Goal: Information Seeking & Learning: Learn about a topic

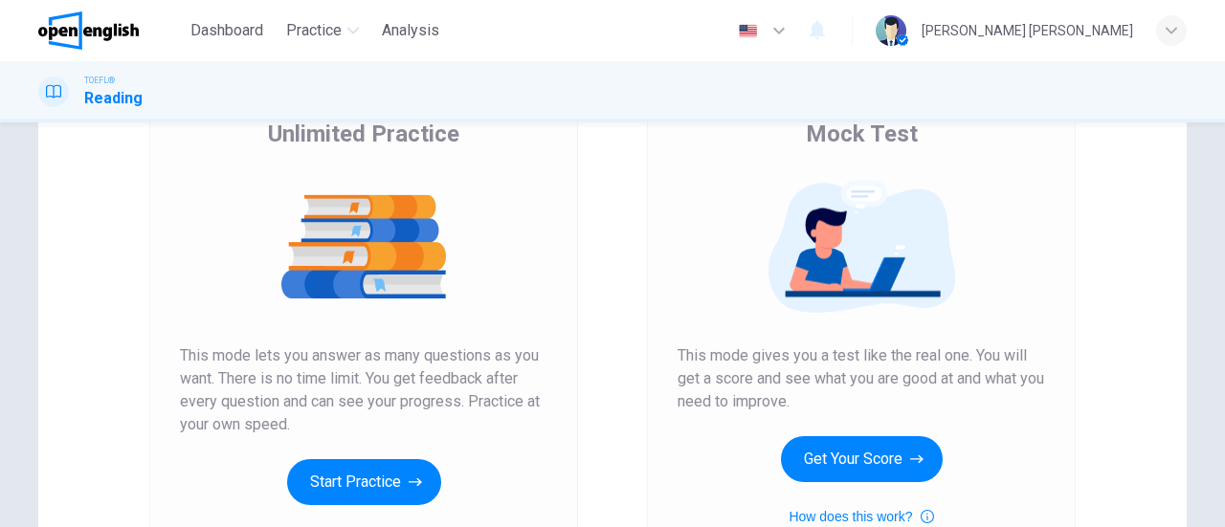
scroll to position [191, 0]
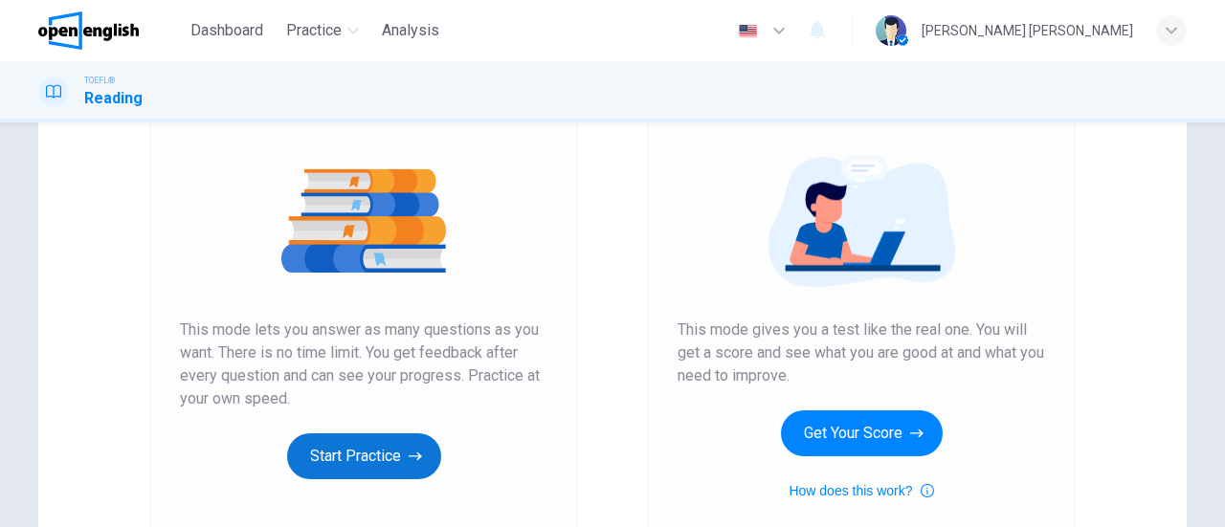
click at [353, 451] on button "Start Practice" at bounding box center [364, 456] width 154 height 46
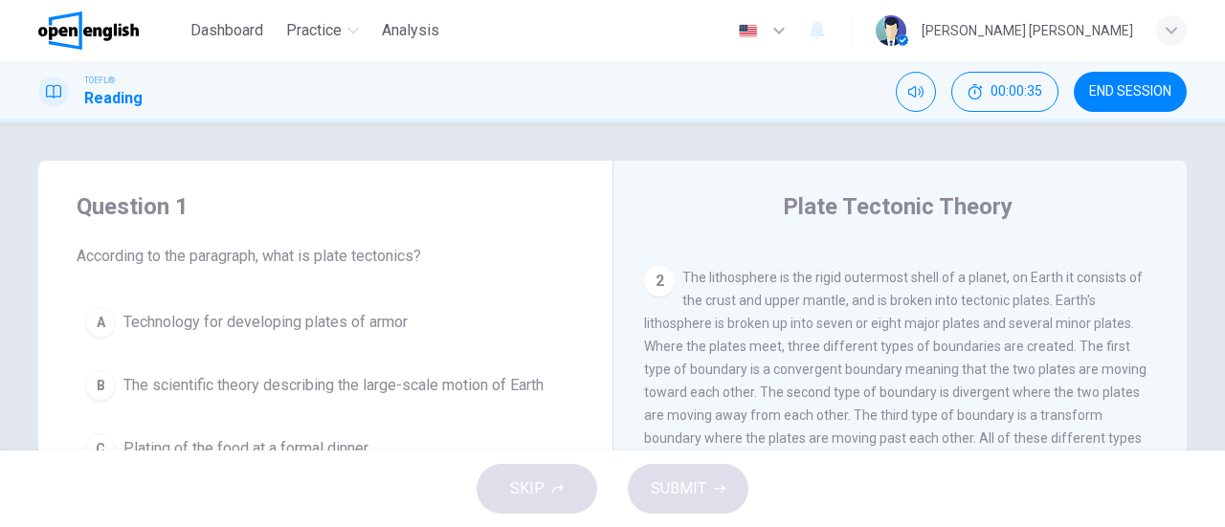
scroll to position [0, 0]
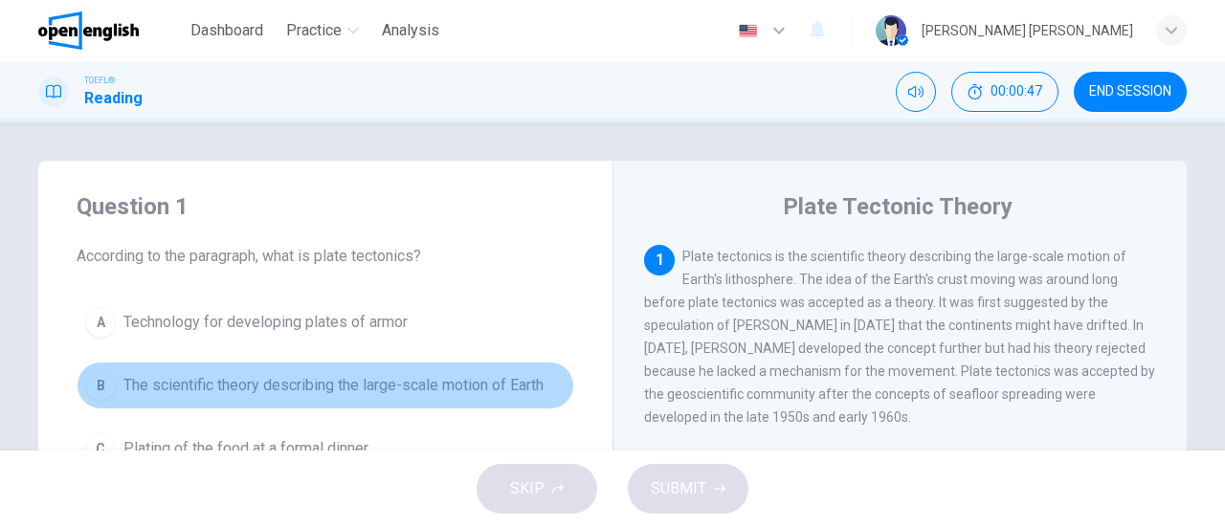
click at [450, 386] on span "The scientific theory describing the large-scale motion of Earth" at bounding box center [333, 385] width 420 height 23
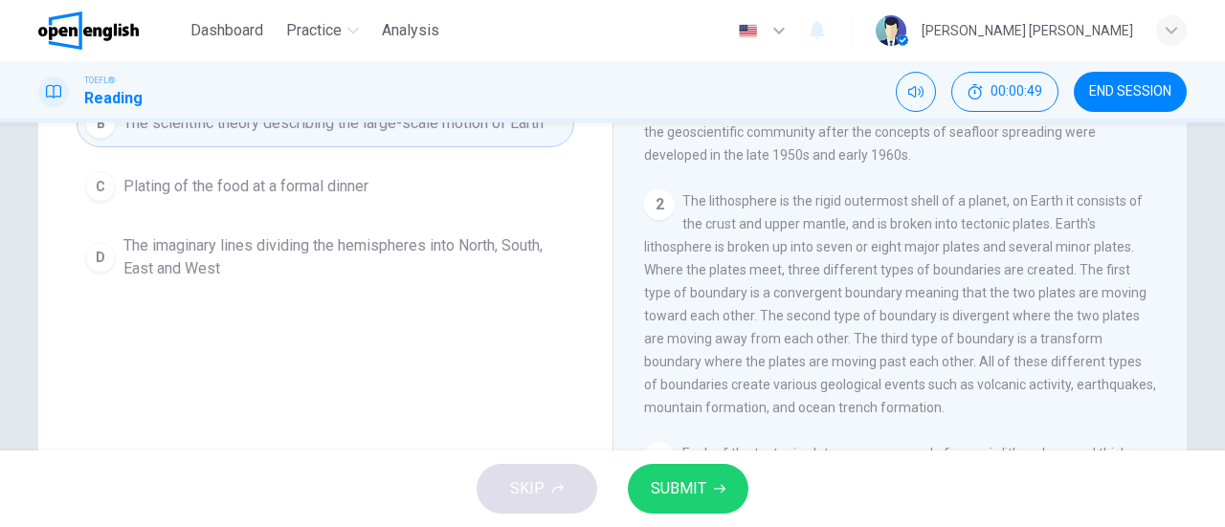
scroll to position [287, 0]
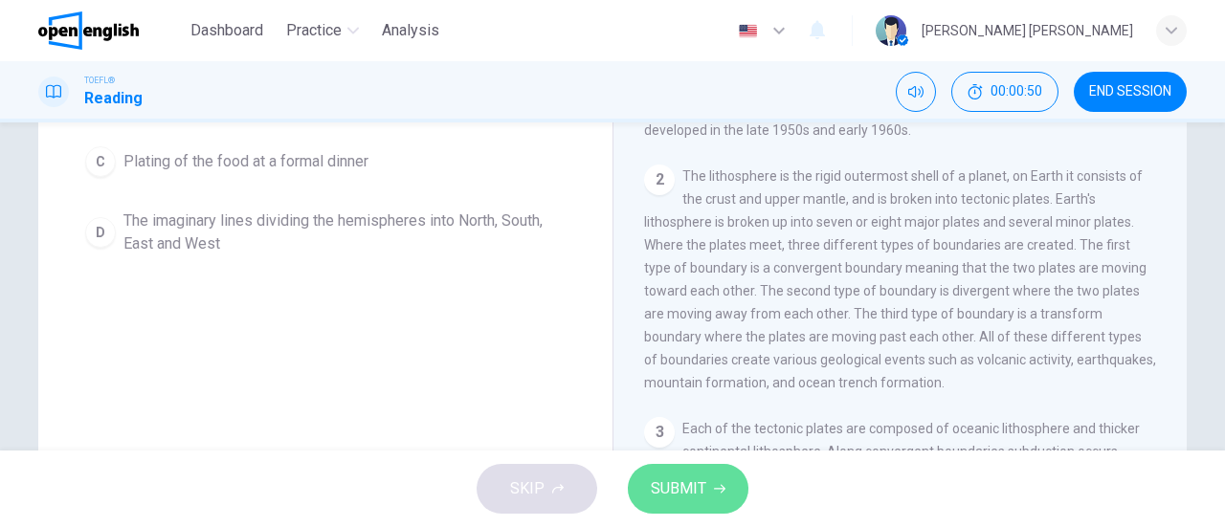
click at [693, 484] on span "SUBMIT" at bounding box center [678, 489] width 55 height 27
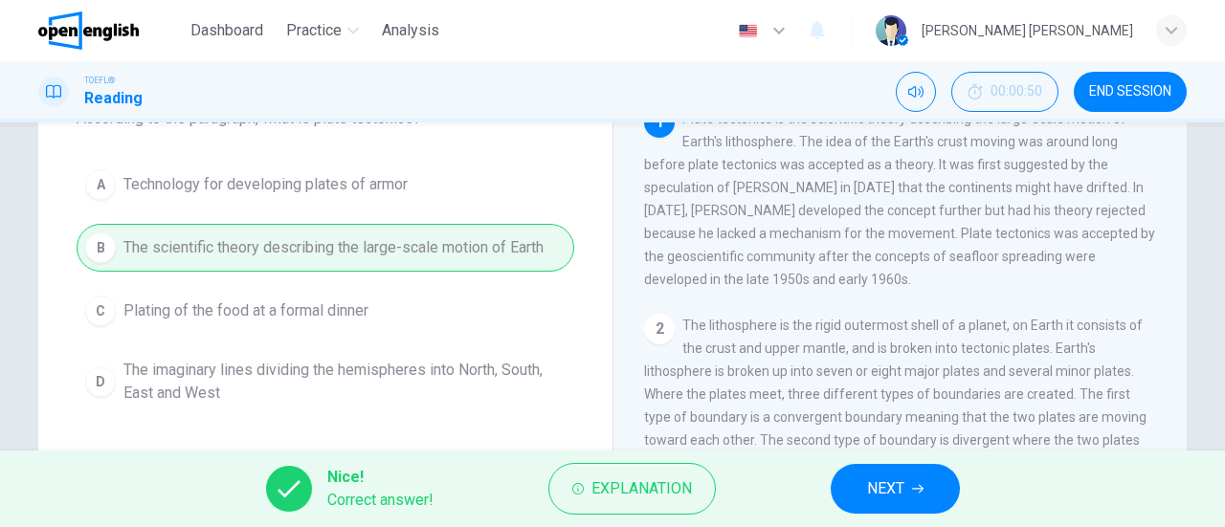
scroll to position [96, 0]
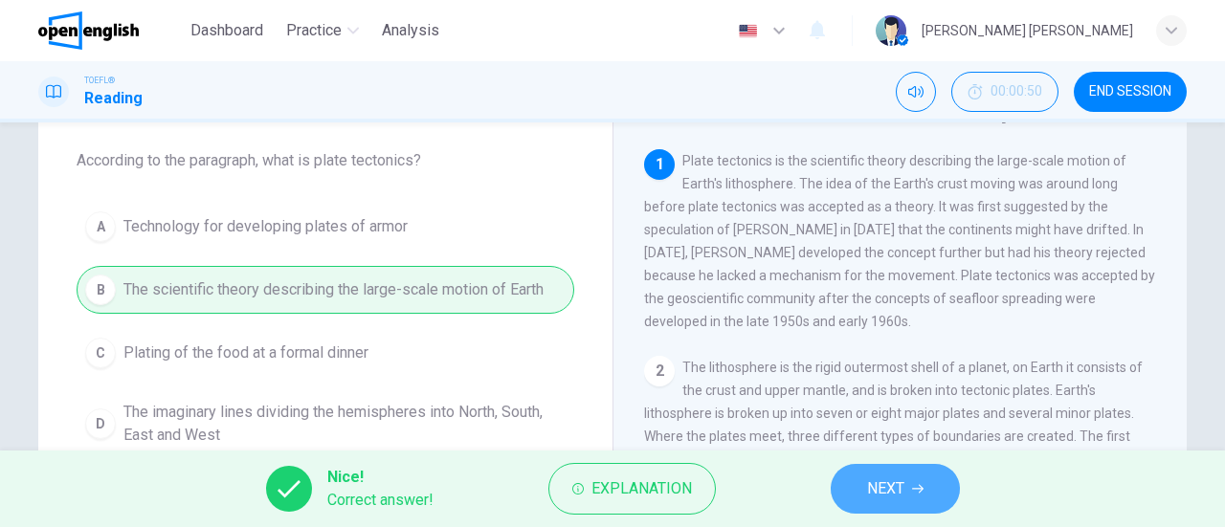
click at [909, 487] on button "NEXT" at bounding box center [895, 489] width 129 height 50
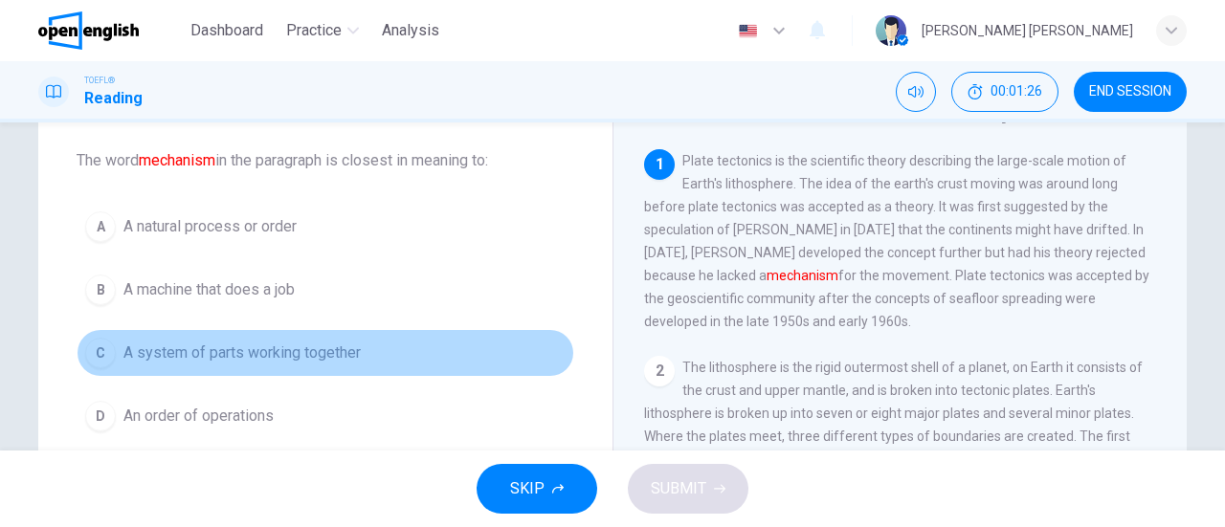
click at [307, 358] on span "A system of parts working together" at bounding box center [241, 353] width 237 height 23
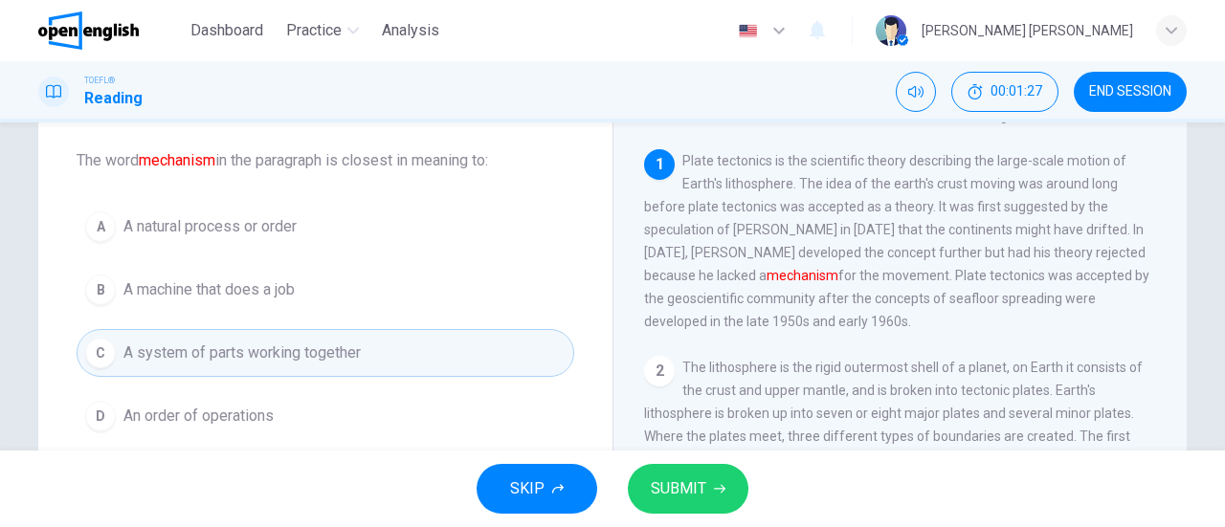
click at [679, 487] on span "SUBMIT" at bounding box center [678, 489] width 55 height 27
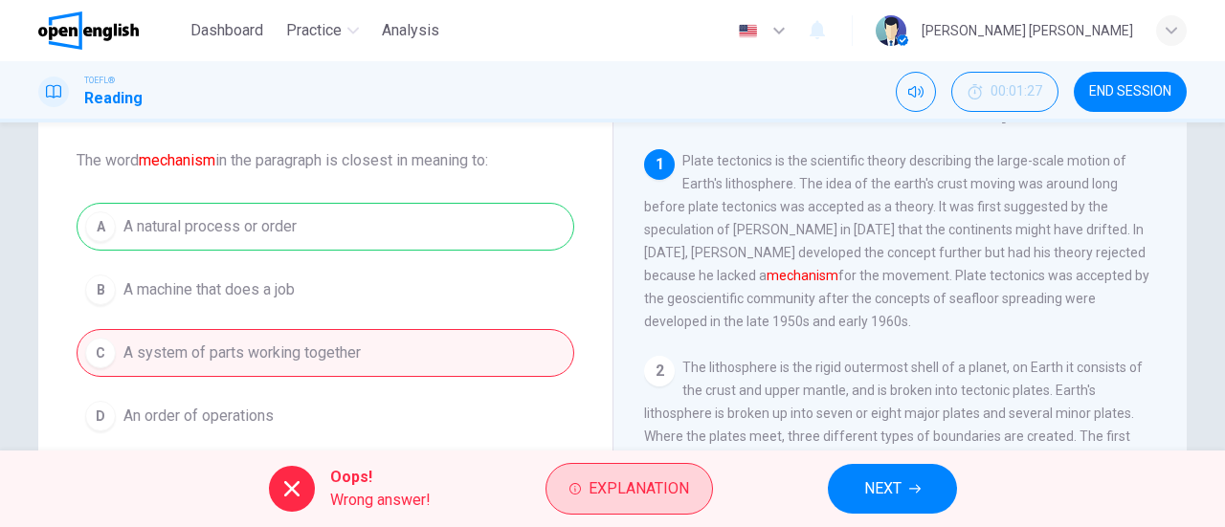
click at [624, 478] on span "Explanation" at bounding box center [638, 489] width 100 height 27
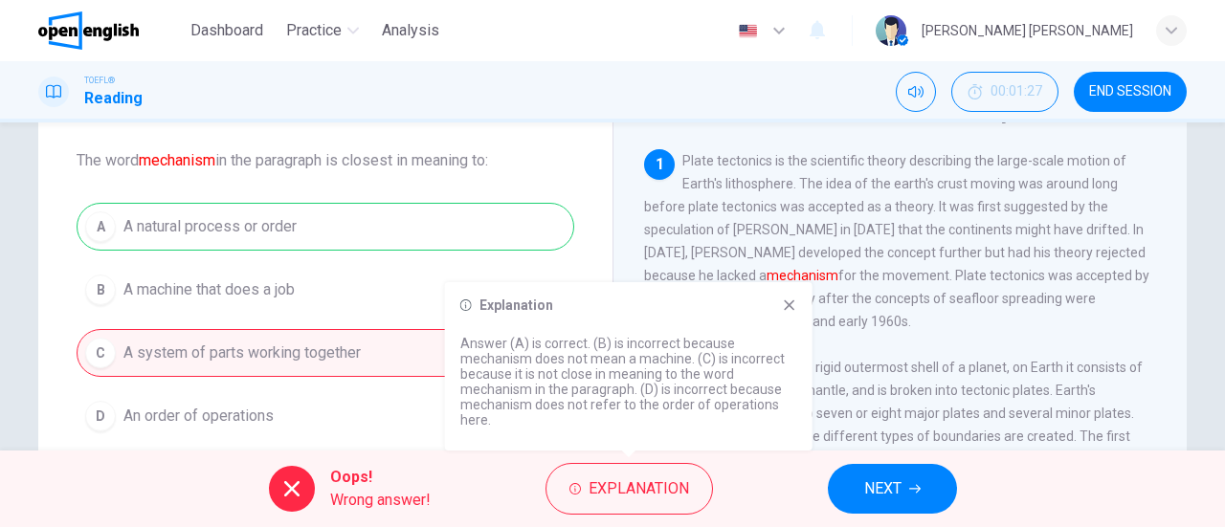
click at [785, 312] on icon at bounding box center [789, 305] width 15 height 15
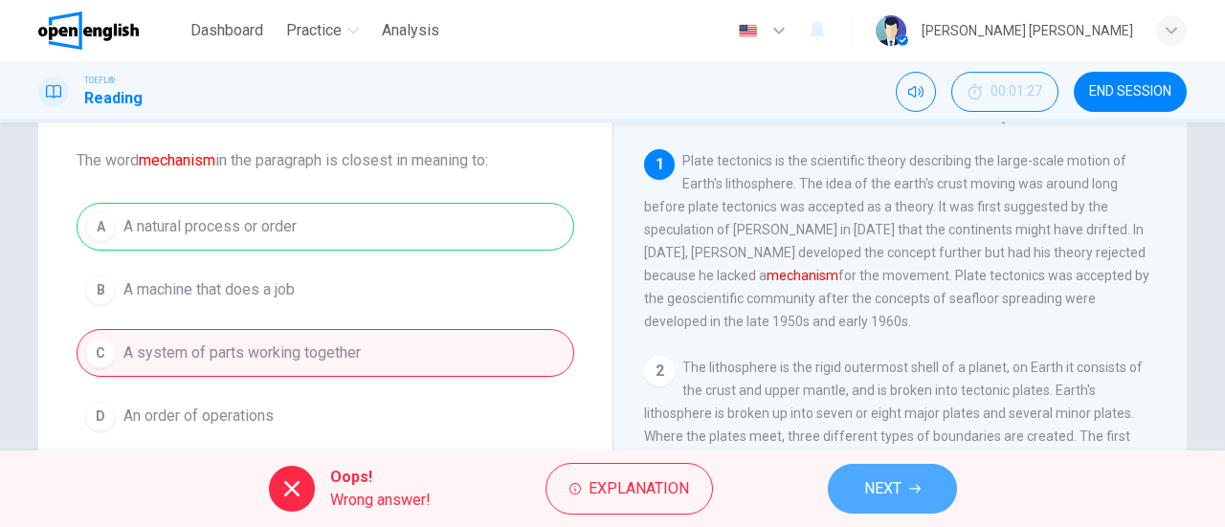
click at [864, 476] on span "NEXT" at bounding box center [882, 489] width 37 height 27
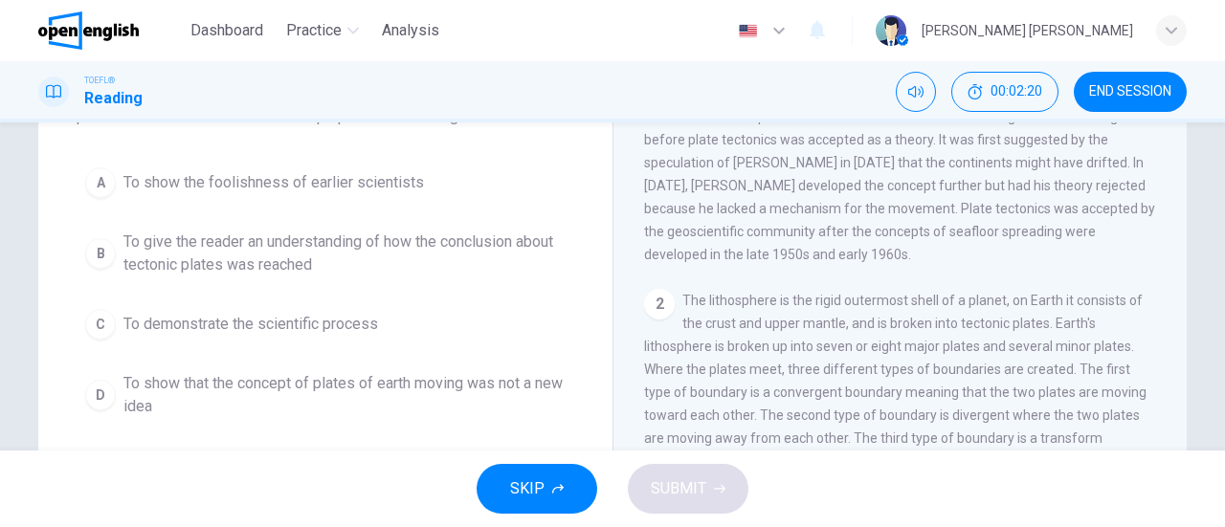
scroll to position [191, 0]
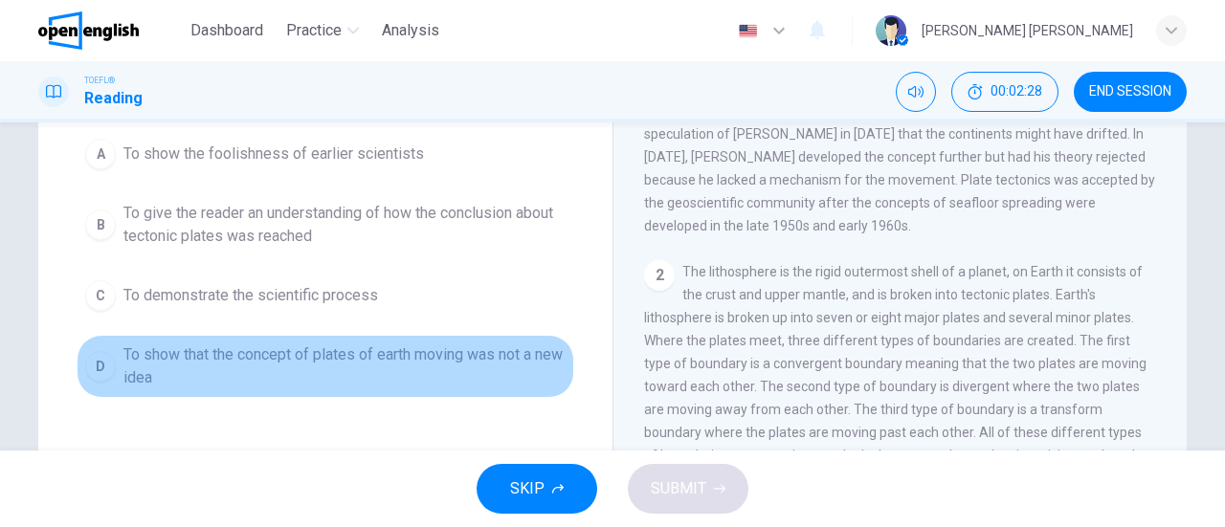
click at [151, 389] on span "To show that the concept of plates of earth moving was not a new idea" at bounding box center [344, 367] width 442 height 46
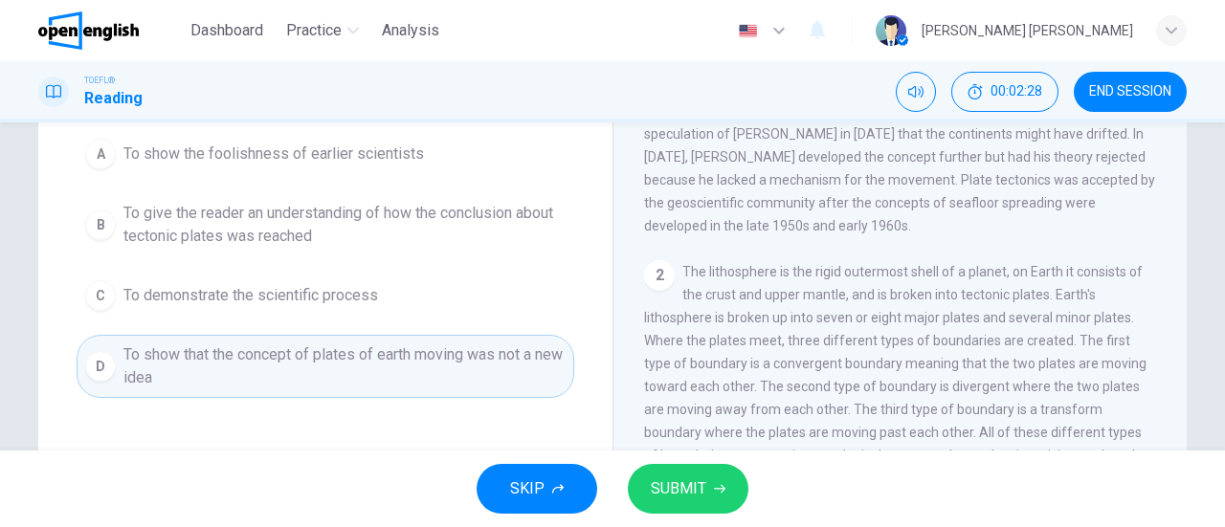
click at [683, 488] on span "SUBMIT" at bounding box center [678, 489] width 55 height 27
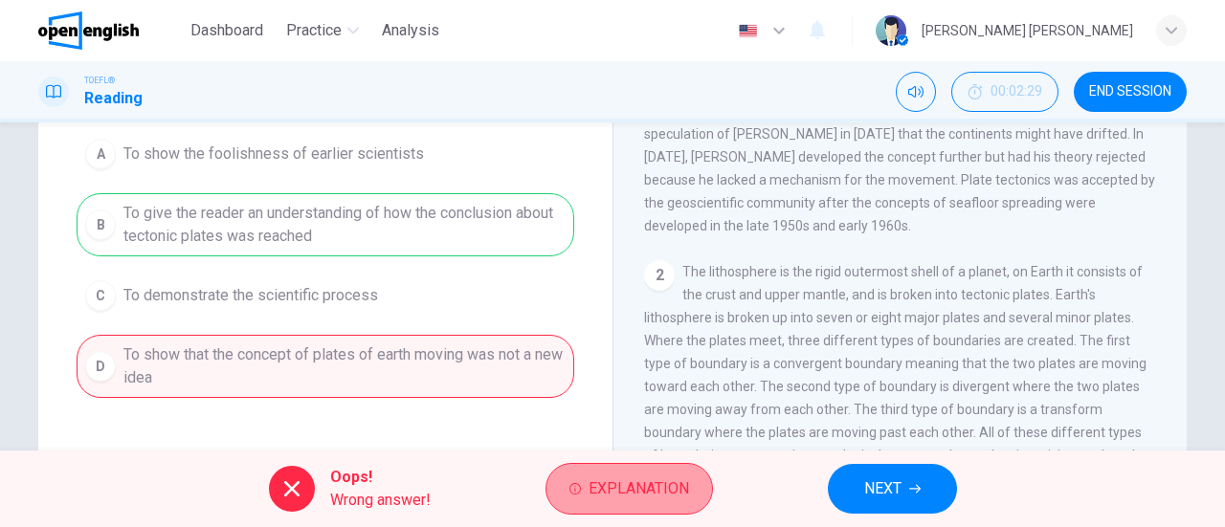
click at [632, 498] on span "Explanation" at bounding box center [638, 489] width 100 height 27
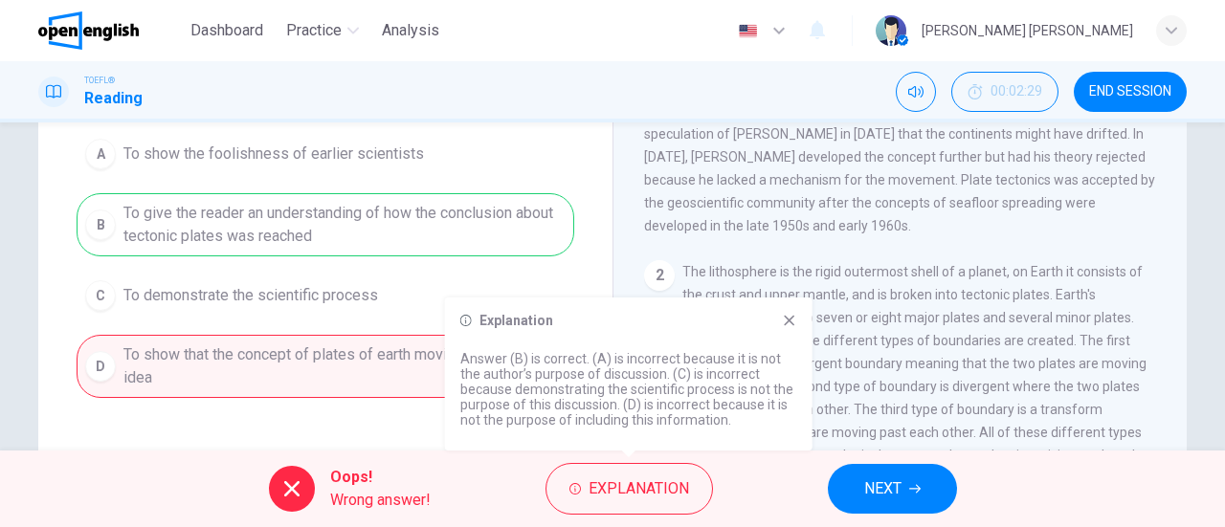
click at [871, 486] on span "NEXT" at bounding box center [882, 489] width 37 height 27
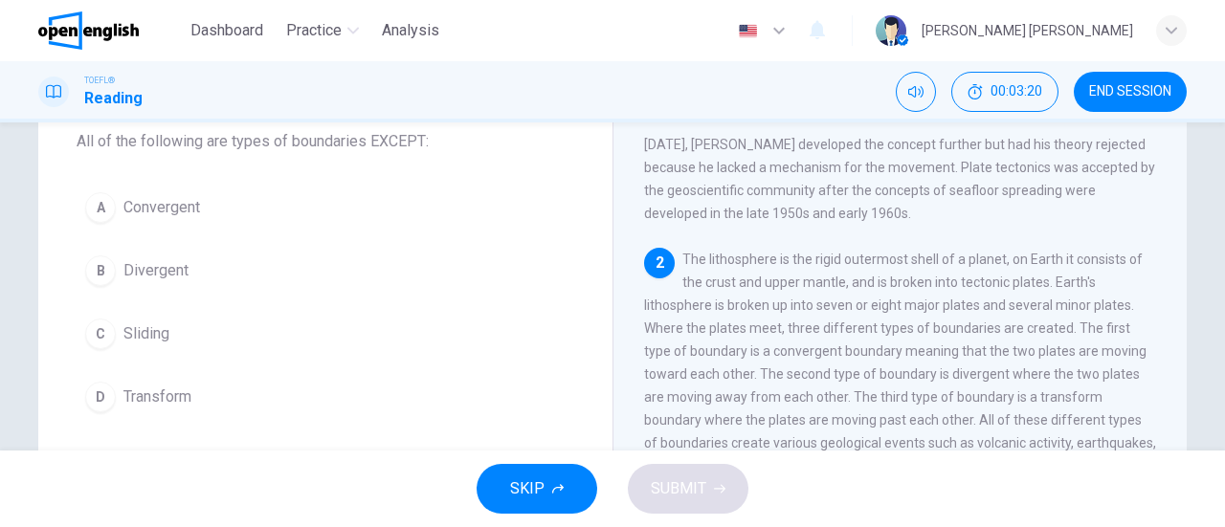
scroll to position [145, 0]
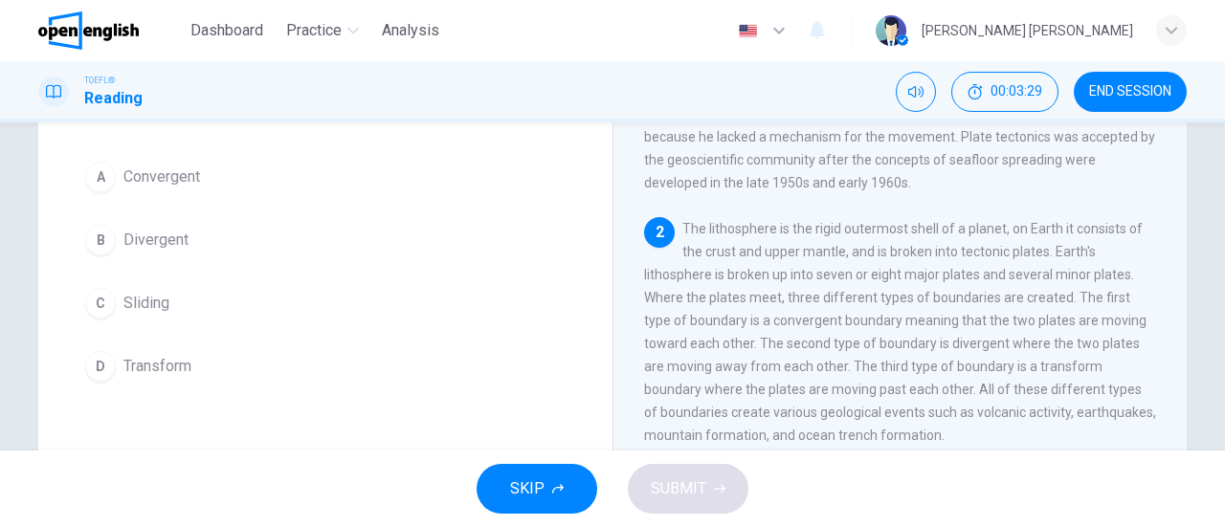
click at [153, 298] on span "Sliding" at bounding box center [146, 303] width 46 height 23
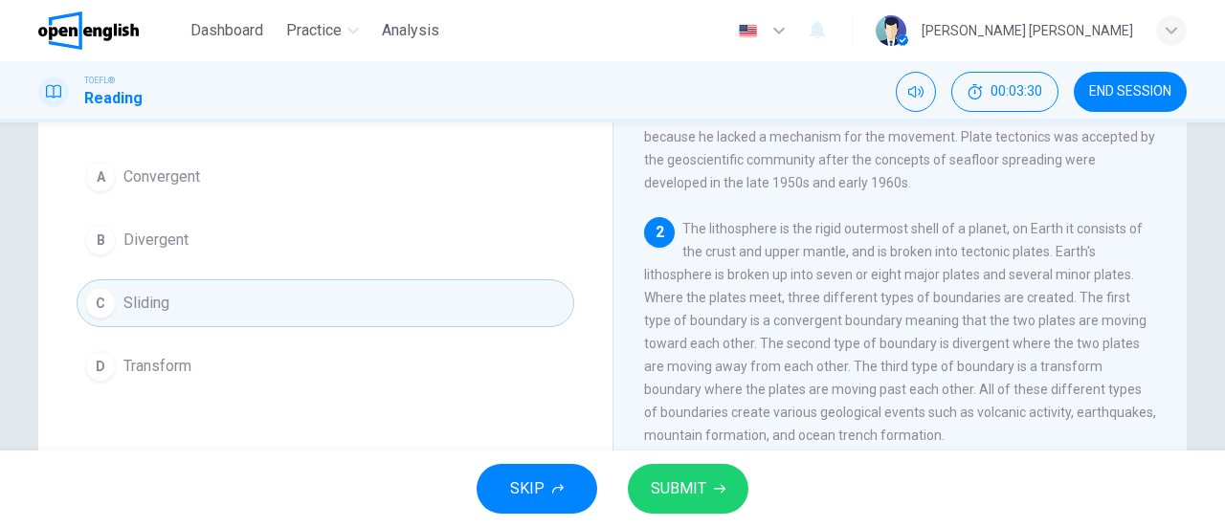
click at [672, 495] on span "SUBMIT" at bounding box center [678, 489] width 55 height 27
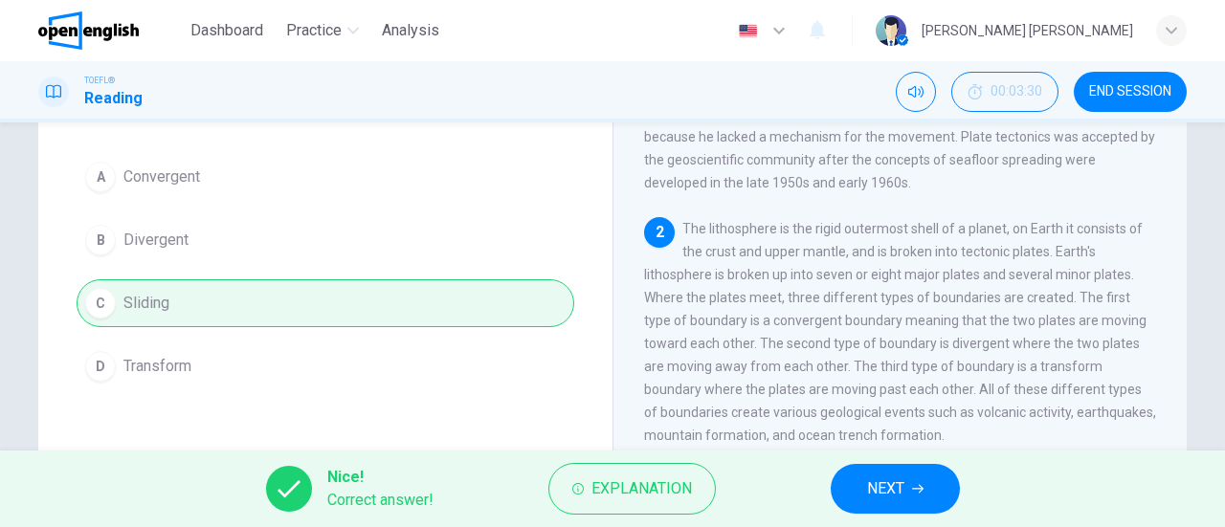
click at [878, 490] on span "NEXT" at bounding box center [885, 489] width 37 height 27
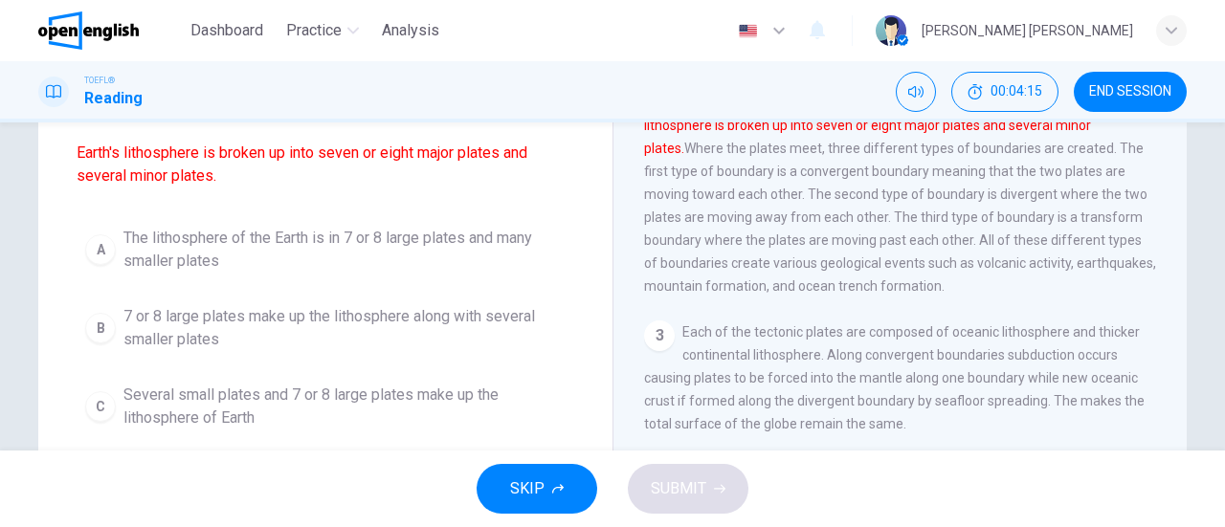
scroll to position [142, 0]
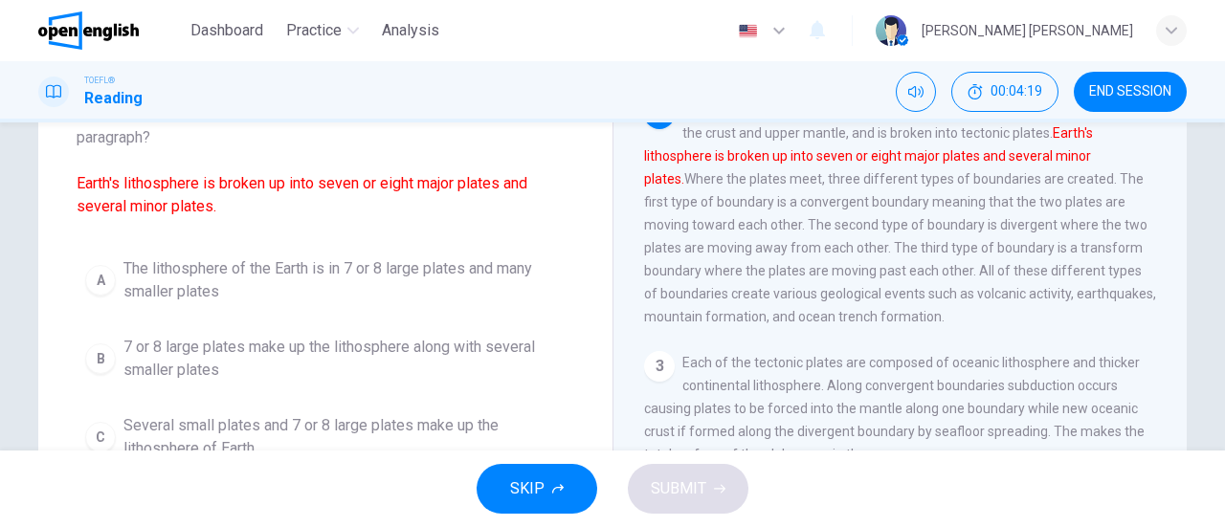
click at [204, 432] on span "Several small plates and 7 or 8 large plates make up the lithosphere of Earth" at bounding box center [344, 437] width 442 height 46
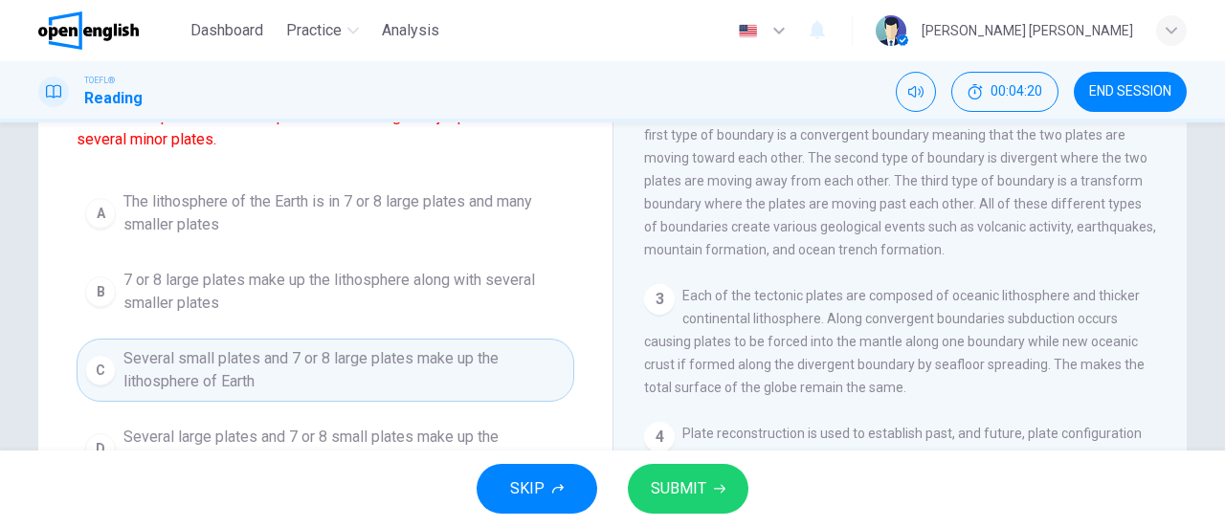
scroll to position [237, 0]
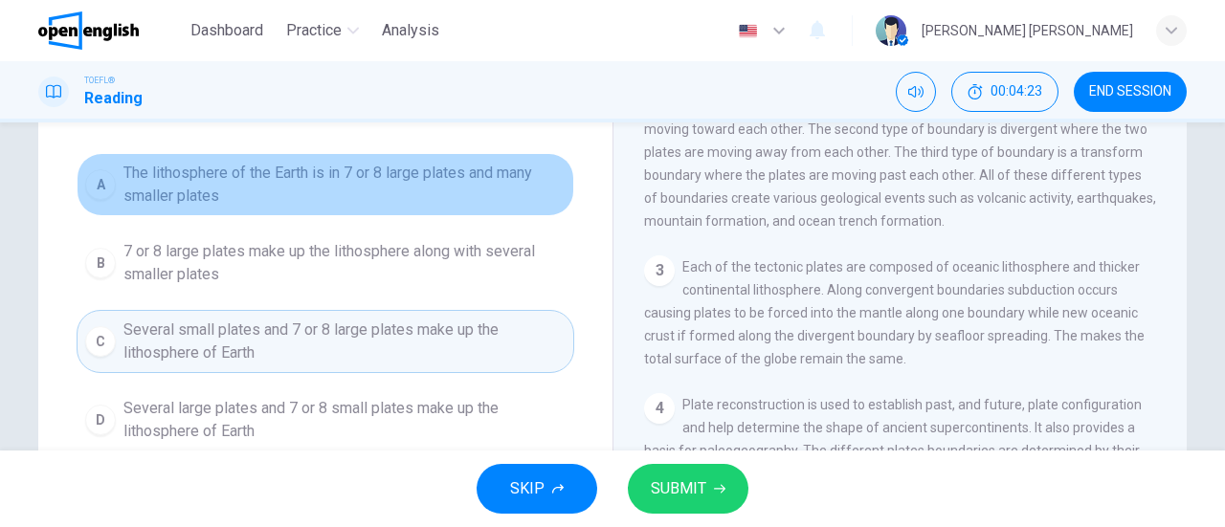
click at [185, 182] on span "The lithosphere of the Earth is in 7 or 8 large plates and many smaller plates" at bounding box center [344, 185] width 442 height 46
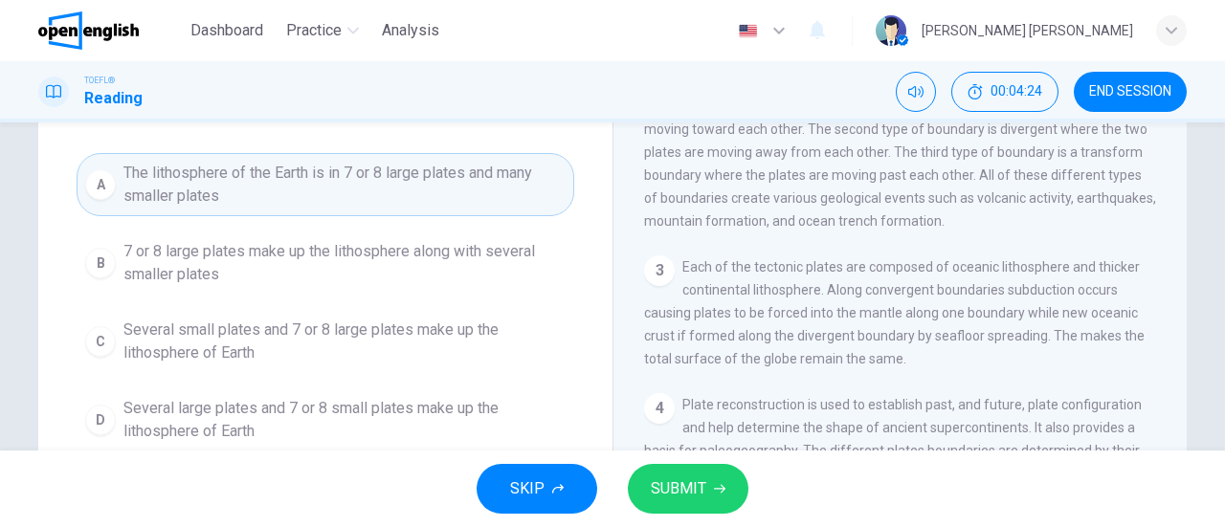
click at [677, 486] on span "SUBMIT" at bounding box center [678, 489] width 55 height 27
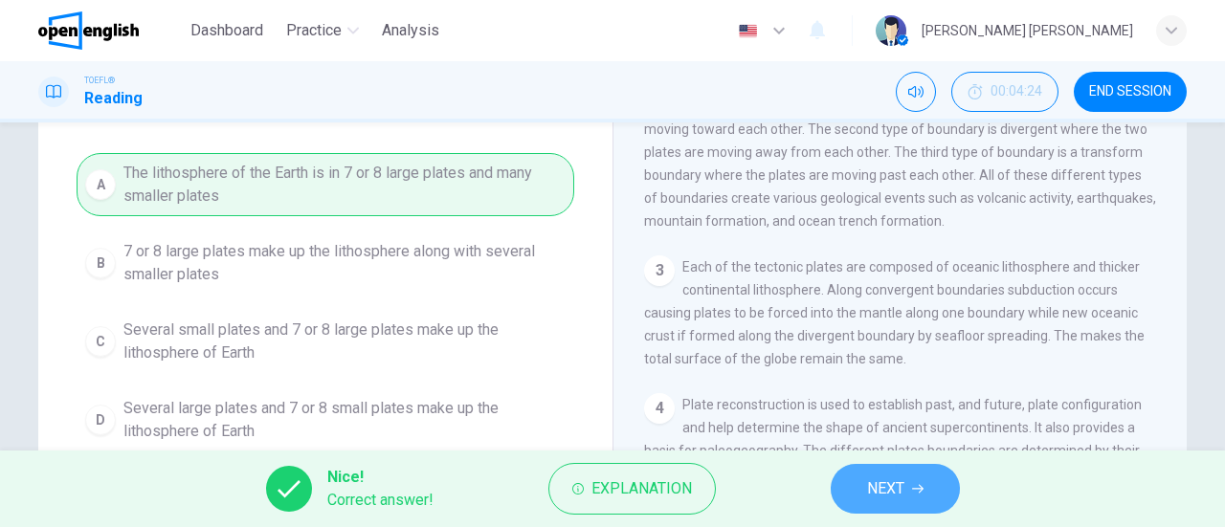
click at [917, 483] on icon "button" at bounding box center [917, 488] width 11 height 11
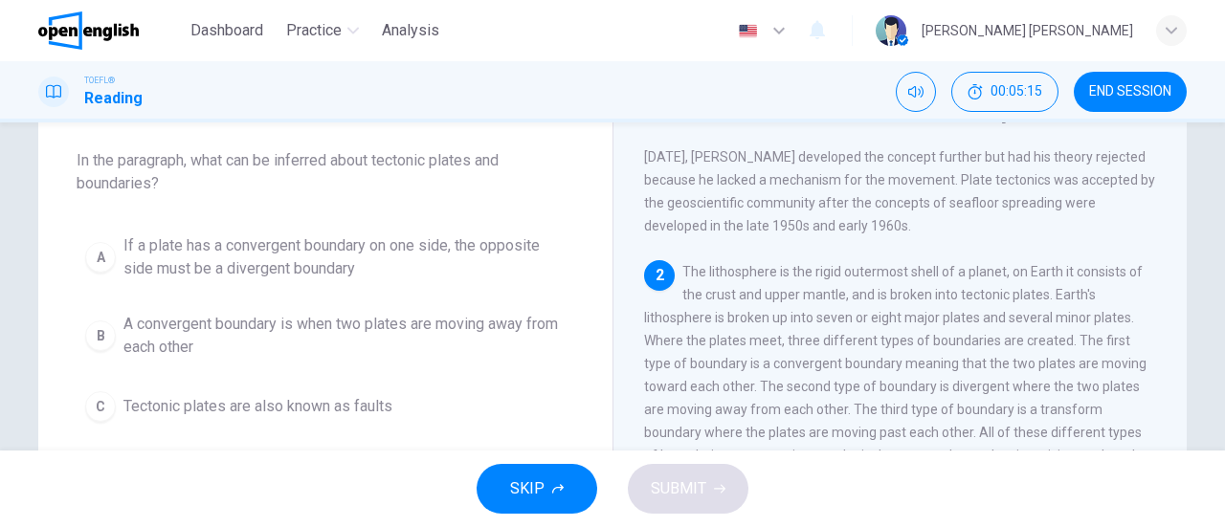
scroll to position [191, 0]
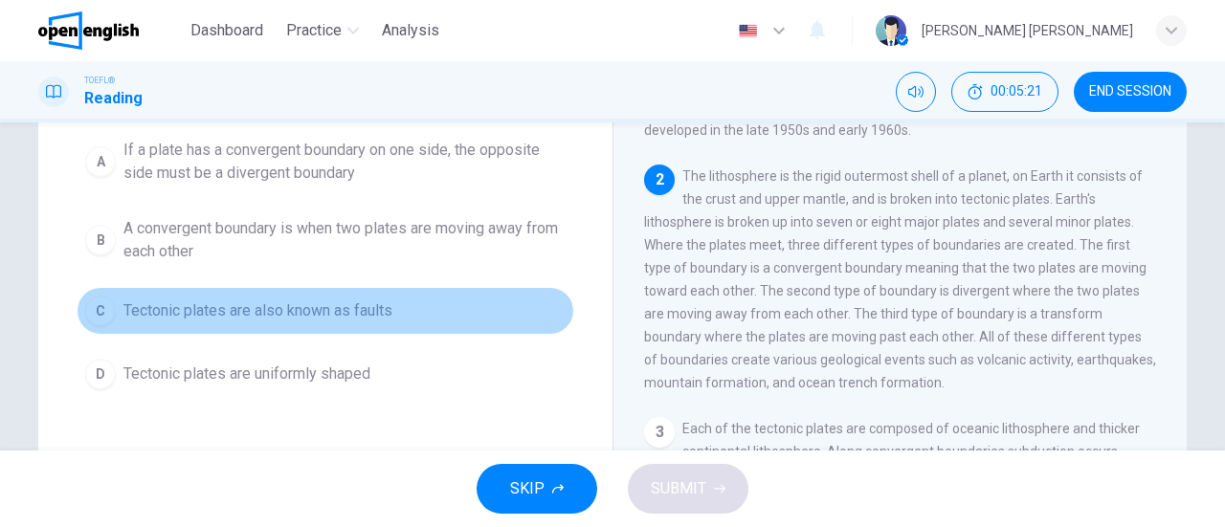
click at [222, 305] on span "Tectonic plates are also known as faults" at bounding box center [257, 311] width 269 height 23
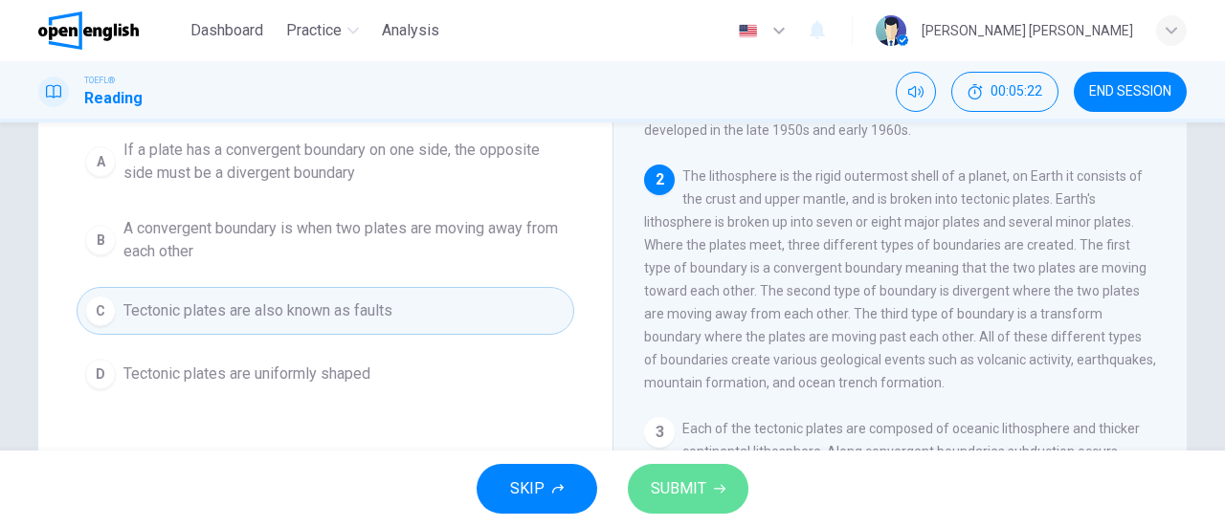
click at [727, 489] on button "SUBMIT" at bounding box center [688, 489] width 121 height 50
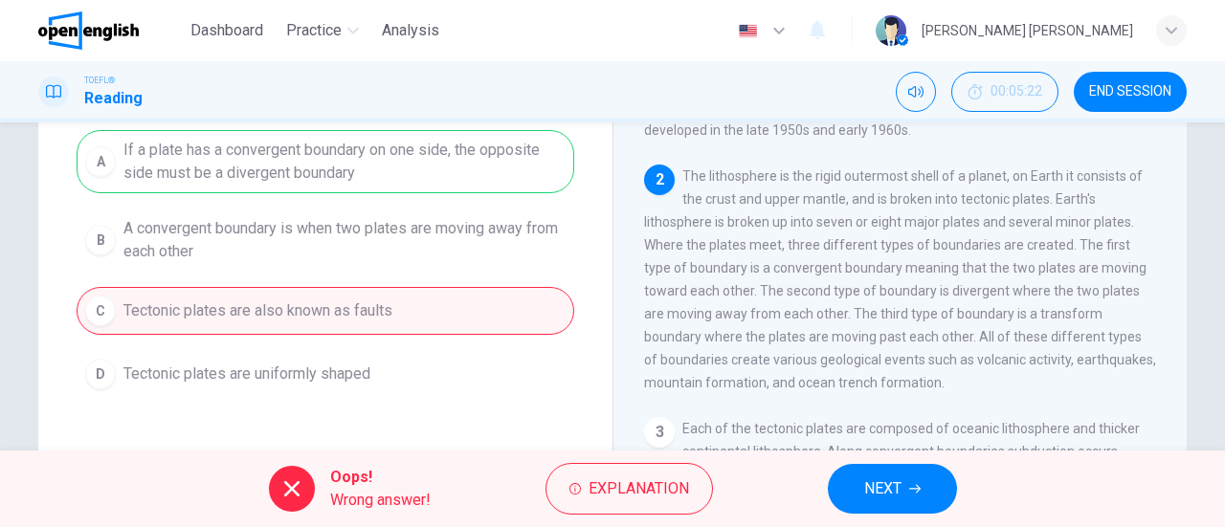
click at [910, 493] on icon "button" at bounding box center [914, 488] width 11 height 11
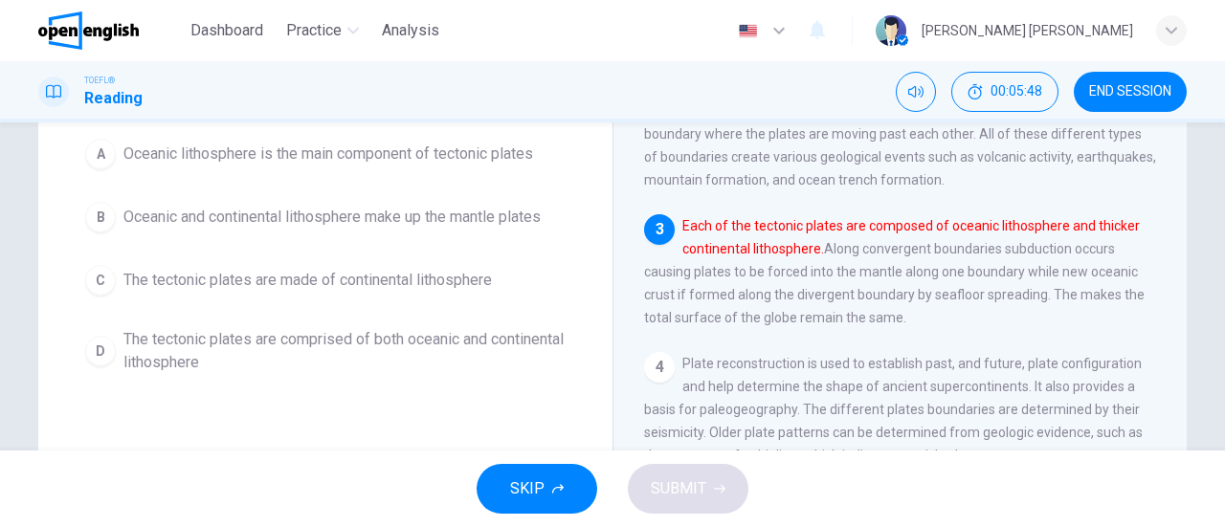
scroll to position [165, 0]
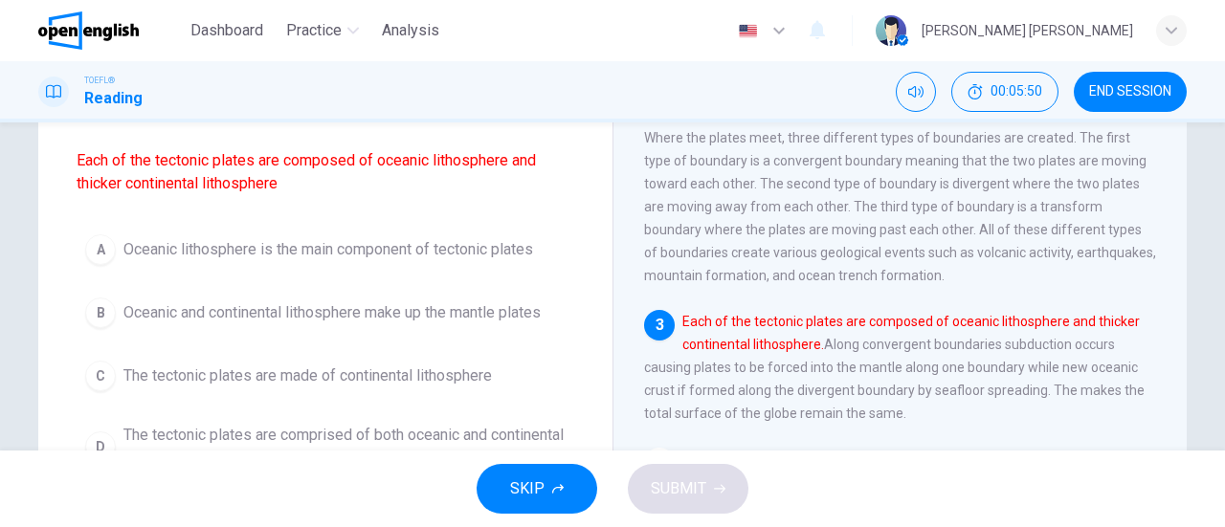
click at [307, 251] on span "Oceanic lithosphere is the main component of tectonic plates" at bounding box center [328, 249] width 410 height 23
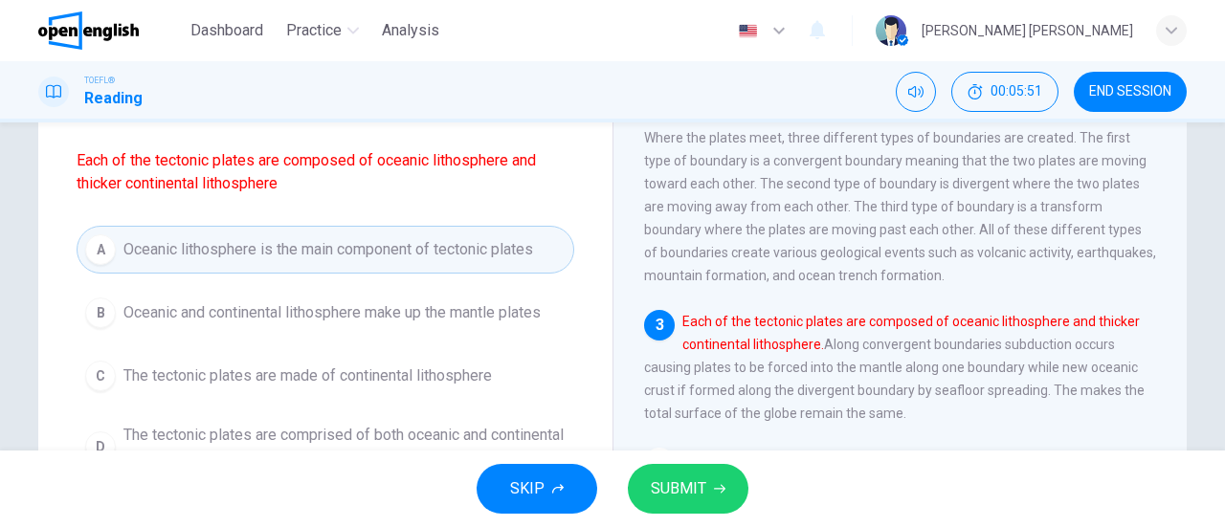
click at [689, 495] on span "SUBMIT" at bounding box center [678, 489] width 55 height 27
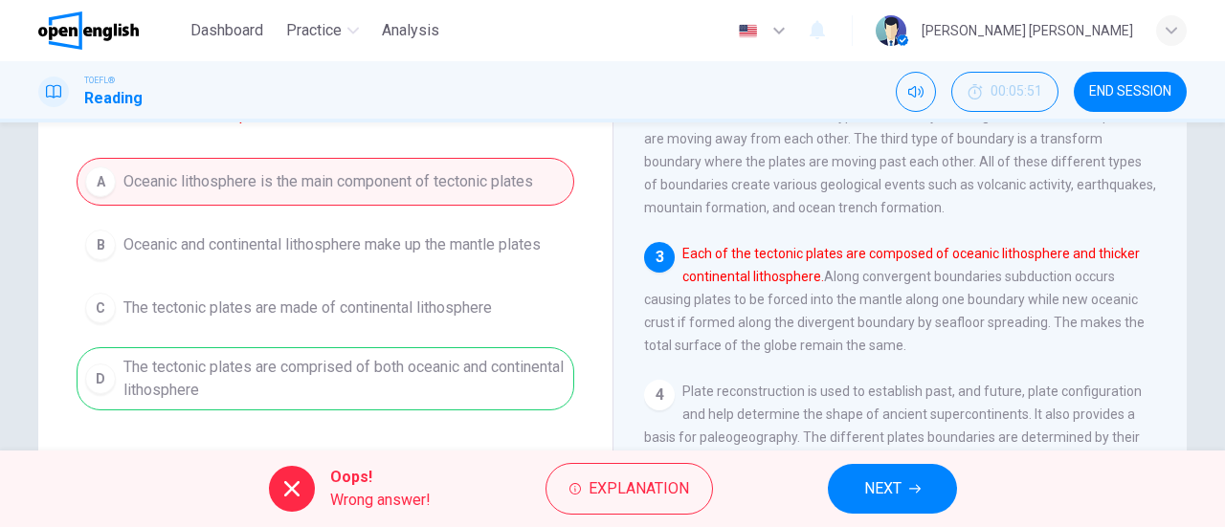
scroll to position [260, 0]
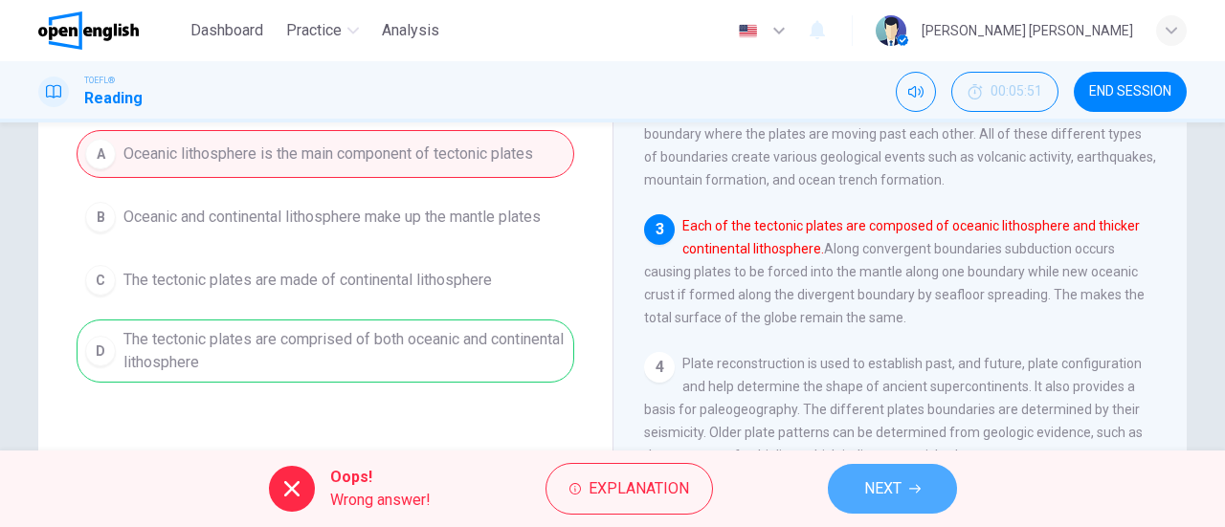
click at [885, 487] on span "NEXT" at bounding box center [882, 489] width 37 height 27
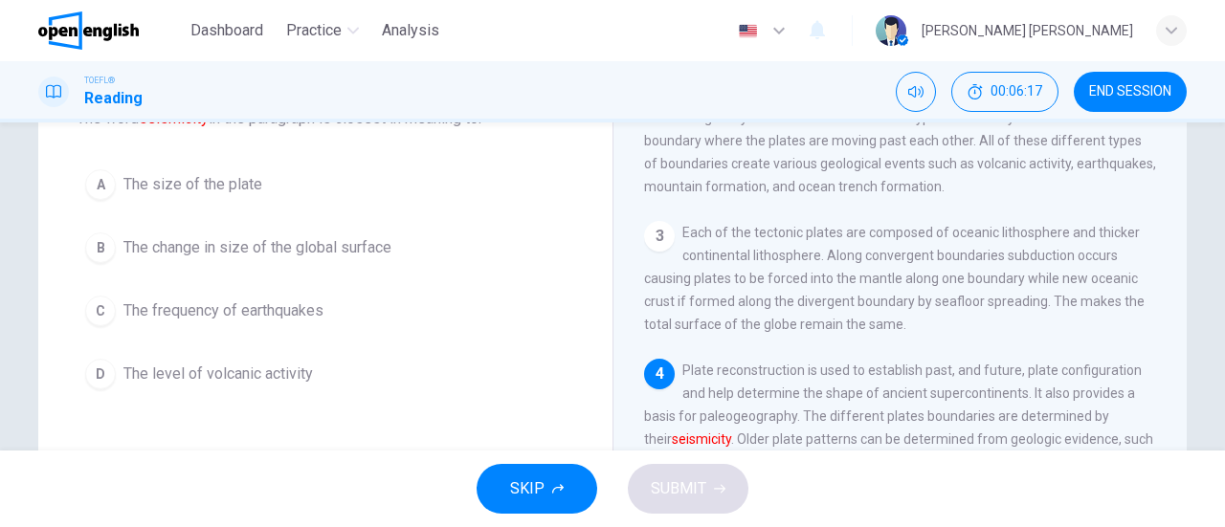
scroll to position [168, 0]
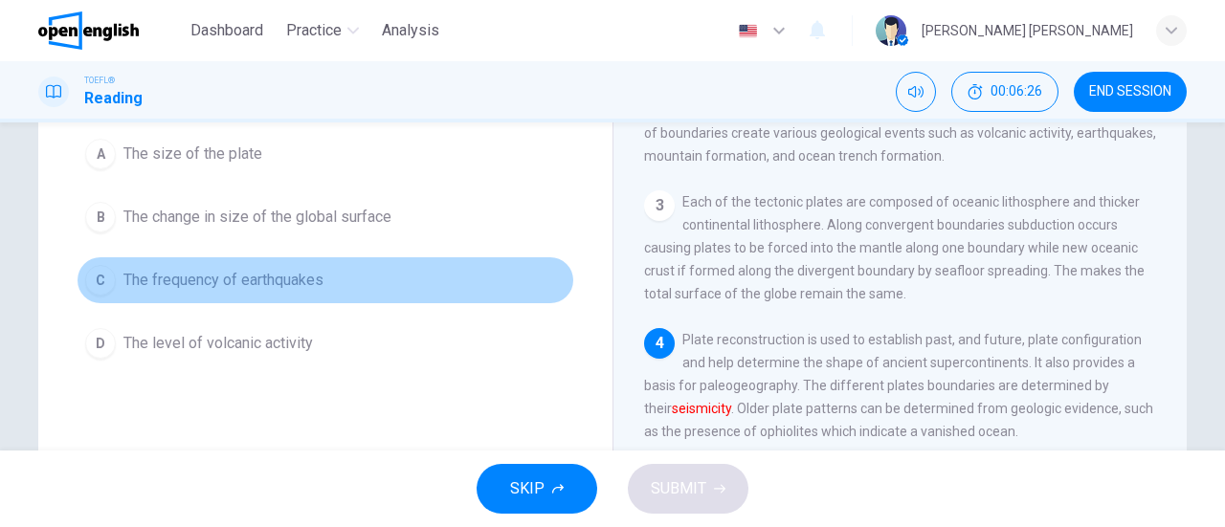
click at [259, 283] on span "The frequency of earthquakes" at bounding box center [223, 280] width 200 height 23
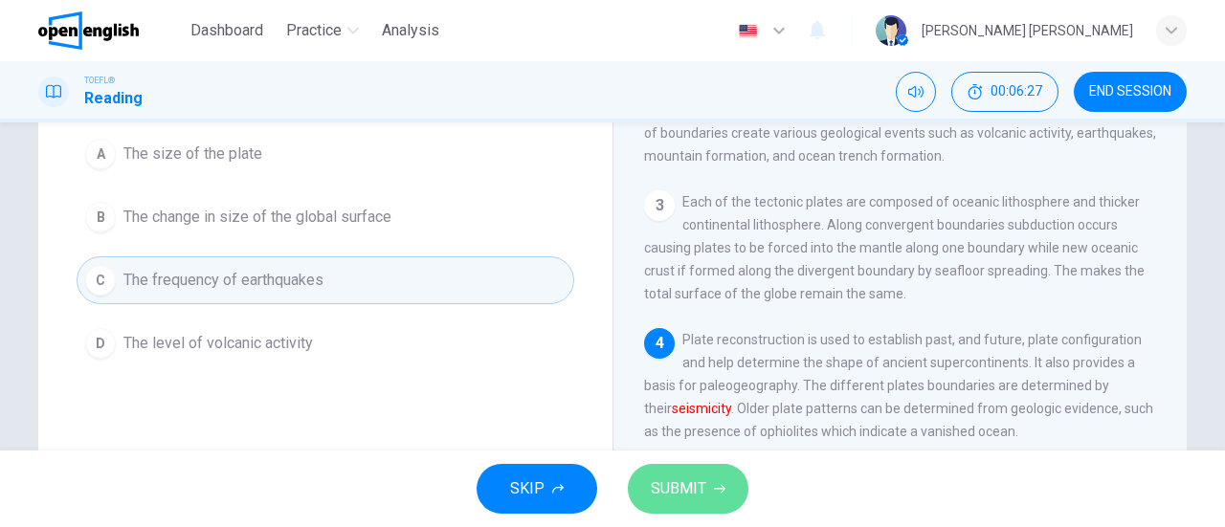
click at [675, 500] on span "SUBMIT" at bounding box center [678, 489] width 55 height 27
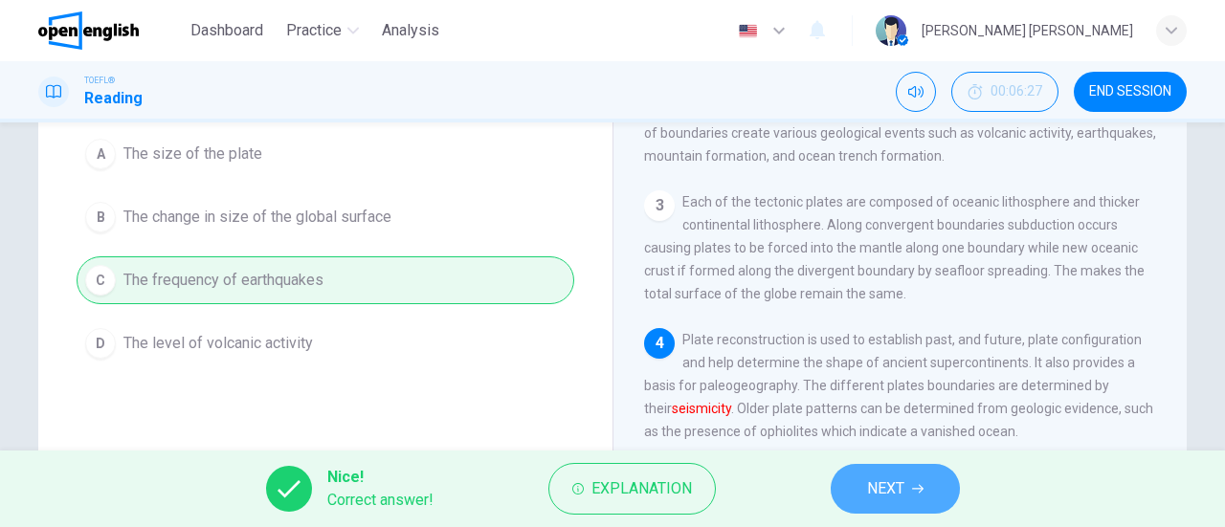
click at [924, 488] on button "NEXT" at bounding box center [895, 489] width 129 height 50
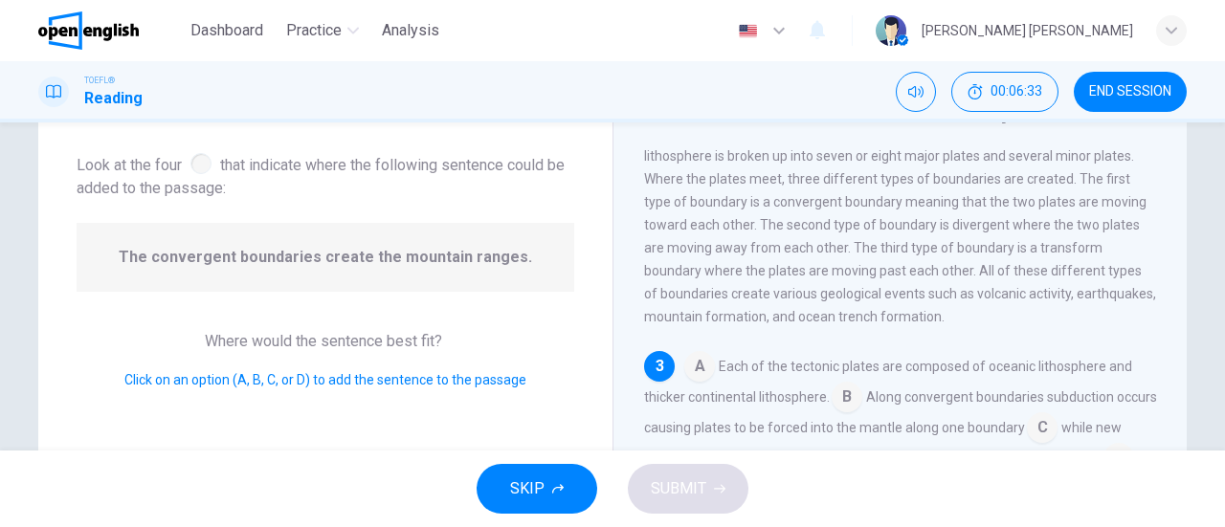
scroll to position [191, 0]
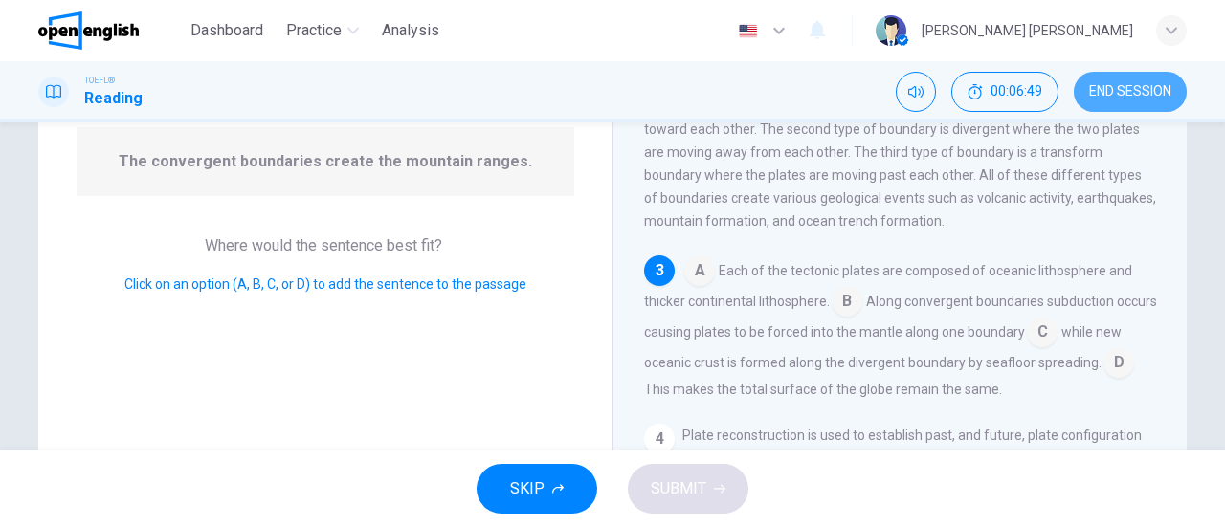
click at [1135, 99] on span "END SESSION" at bounding box center [1130, 91] width 82 height 15
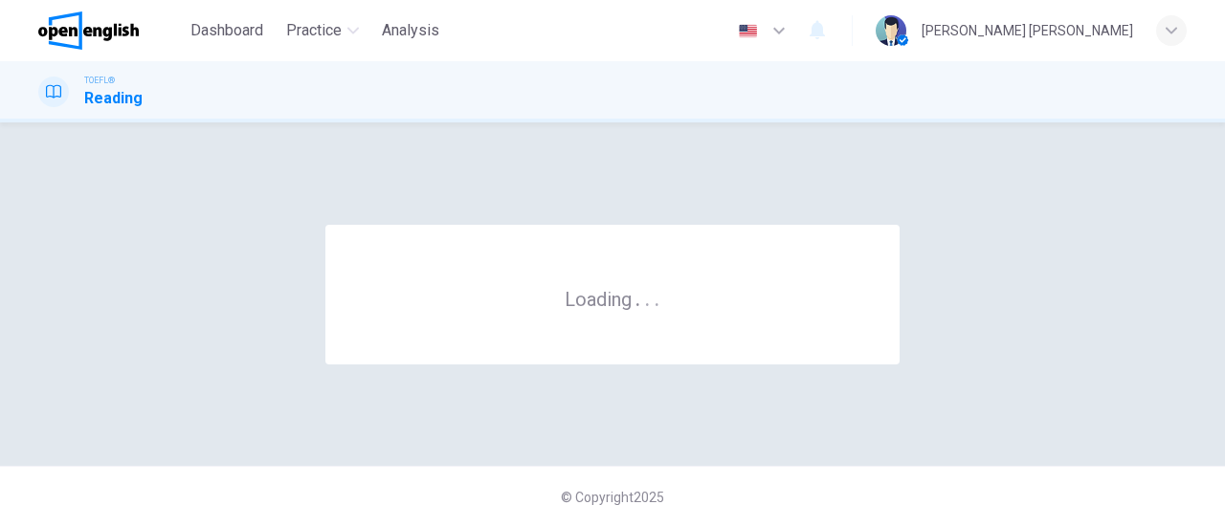
scroll to position [0, 0]
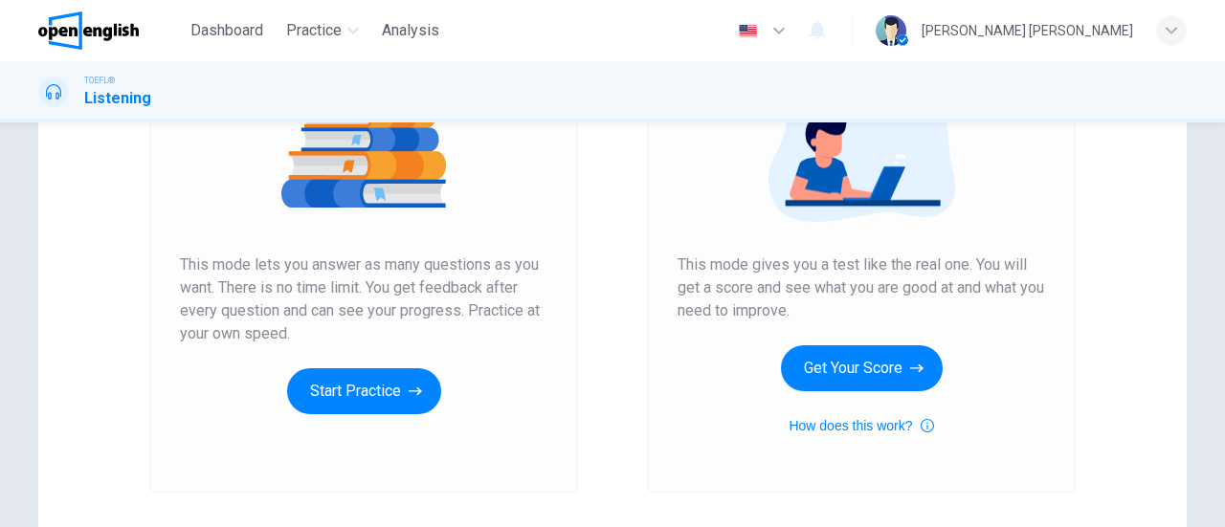
scroll to position [287, 0]
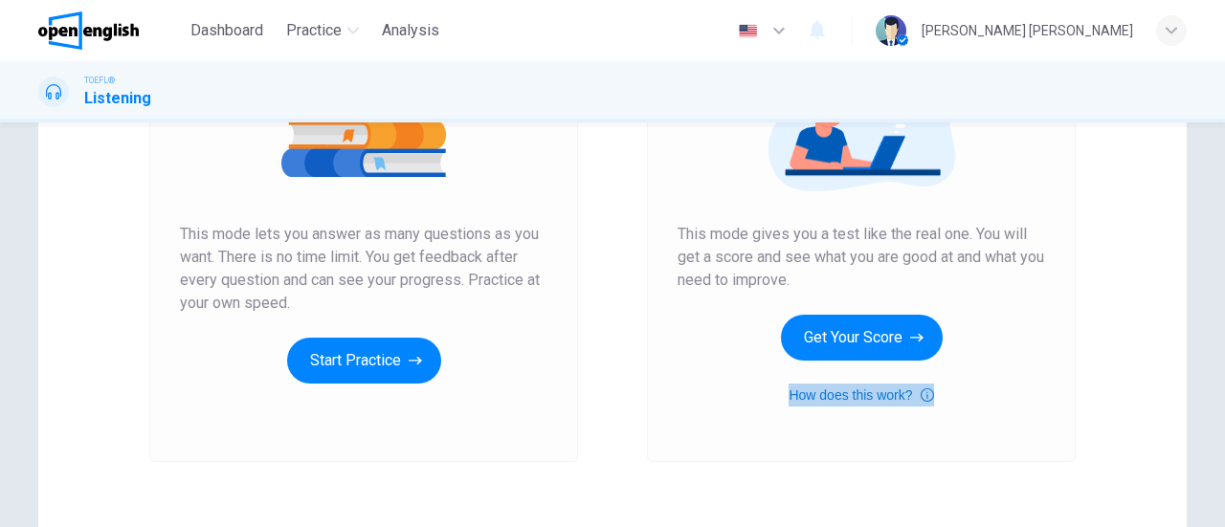
click at [836, 388] on button "How does this work?" at bounding box center [860, 395] width 144 height 23
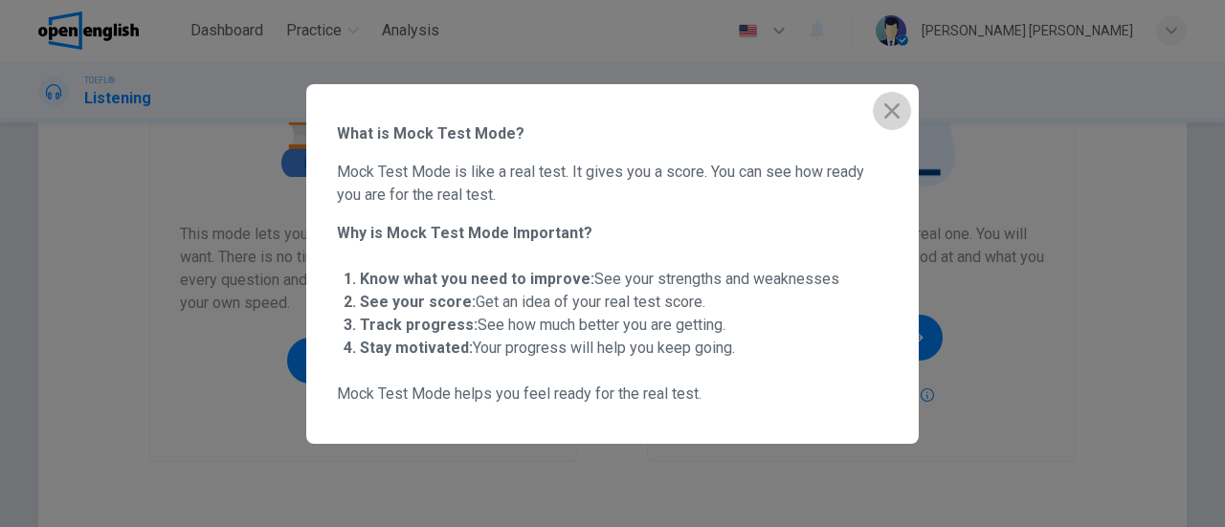
click at [888, 112] on icon "button" at bounding box center [891, 111] width 23 height 23
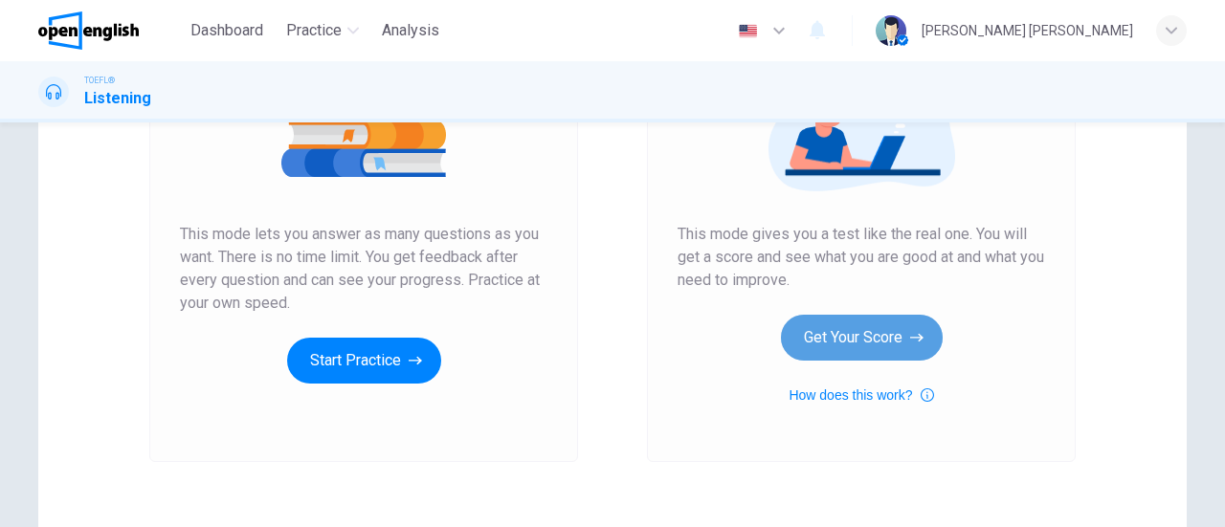
click at [890, 328] on button "Get Your Score" at bounding box center [862, 338] width 162 height 46
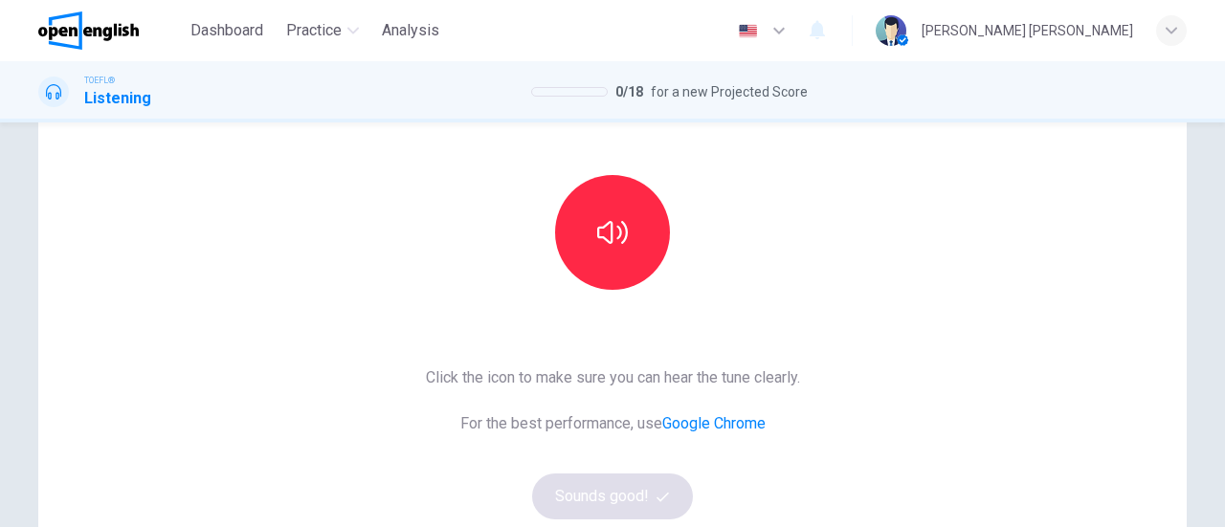
scroll to position [191, 0]
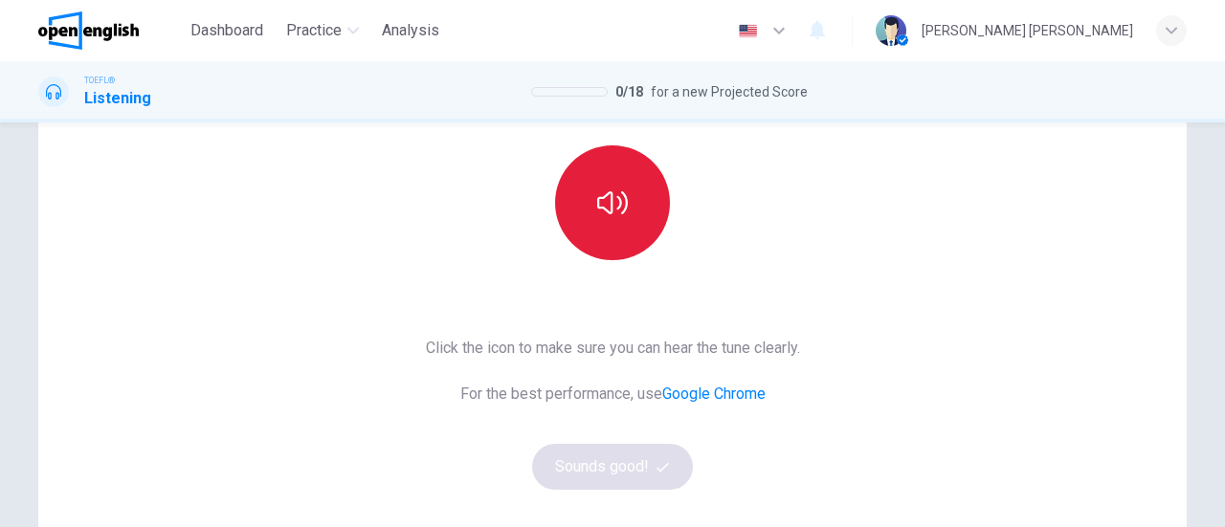
click at [601, 209] on icon "button" at bounding box center [612, 203] width 31 height 31
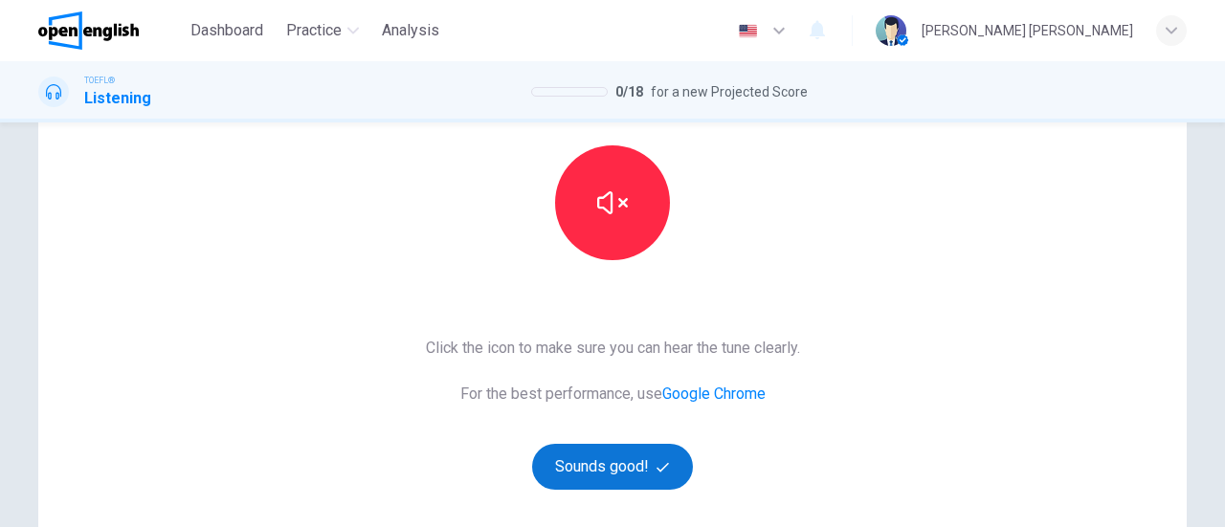
click at [623, 458] on button "Sounds good!" at bounding box center [612, 467] width 161 height 46
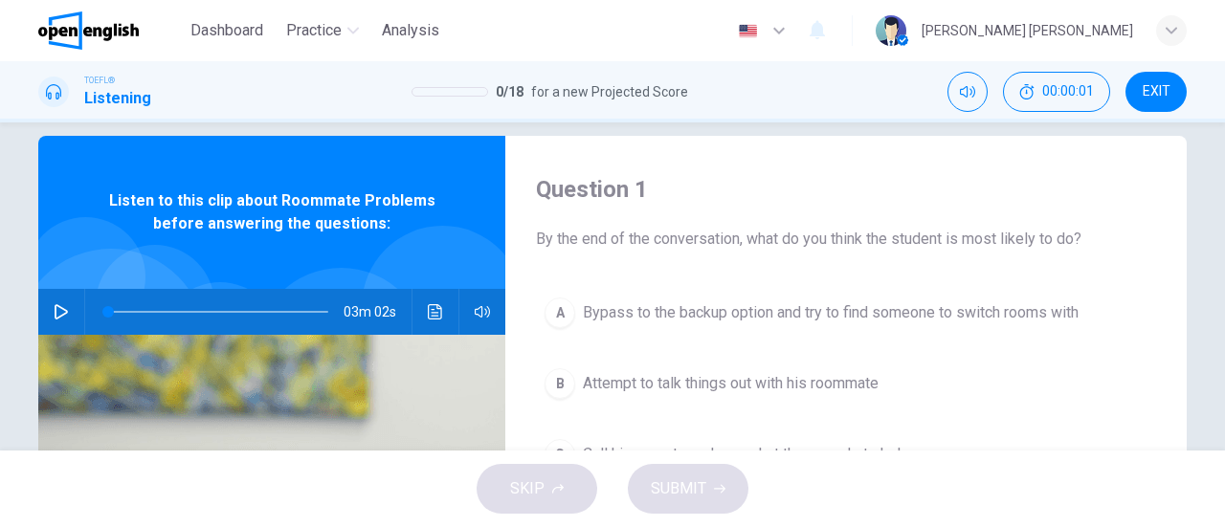
scroll to position [0, 0]
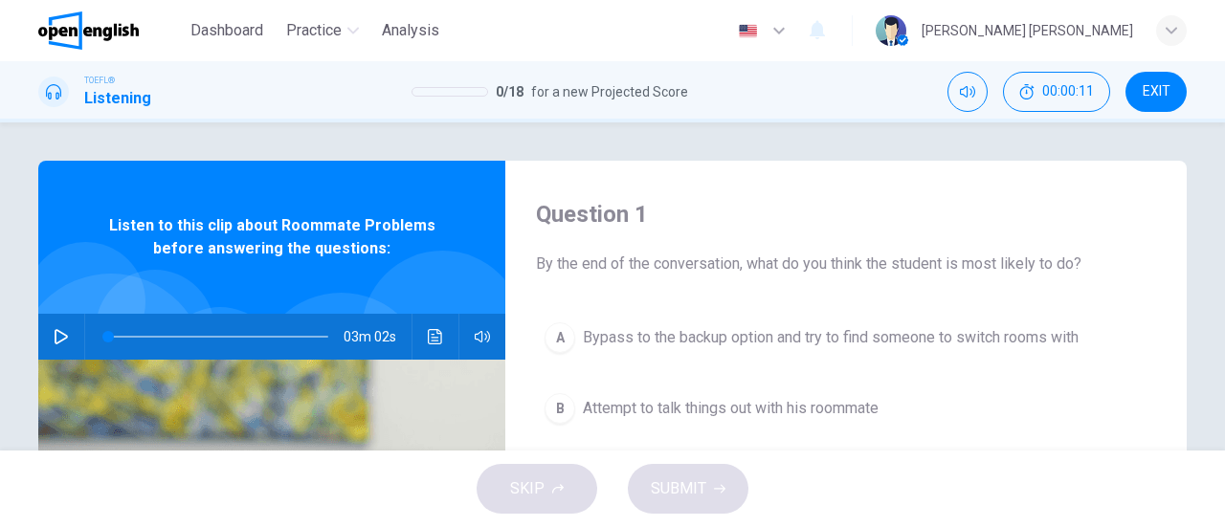
click at [60, 335] on icon "button" at bounding box center [61, 336] width 13 height 15
type input "*"
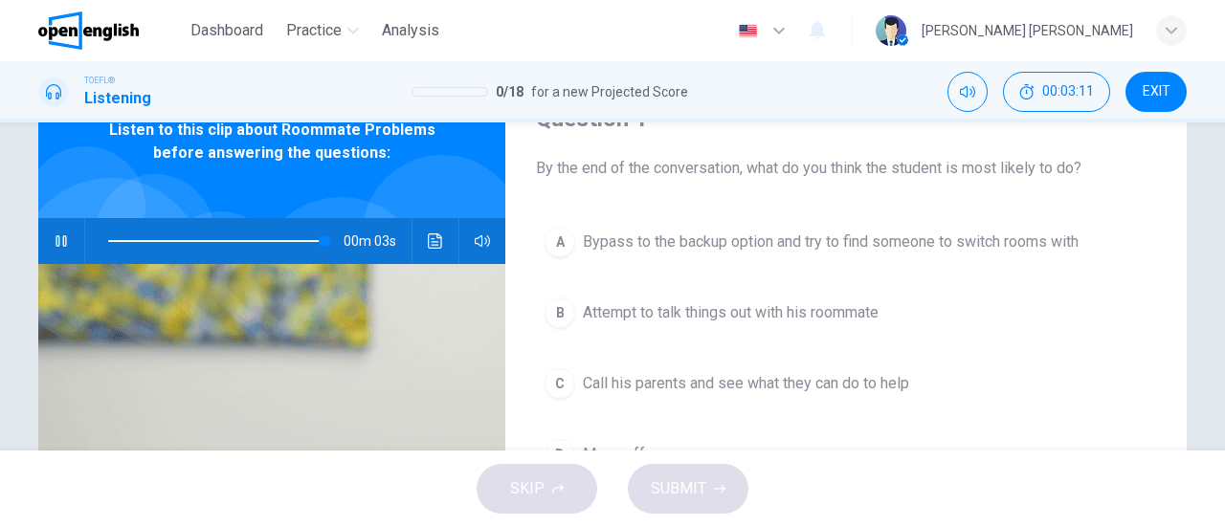
scroll to position [191, 0]
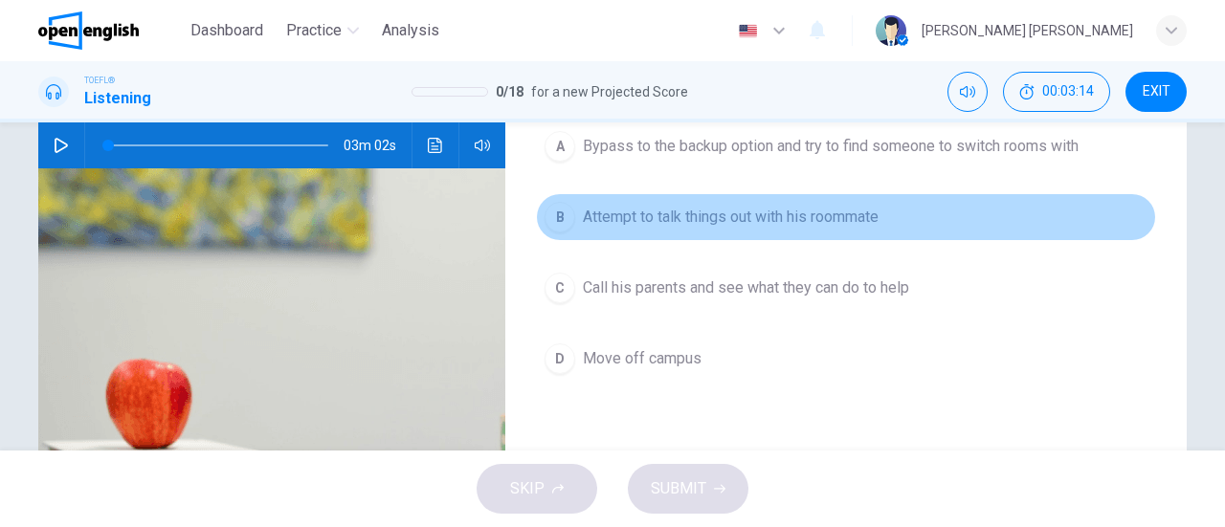
click at [802, 213] on span "Attempt to talk things out with his roommate" at bounding box center [731, 217] width 296 height 23
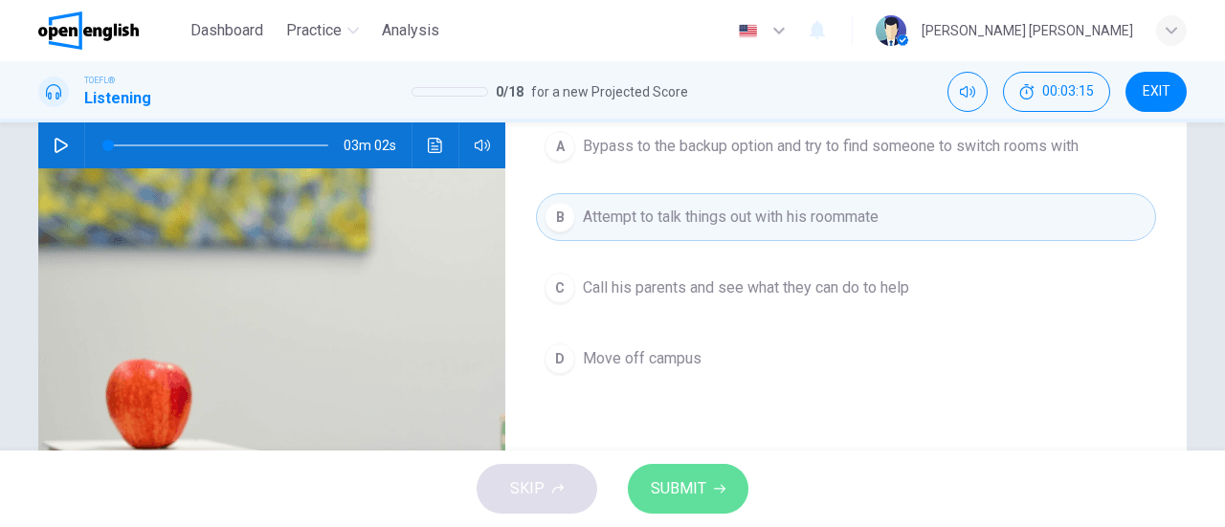
click at [705, 493] on button "SUBMIT" at bounding box center [688, 489] width 121 height 50
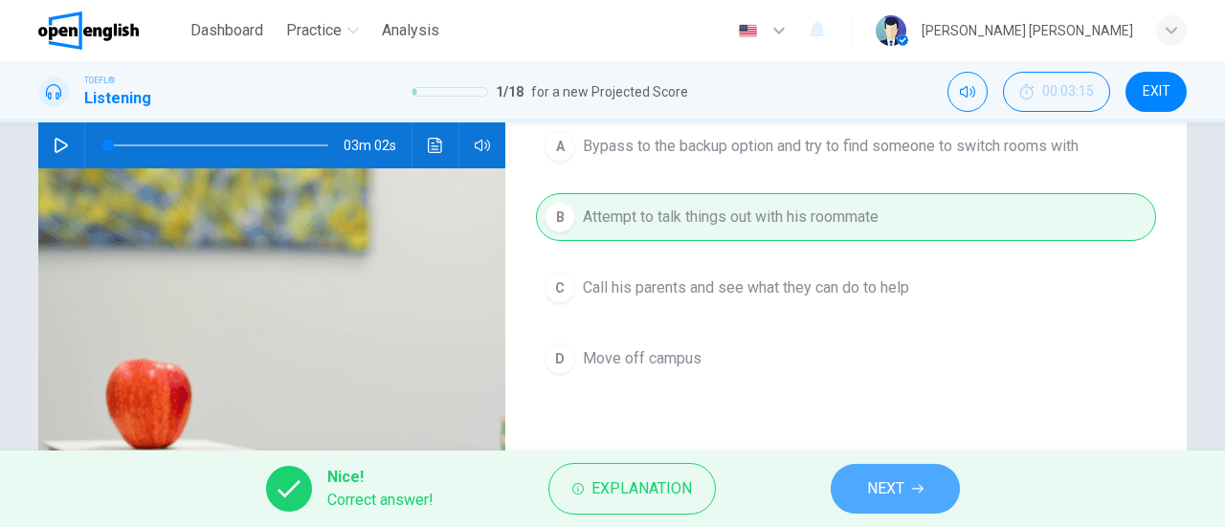
click at [904, 480] on button "NEXT" at bounding box center [895, 489] width 129 height 50
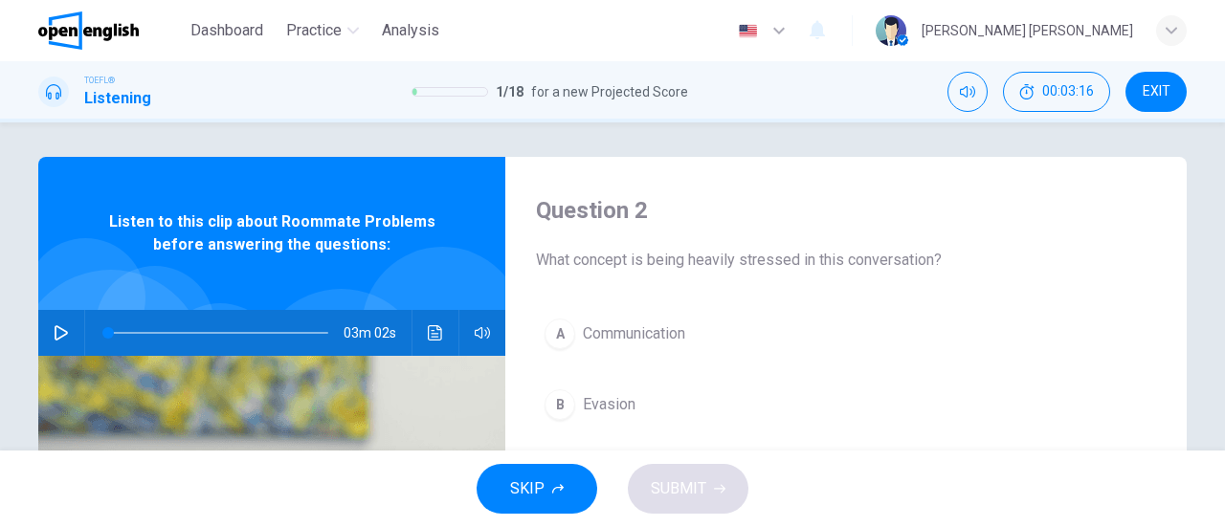
scroll to position [0, 0]
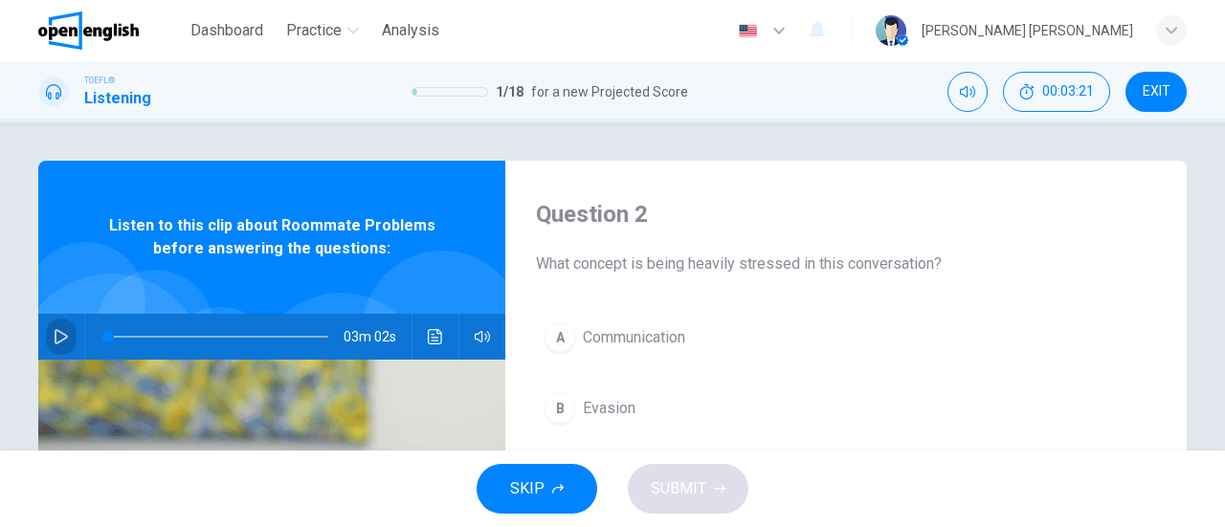
click at [54, 339] on icon "button" at bounding box center [61, 336] width 15 height 15
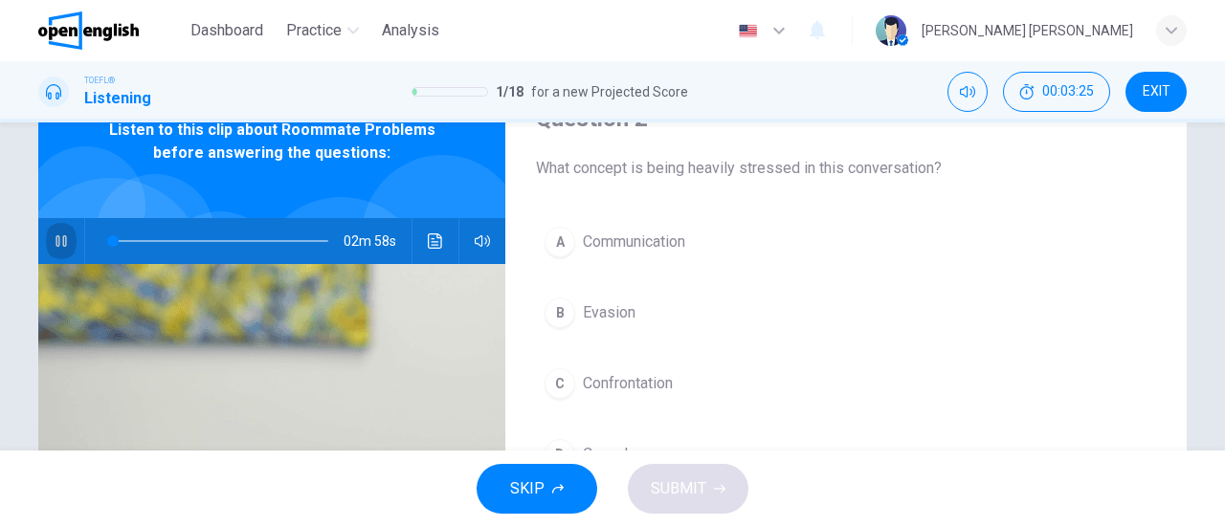
click at [46, 244] on button "button" at bounding box center [61, 241] width 31 height 46
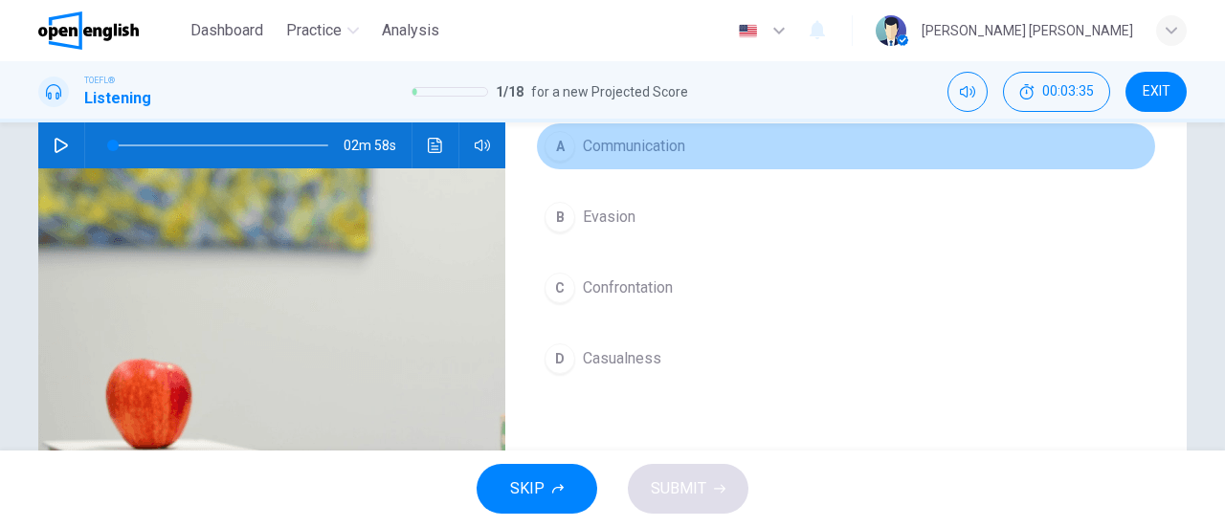
click at [600, 144] on span "Communication" at bounding box center [634, 146] width 102 height 23
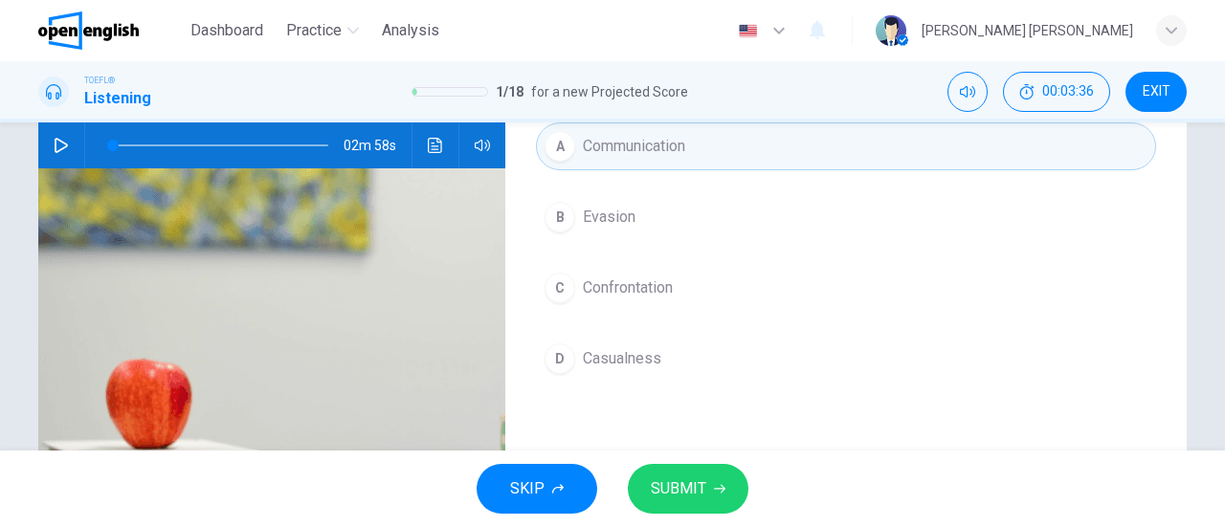
click at [704, 484] on span "SUBMIT" at bounding box center [678, 489] width 55 height 27
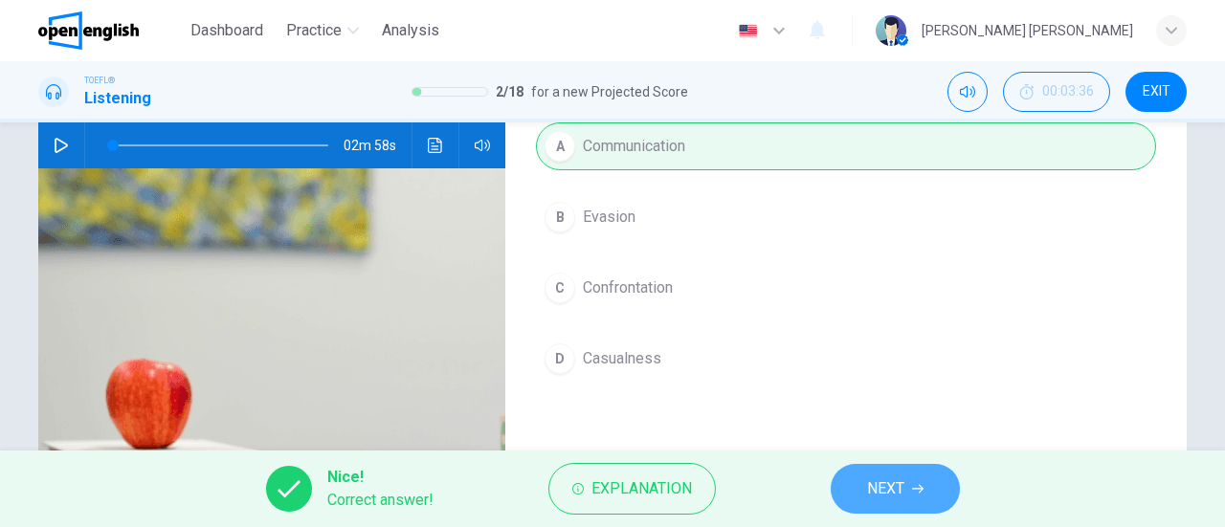
click at [880, 474] on button "NEXT" at bounding box center [895, 489] width 129 height 50
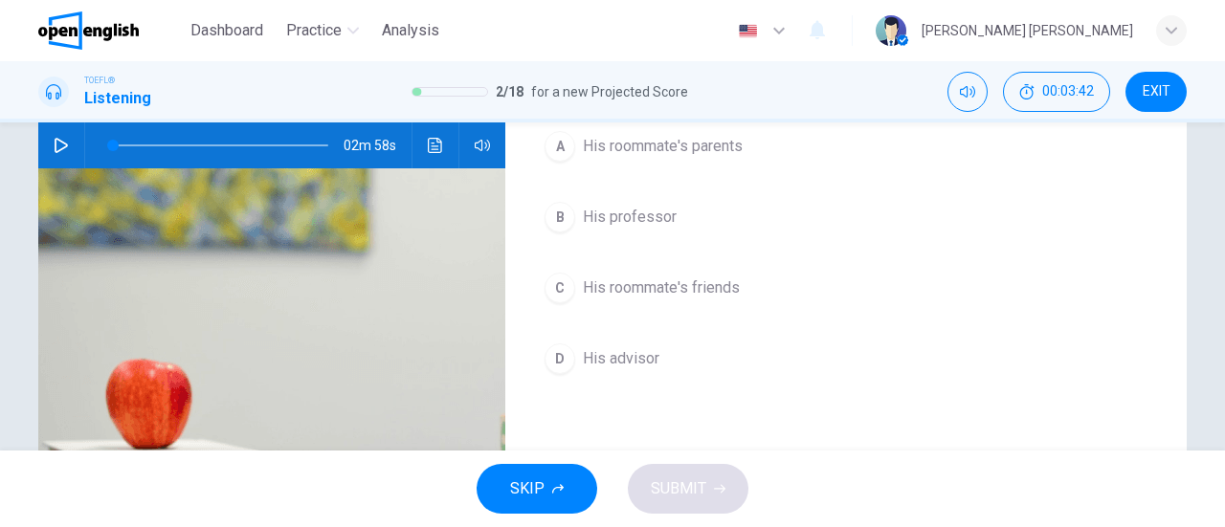
click at [639, 363] on span "His advisor" at bounding box center [621, 358] width 77 height 23
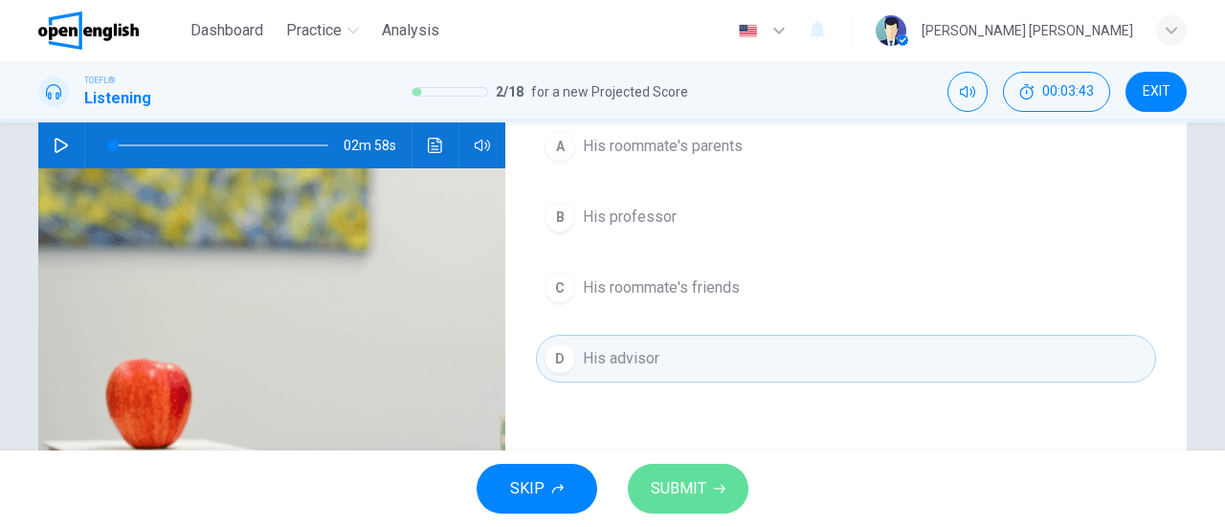
click at [706, 470] on button "SUBMIT" at bounding box center [688, 489] width 121 height 50
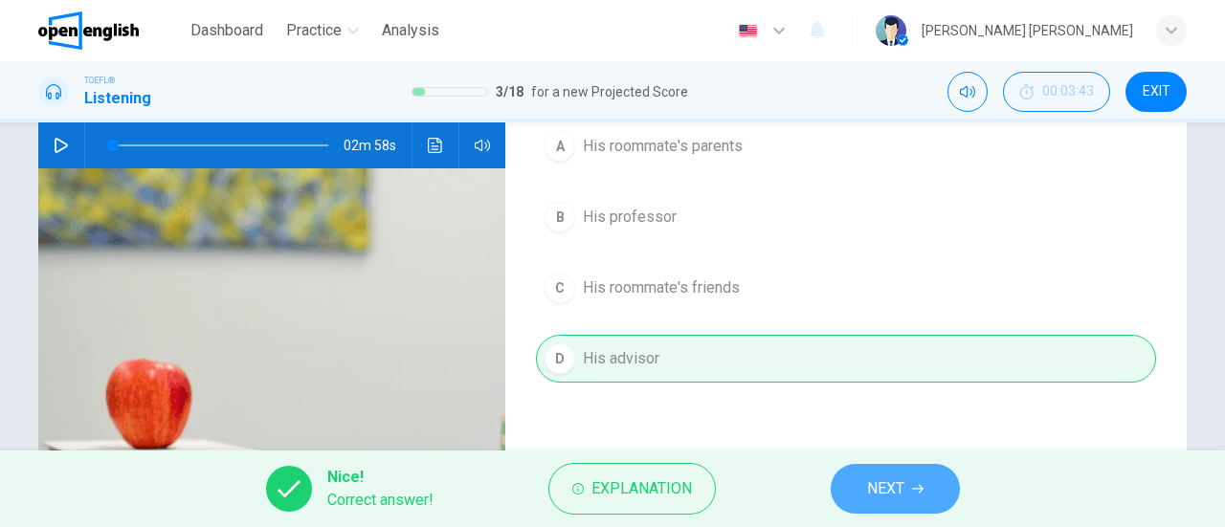
click at [880, 505] on button "NEXT" at bounding box center [895, 489] width 129 height 50
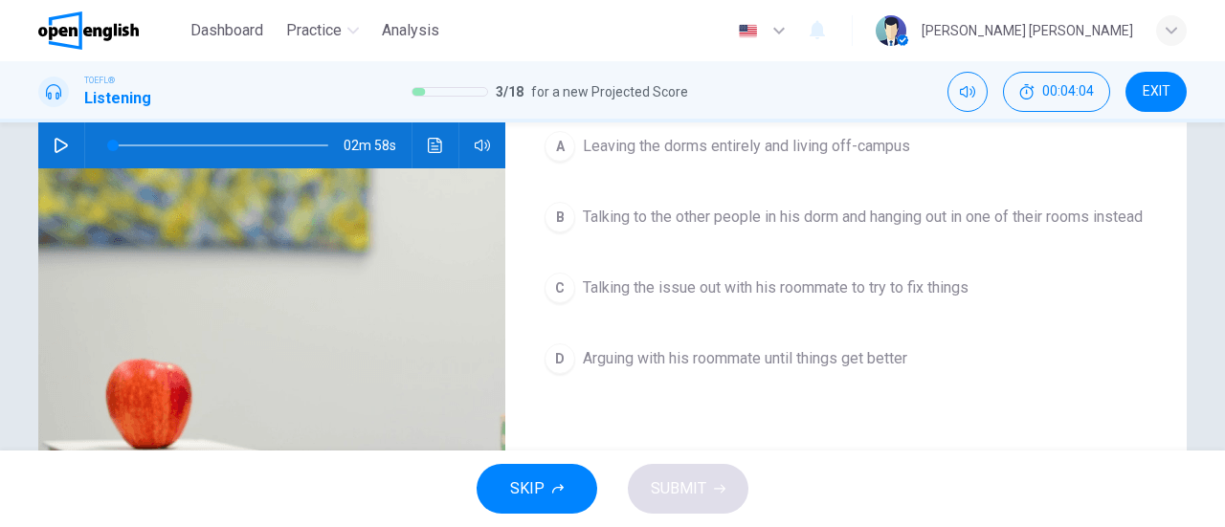
click at [684, 298] on span "Talking the issue out with his roommate to try to fix things" at bounding box center [776, 288] width 386 height 23
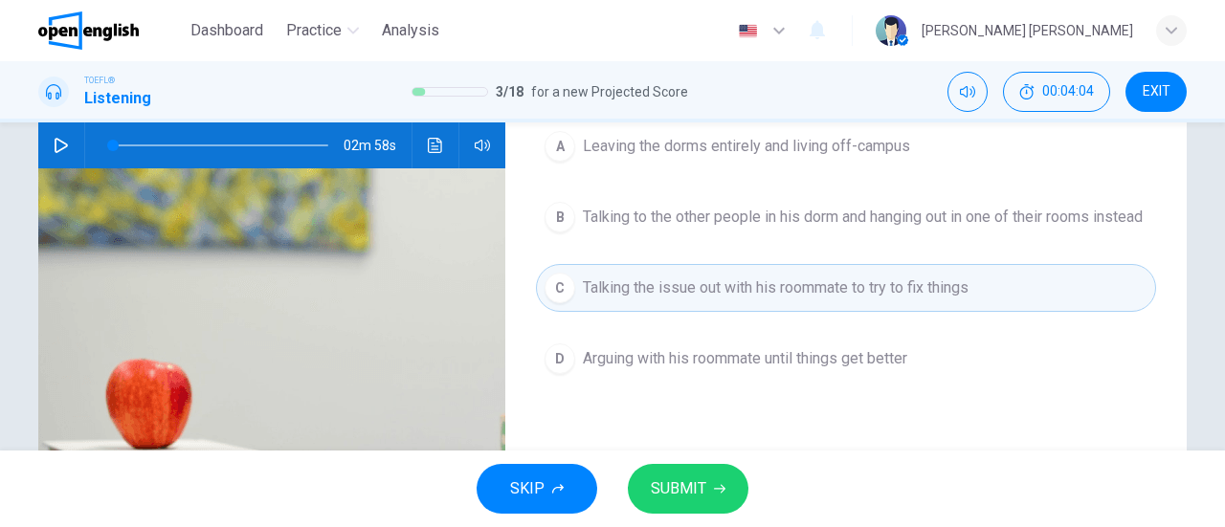
click at [715, 478] on button "SUBMIT" at bounding box center [688, 489] width 121 height 50
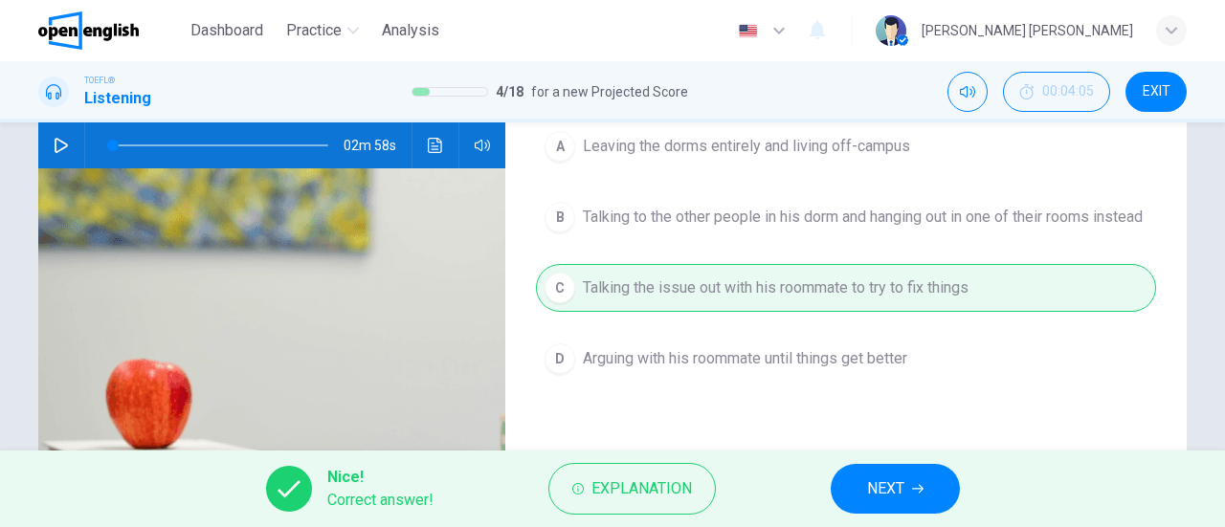
click at [882, 495] on span "NEXT" at bounding box center [885, 489] width 37 height 27
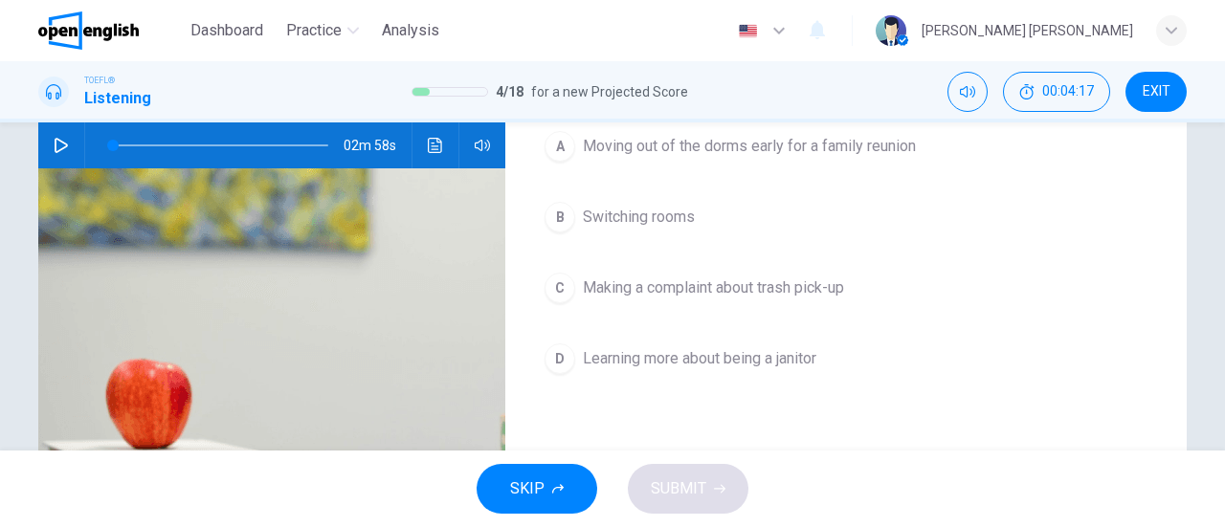
scroll to position [96, 0]
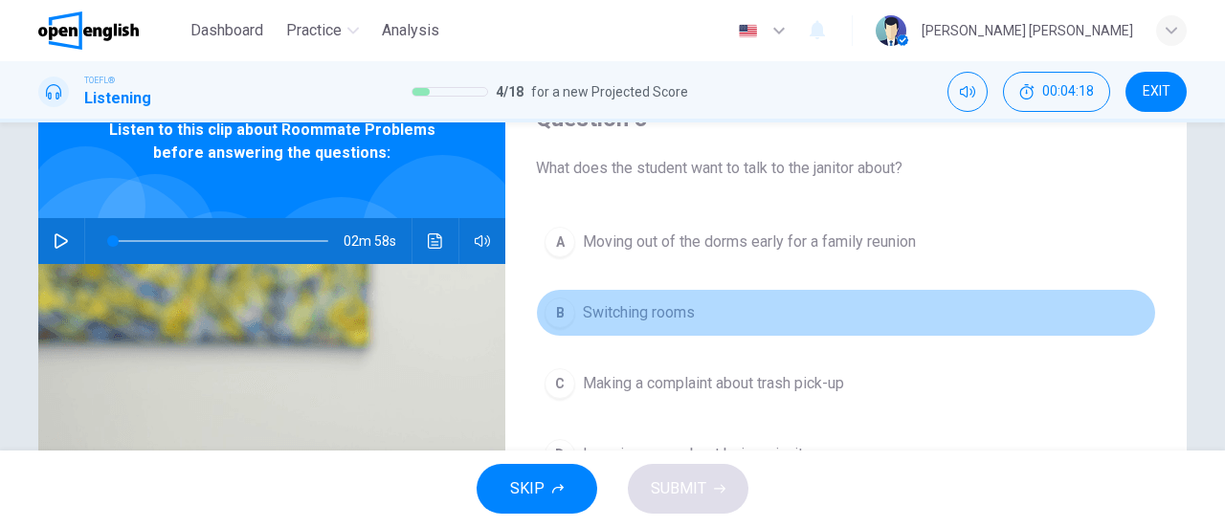
click at [617, 308] on span "Switching rooms" at bounding box center [639, 312] width 112 height 23
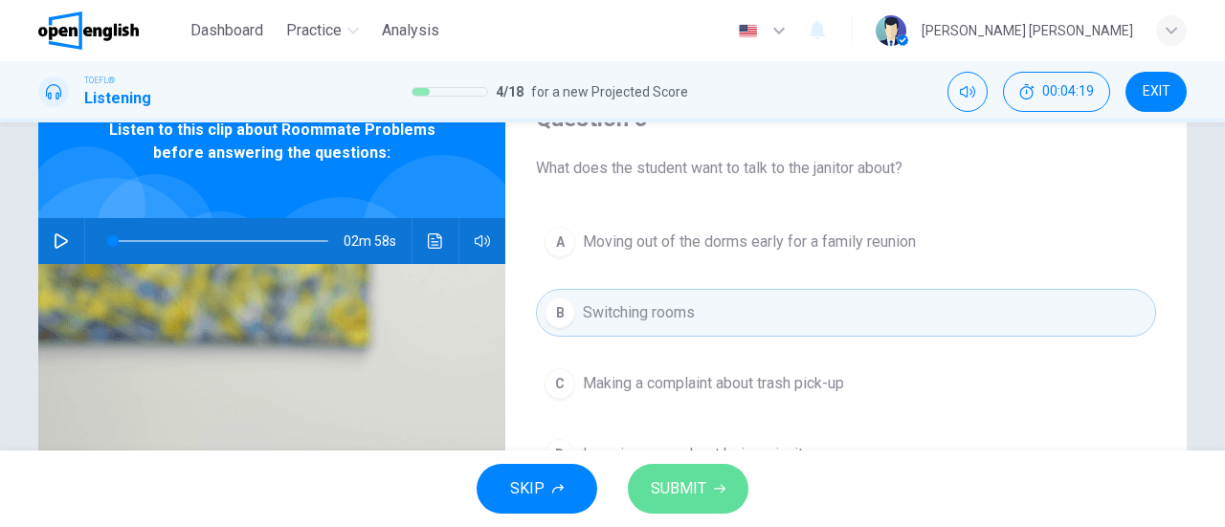
click at [665, 477] on span "SUBMIT" at bounding box center [678, 489] width 55 height 27
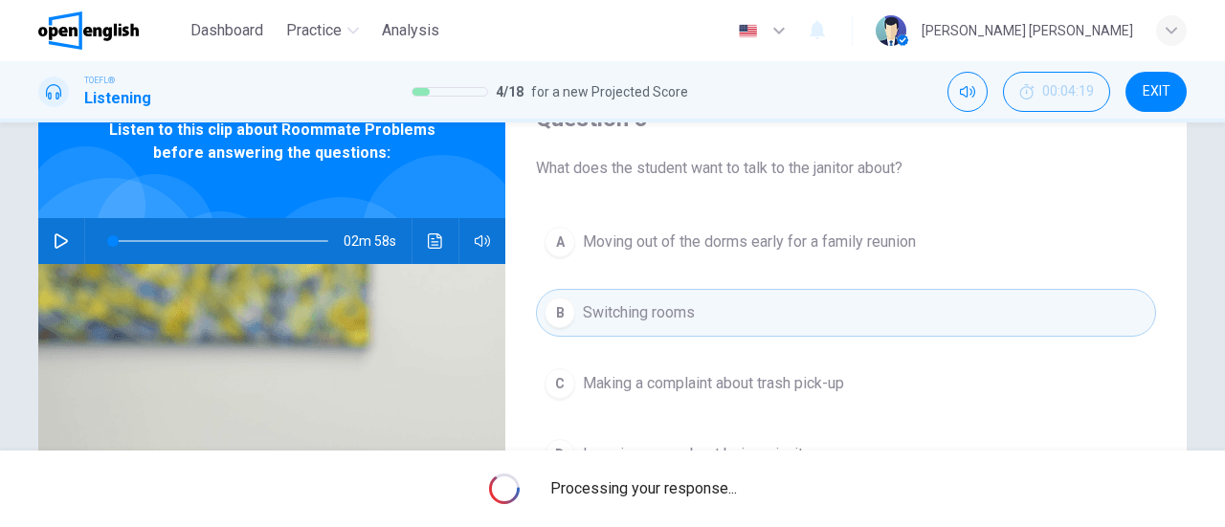
type input "*"
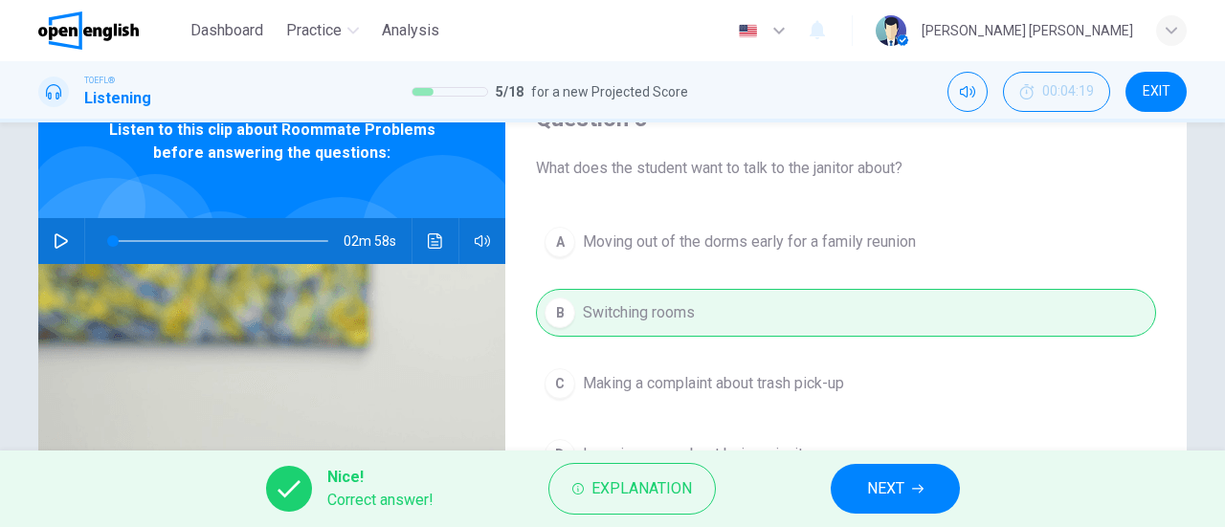
click at [861, 489] on button "NEXT" at bounding box center [895, 489] width 129 height 50
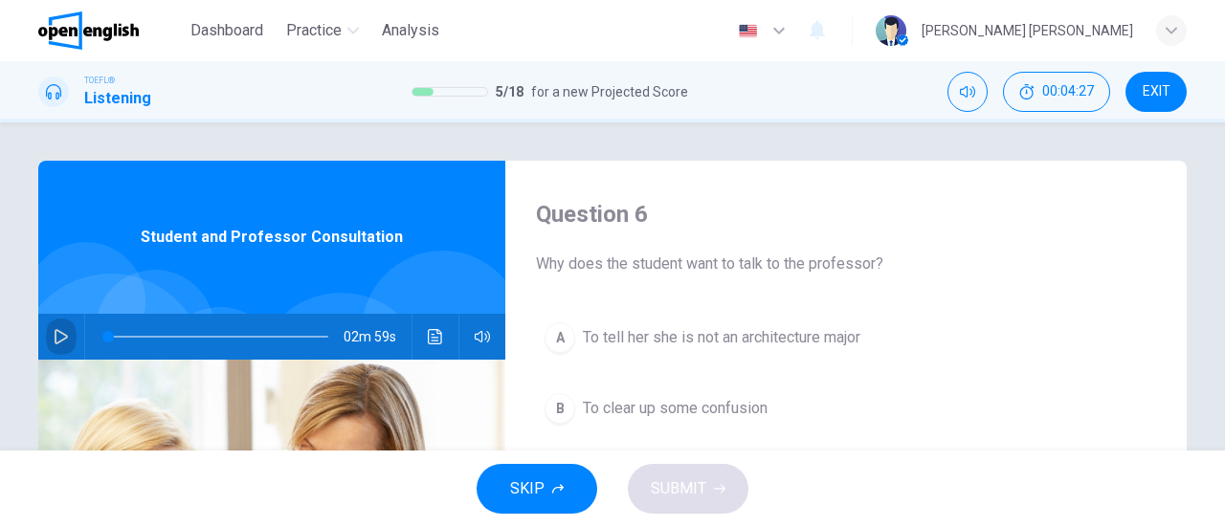
click at [63, 332] on icon "button" at bounding box center [61, 336] width 15 height 15
type input "*"
drag, startPoint x: 118, startPoint y: 337, endPoint x: 36, endPoint y: 329, distance: 81.7
click at [38, 329] on div "02m 59s" at bounding box center [271, 337] width 467 height 46
click at [54, 339] on icon "button" at bounding box center [61, 336] width 15 height 15
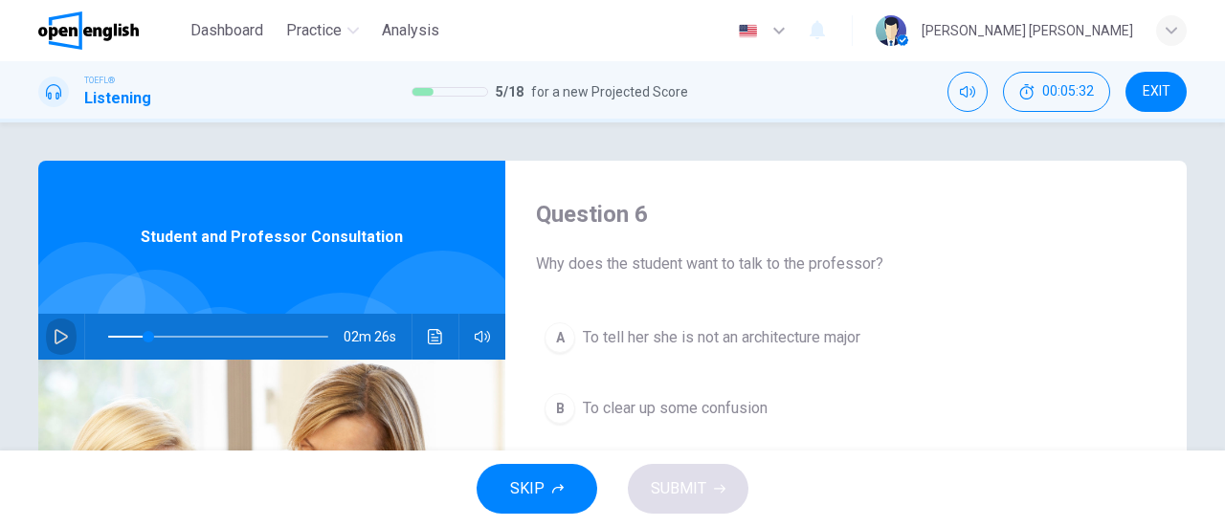
click at [55, 338] on icon "button" at bounding box center [61, 336] width 15 height 15
click at [62, 329] on icon "button" at bounding box center [61, 336] width 15 height 15
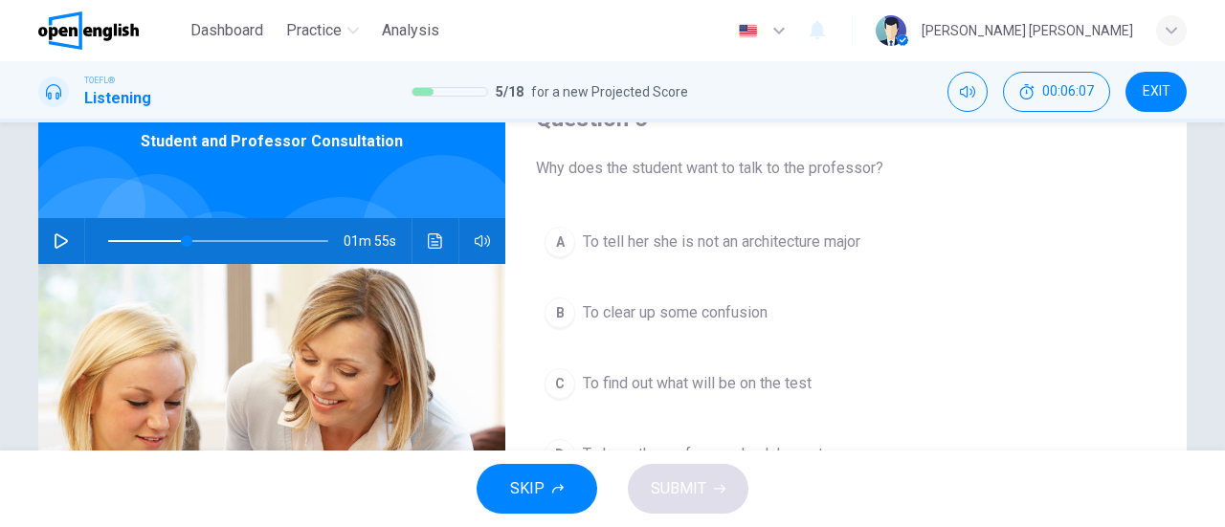
scroll to position [191, 0]
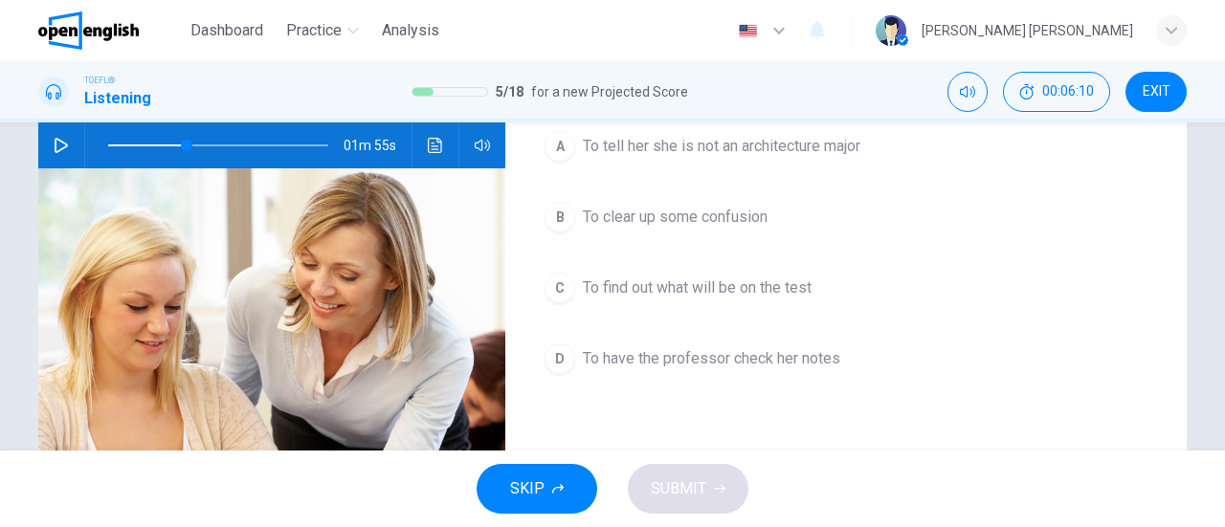
click at [721, 347] on span "To have the professor check her notes" at bounding box center [711, 358] width 257 height 23
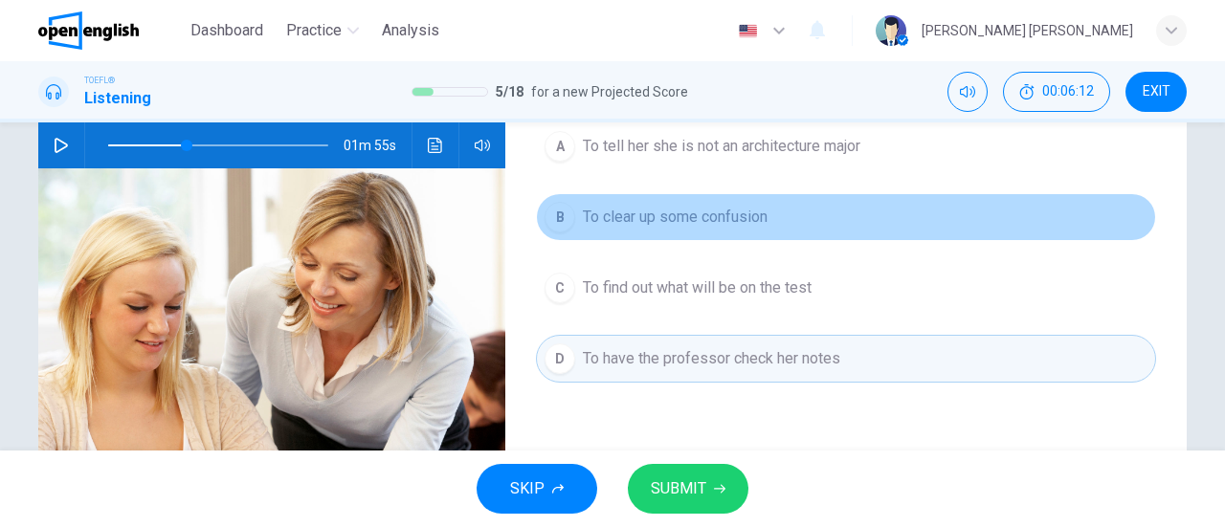
click at [651, 208] on span "To clear up some confusion" at bounding box center [675, 217] width 185 height 23
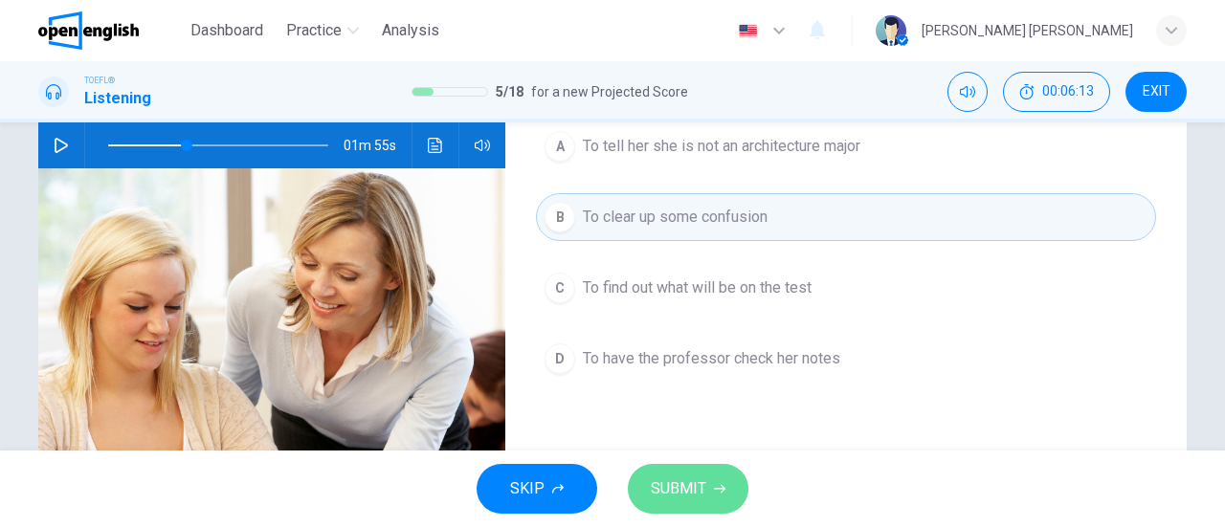
click at [690, 479] on span "SUBMIT" at bounding box center [678, 489] width 55 height 27
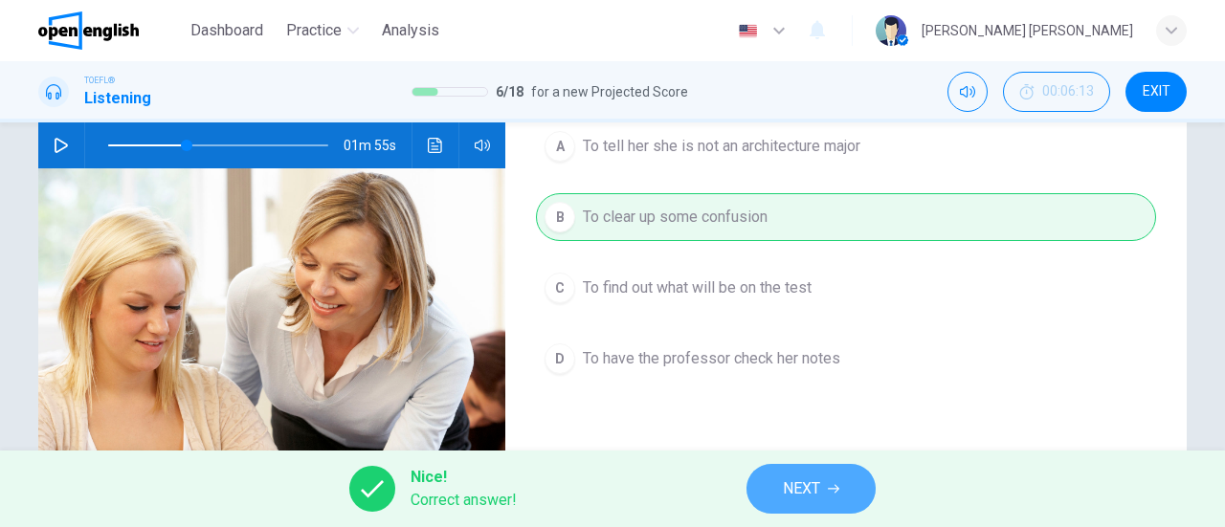
click at [810, 481] on span "NEXT" at bounding box center [801, 489] width 37 height 27
type input "**"
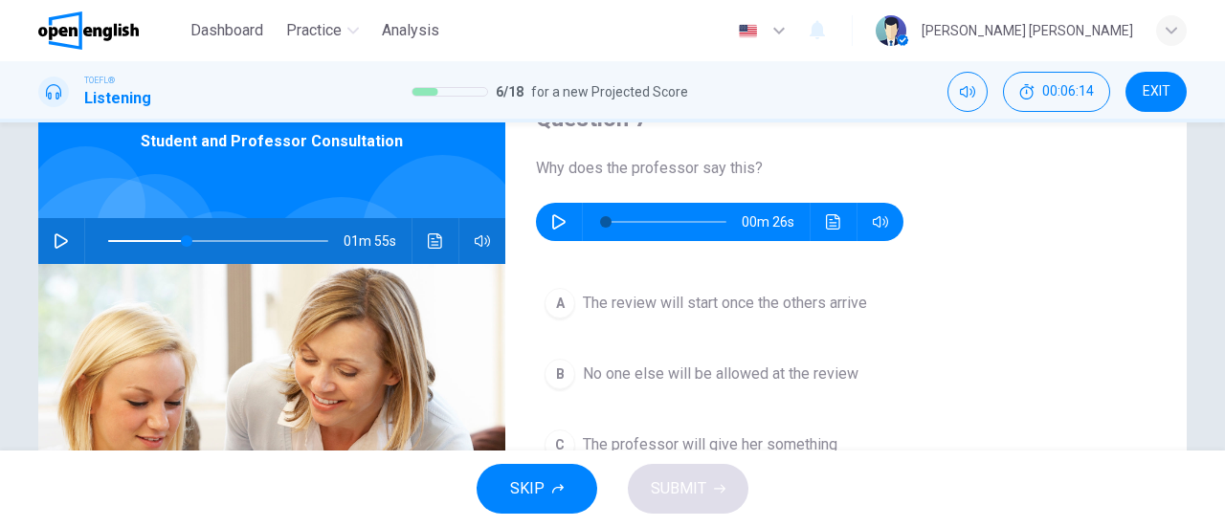
scroll to position [0, 0]
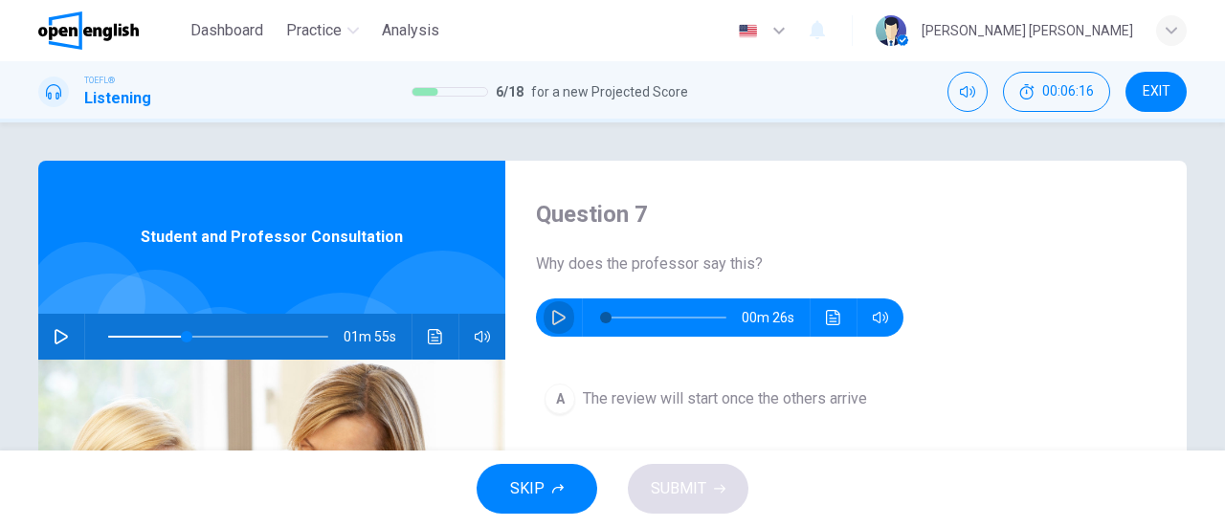
click at [551, 316] on icon "button" at bounding box center [558, 317] width 15 height 15
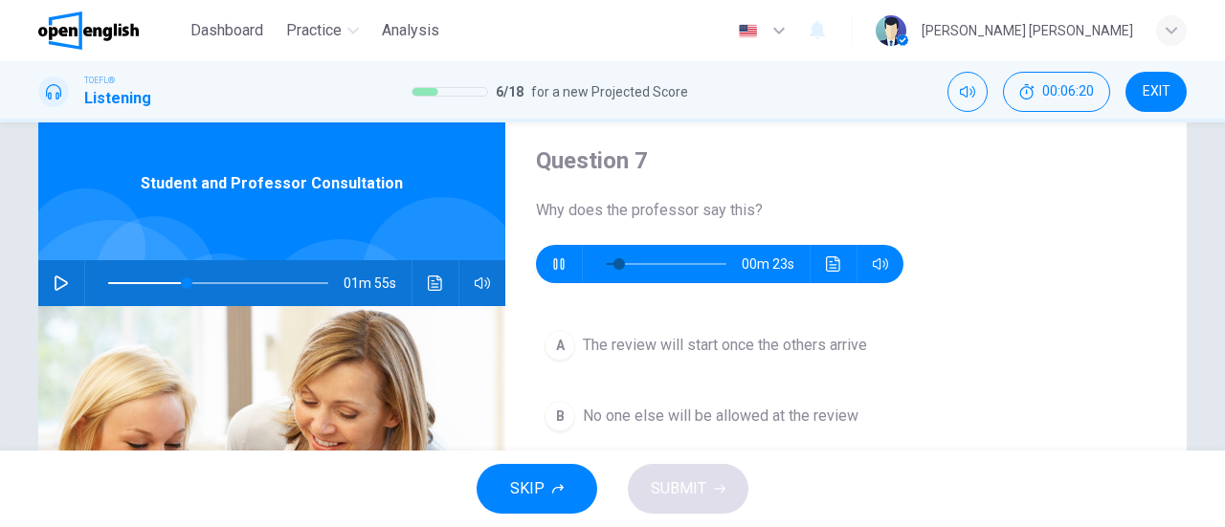
scroll to position [96, 0]
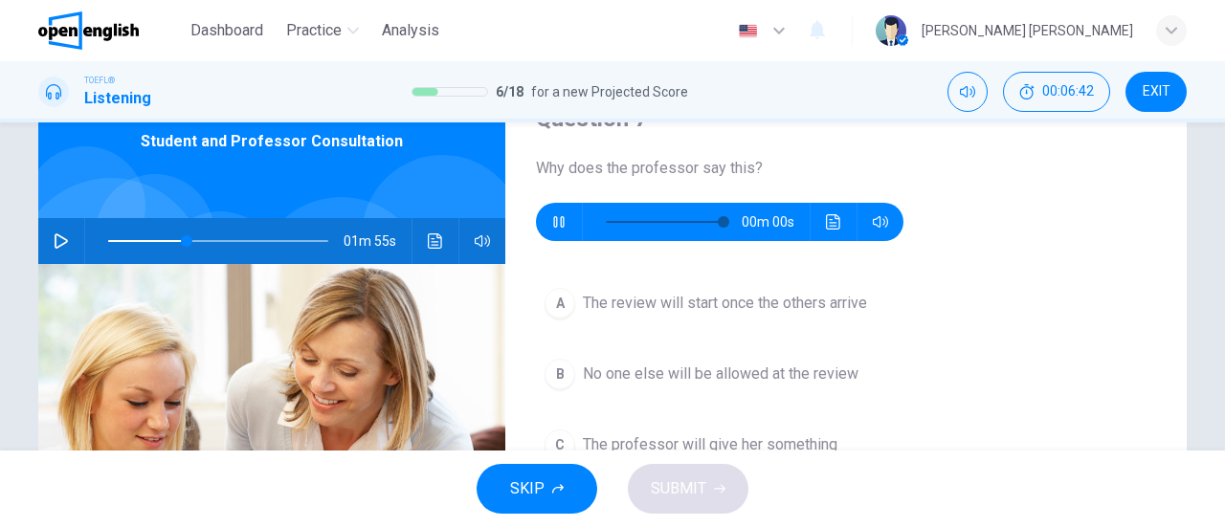
type input "*"
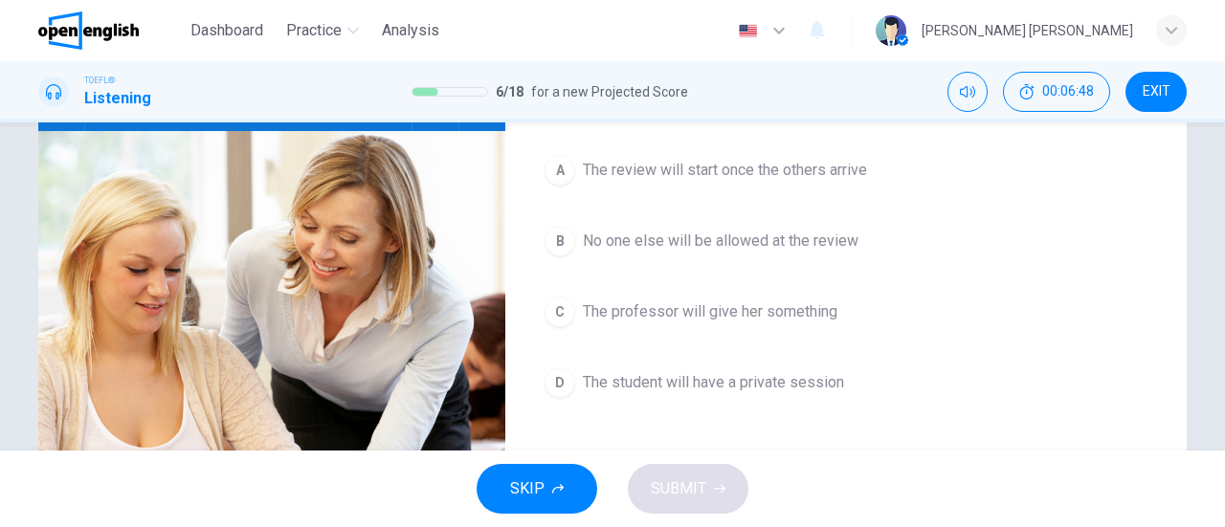
scroll to position [191, 0]
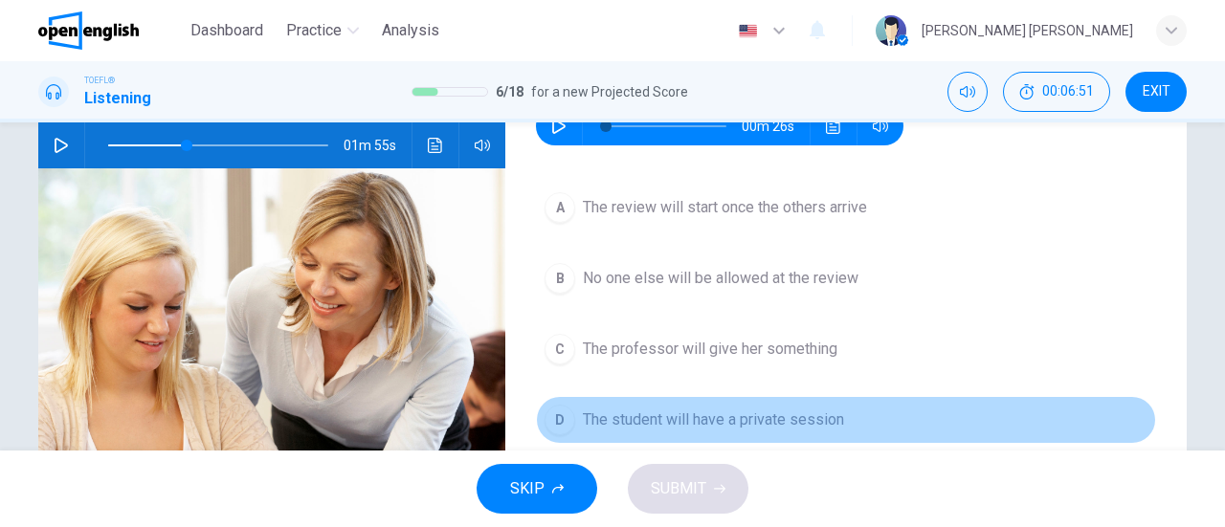
click at [658, 414] on span "The student will have a private session" at bounding box center [713, 420] width 261 height 23
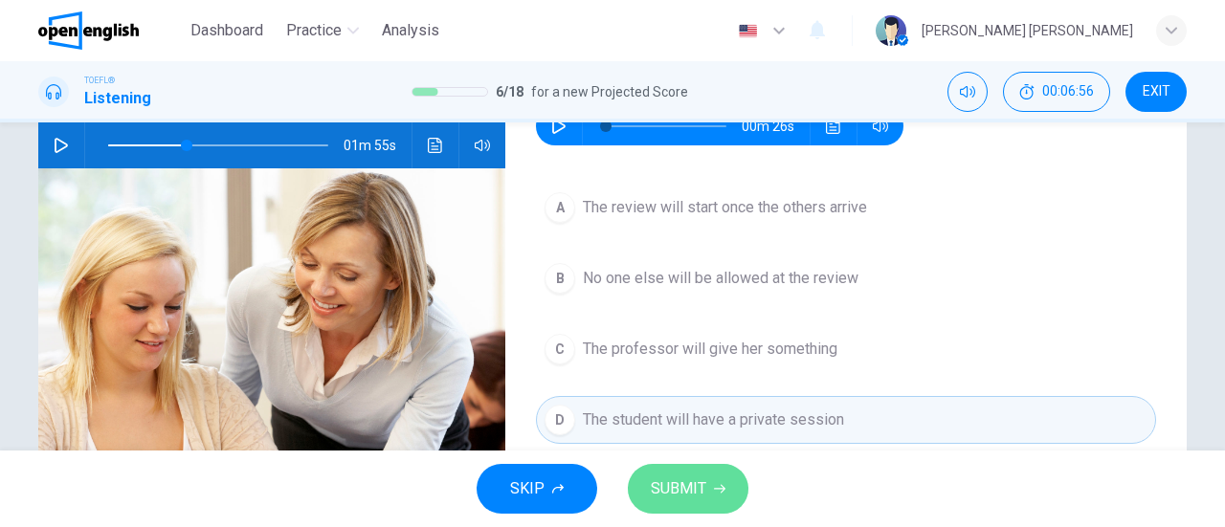
click at [692, 503] on button "SUBMIT" at bounding box center [688, 489] width 121 height 50
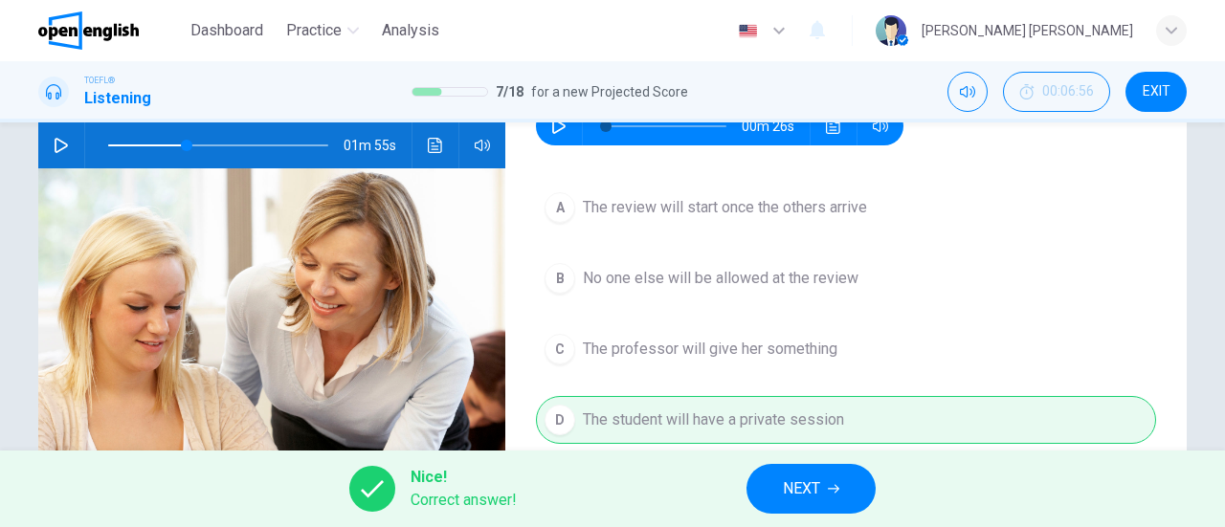
click at [823, 481] on button "NEXT" at bounding box center [810, 489] width 129 height 50
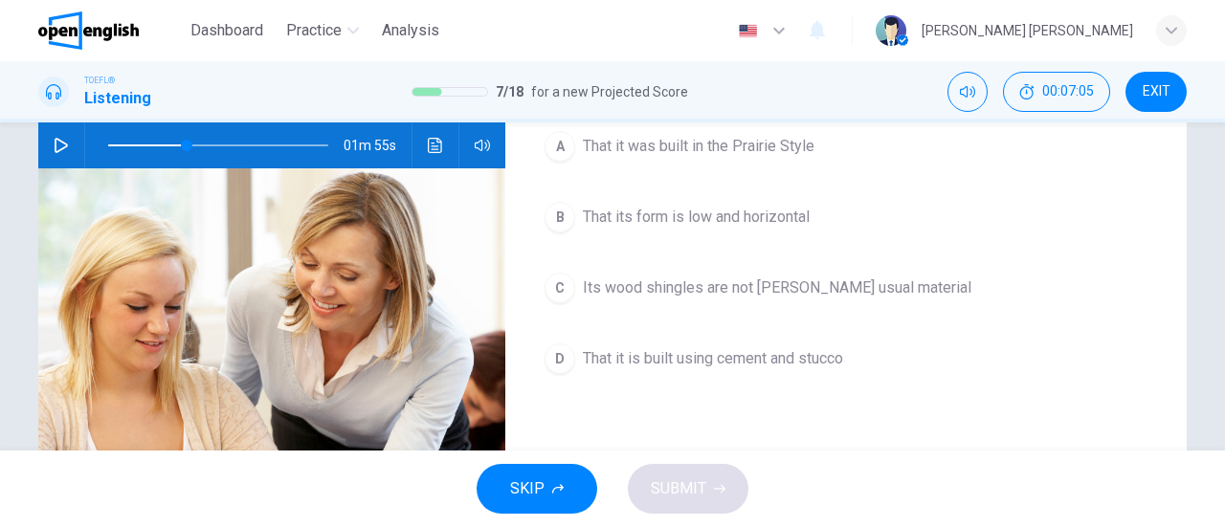
click at [796, 285] on span "Its wood shingles are not [PERSON_NAME] usual material" at bounding box center [777, 288] width 388 height 23
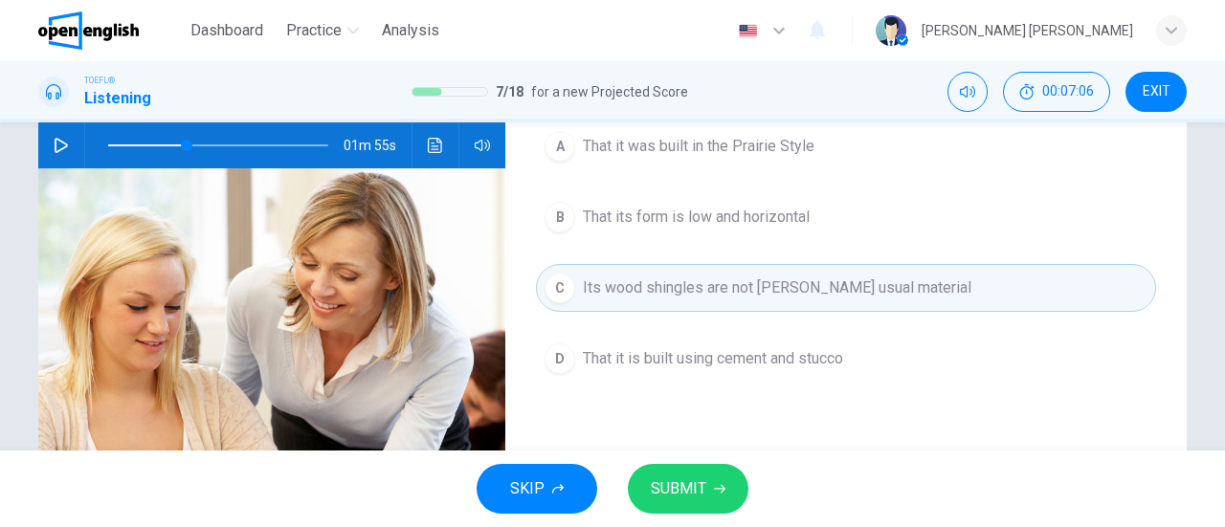
click at [710, 494] on button "SUBMIT" at bounding box center [688, 489] width 121 height 50
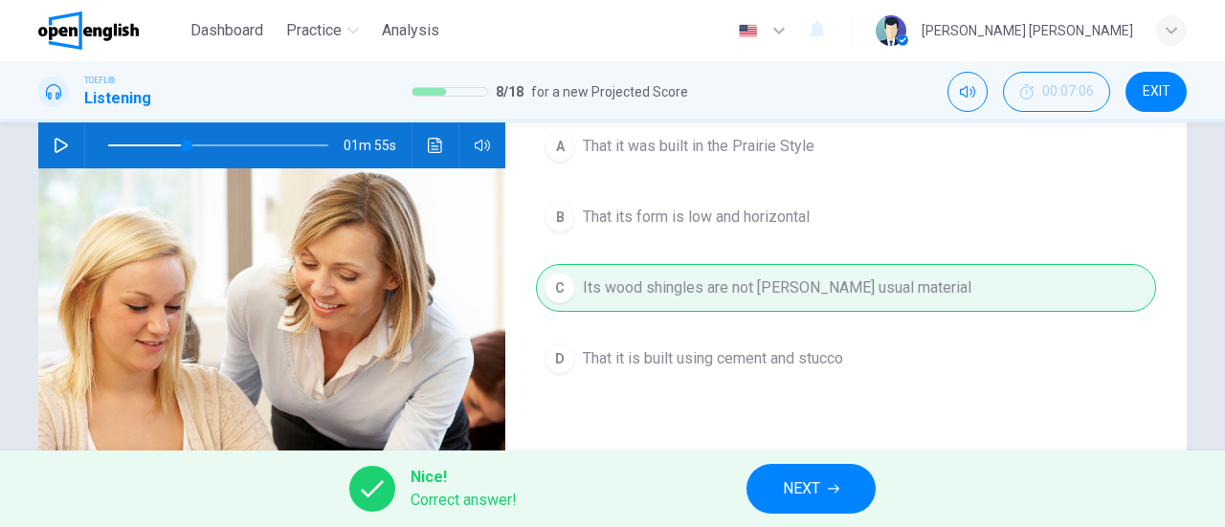
click at [825, 490] on button "NEXT" at bounding box center [810, 489] width 129 height 50
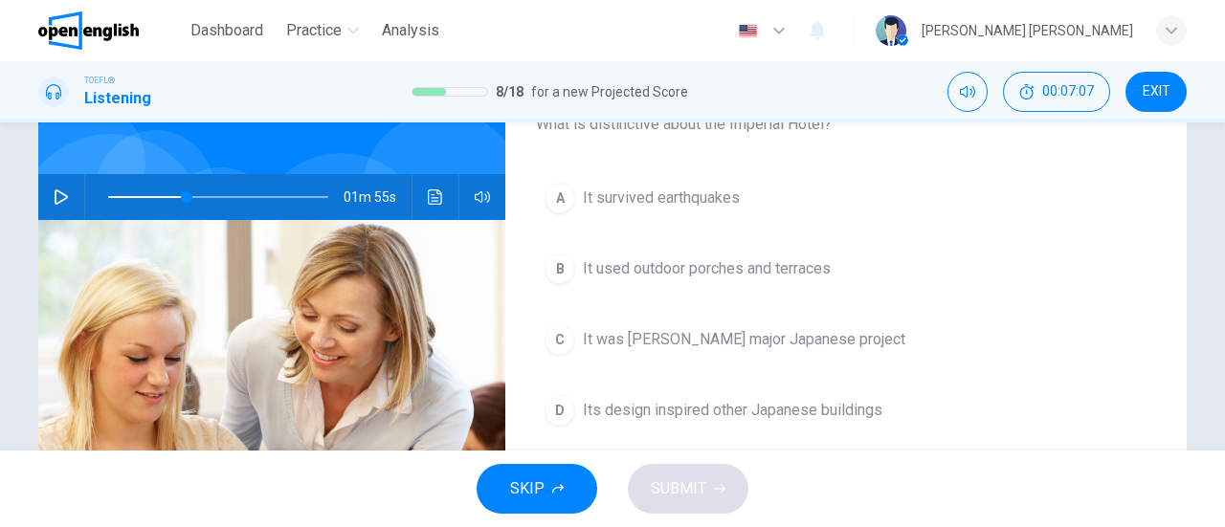
scroll to position [96, 0]
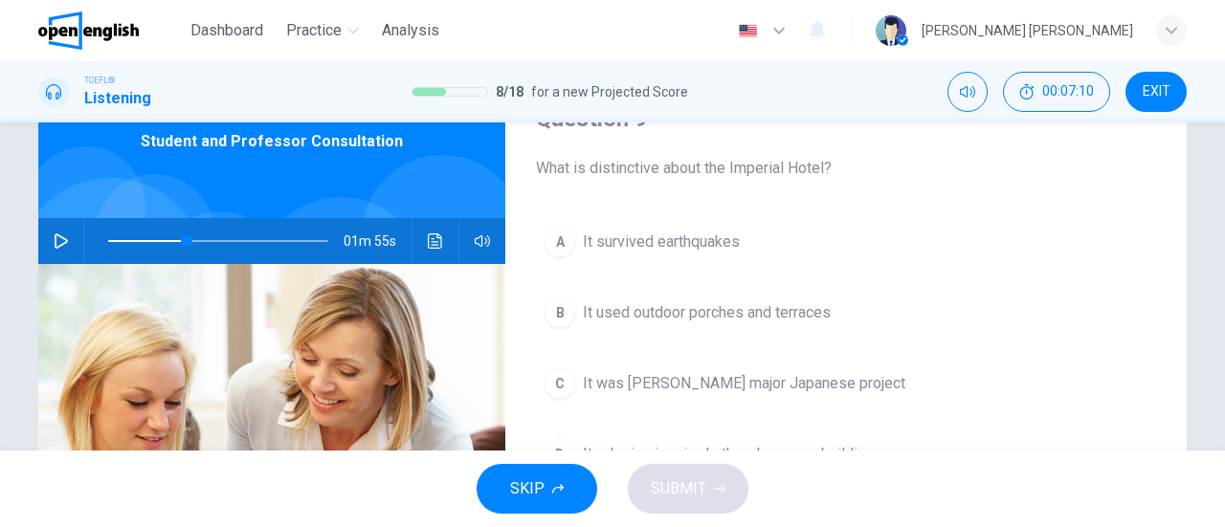
click at [55, 244] on icon "button" at bounding box center [61, 240] width 13 height 15
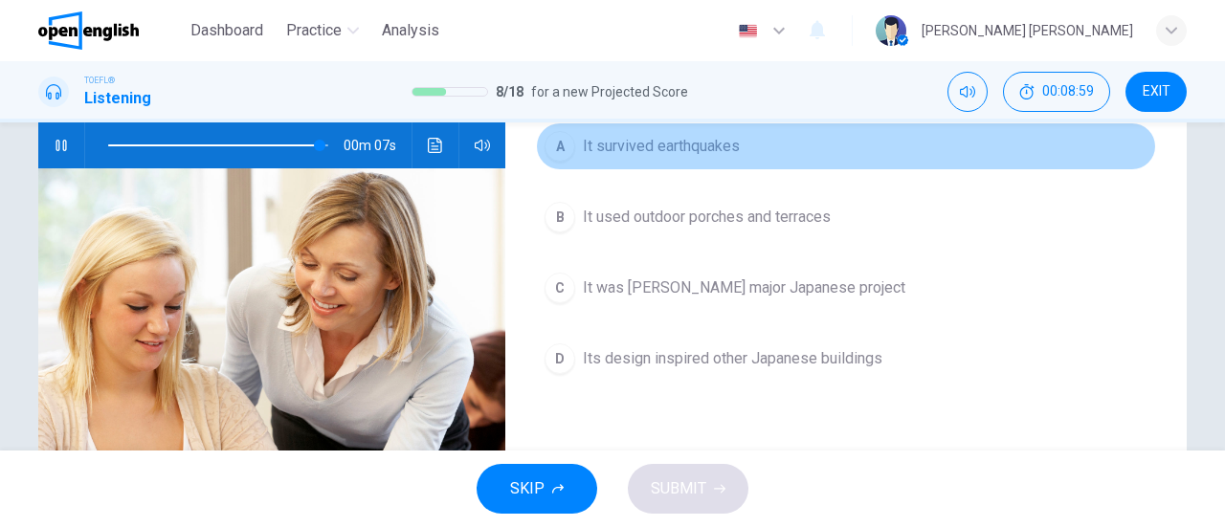
click at [706, 140] on span "It survived earthquakes" at bounding box center [661, 146] width 157 height 23
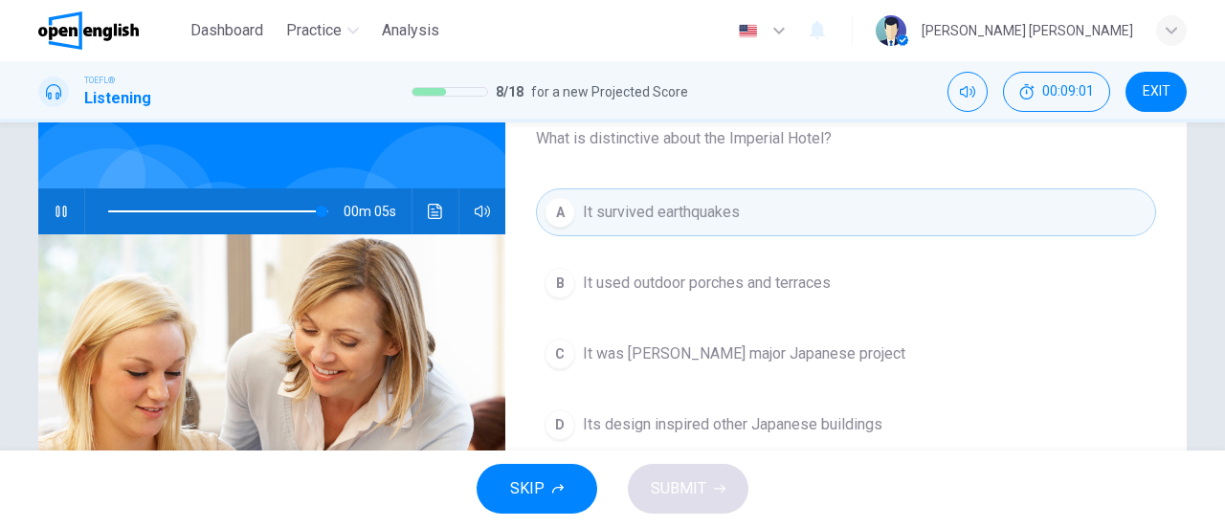
scroll to position [96, 0]
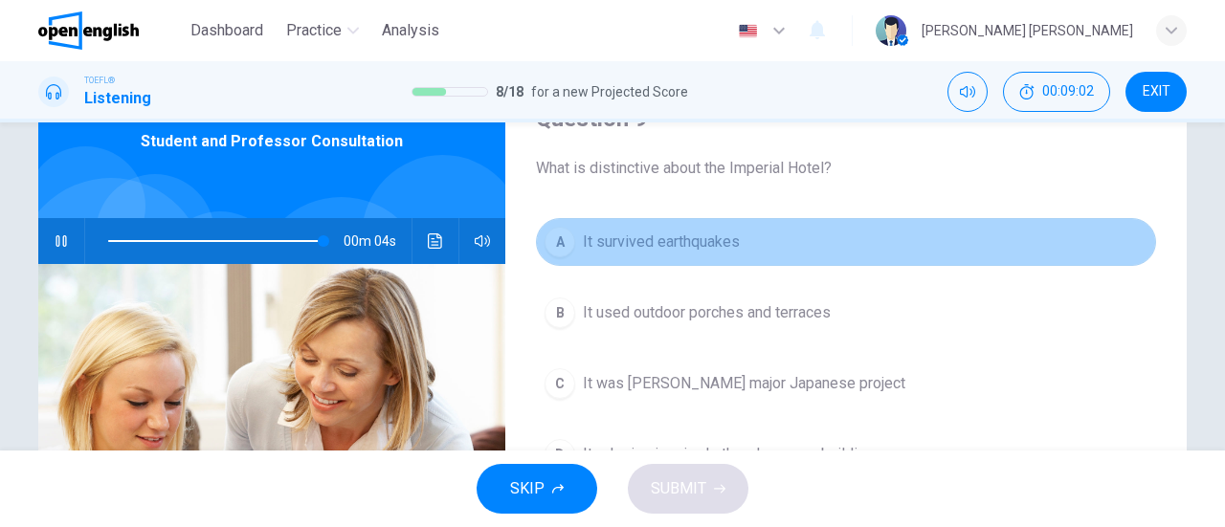
click at [589, 249] on span "It survived earthquakes" at bounding box center [661, 242] width 157 height 23
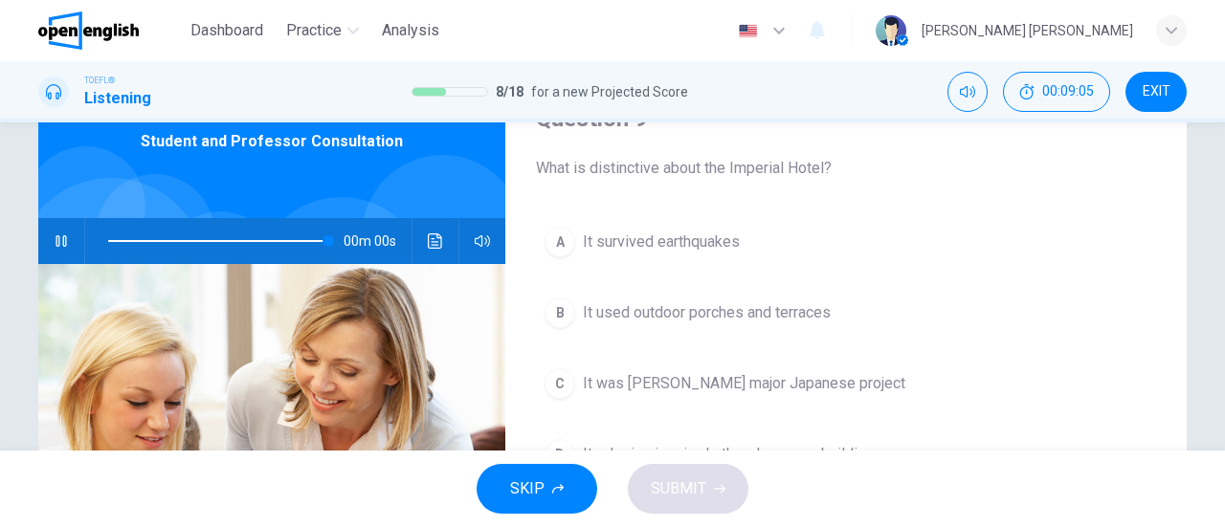
type input "*"
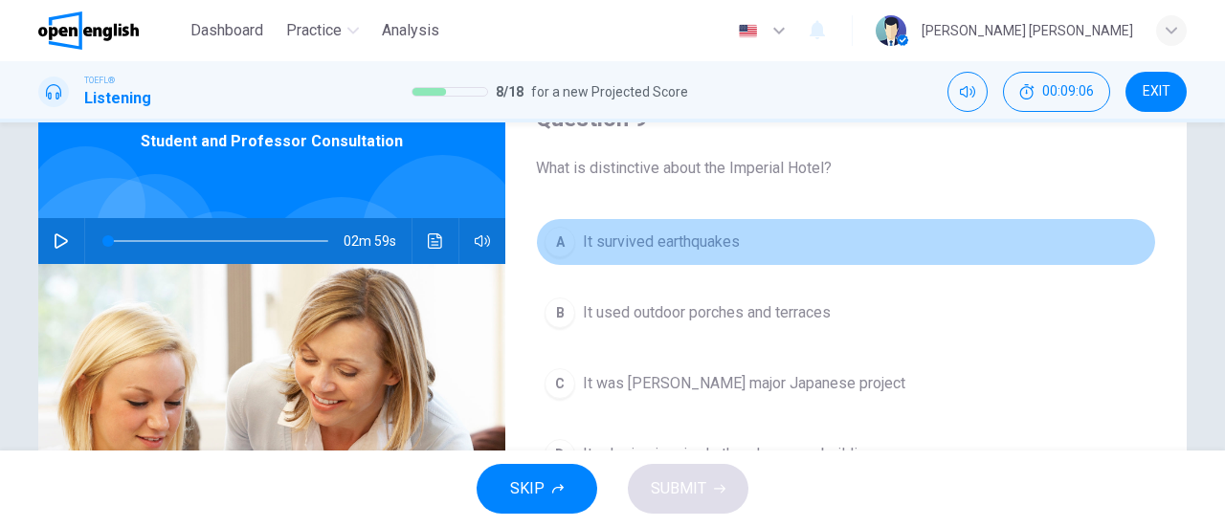
click at [555, 239] on div "A" at bounding box center [559, 242] width 31 height 31
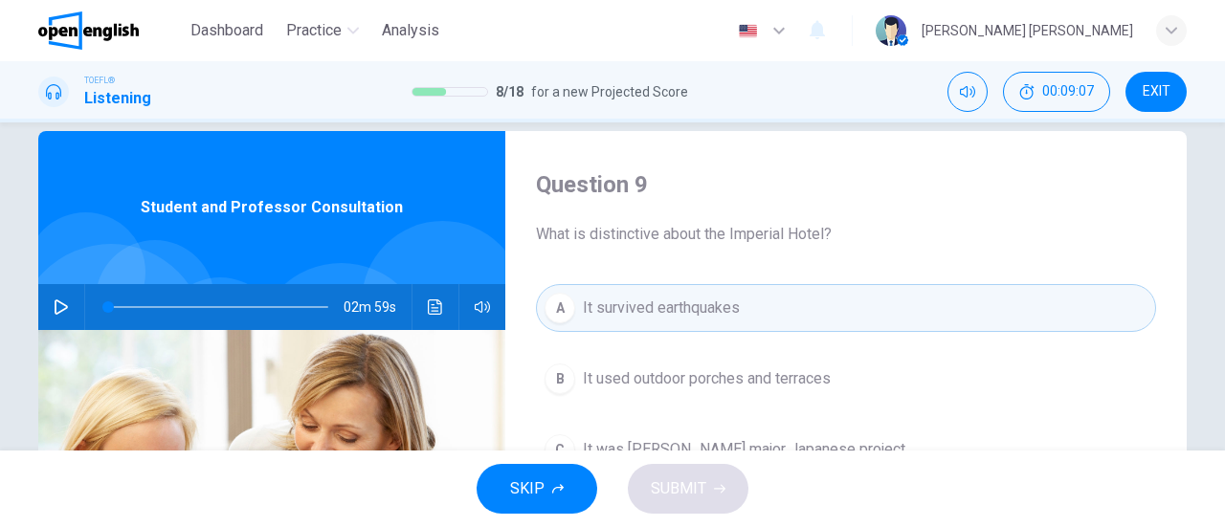
scroll to position [0, 0]
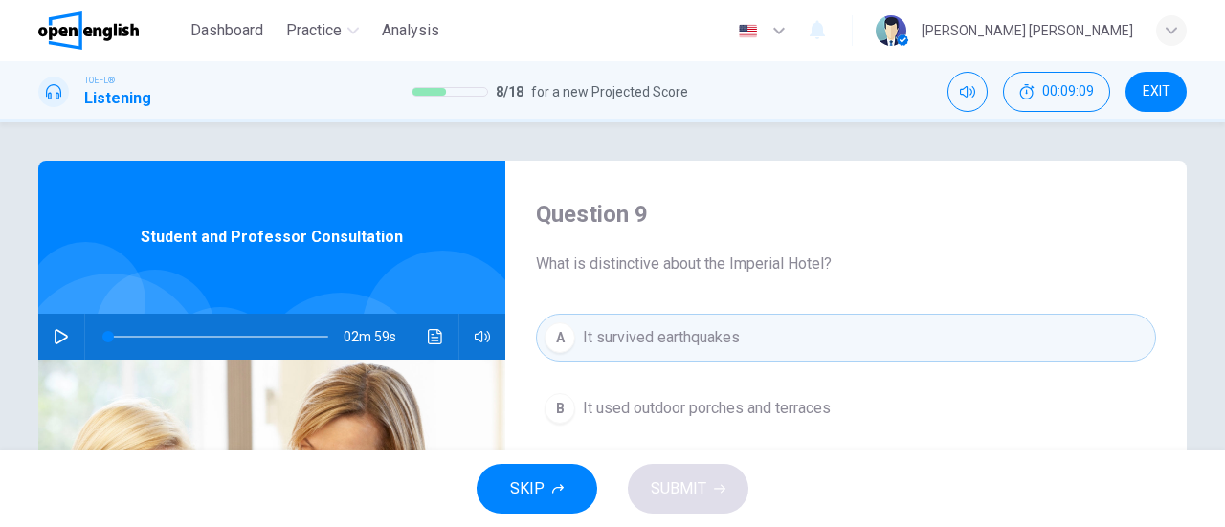
click at [682, 489] on div "SKIP SUBMIT" at bounding box center [612, 489] width 1225 height 77
click at [586, 337] on span "It survived earthquakes" at bounding box center [661, 337] width 157 height 23
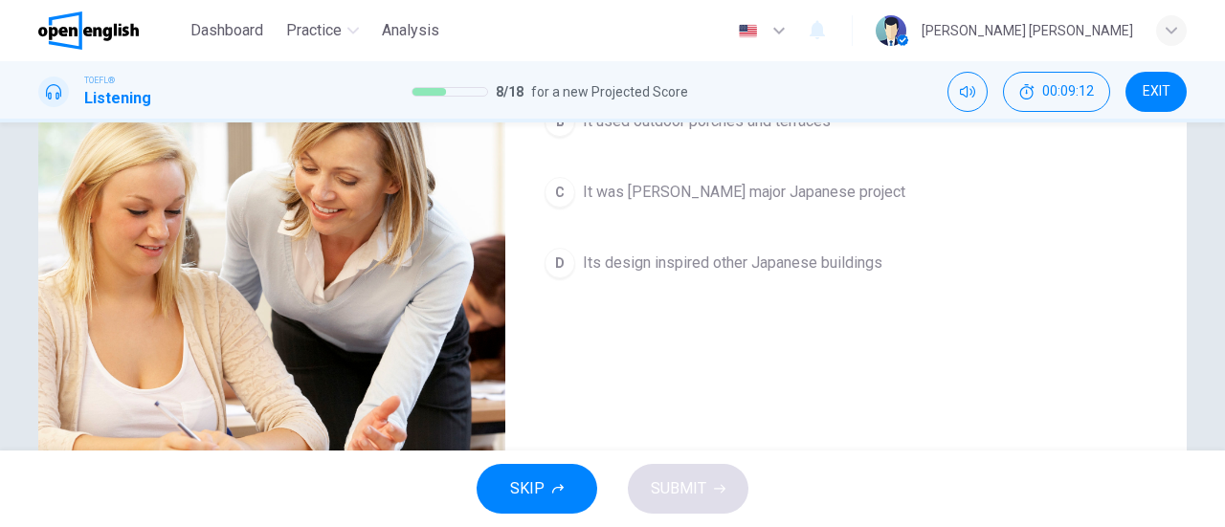
scroll to position [383, 0]
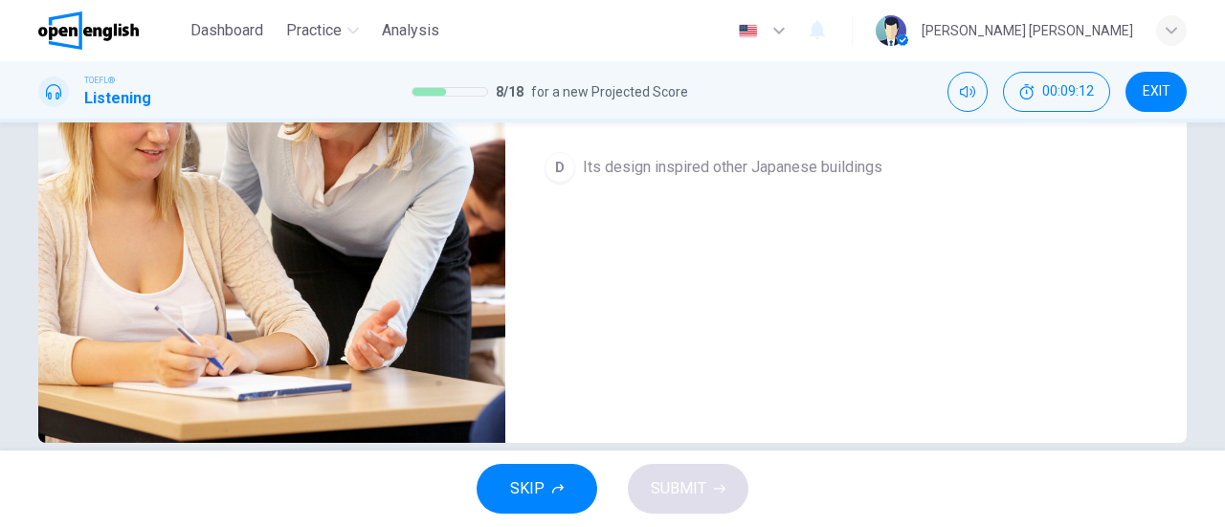
click at [601, 178] on button "D Its design inspired other Japanese buildings" at bounding box center [846, 168] width 620 height 48
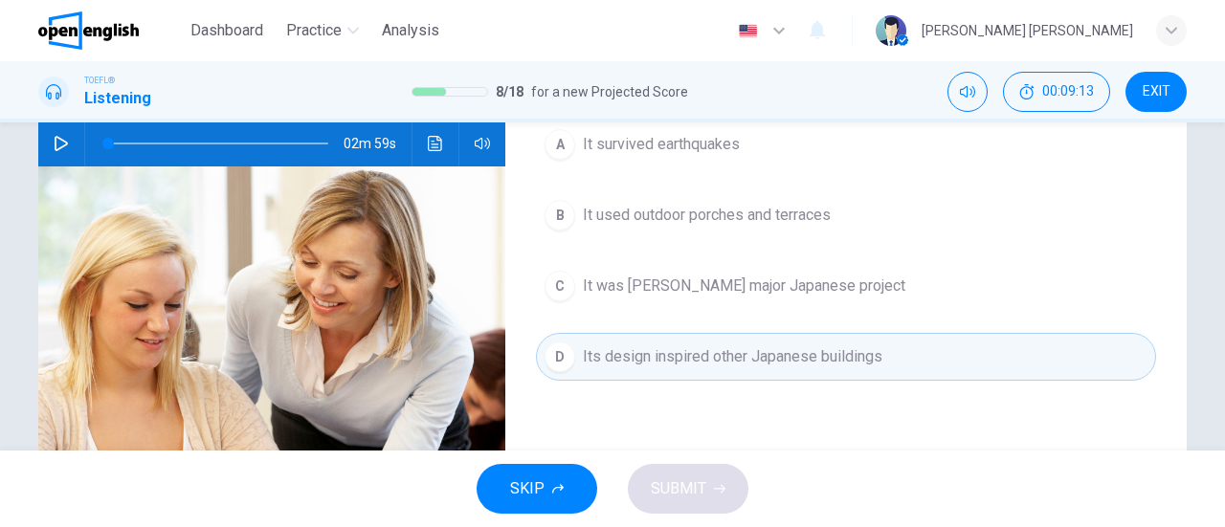
scroll to position [191, 0]
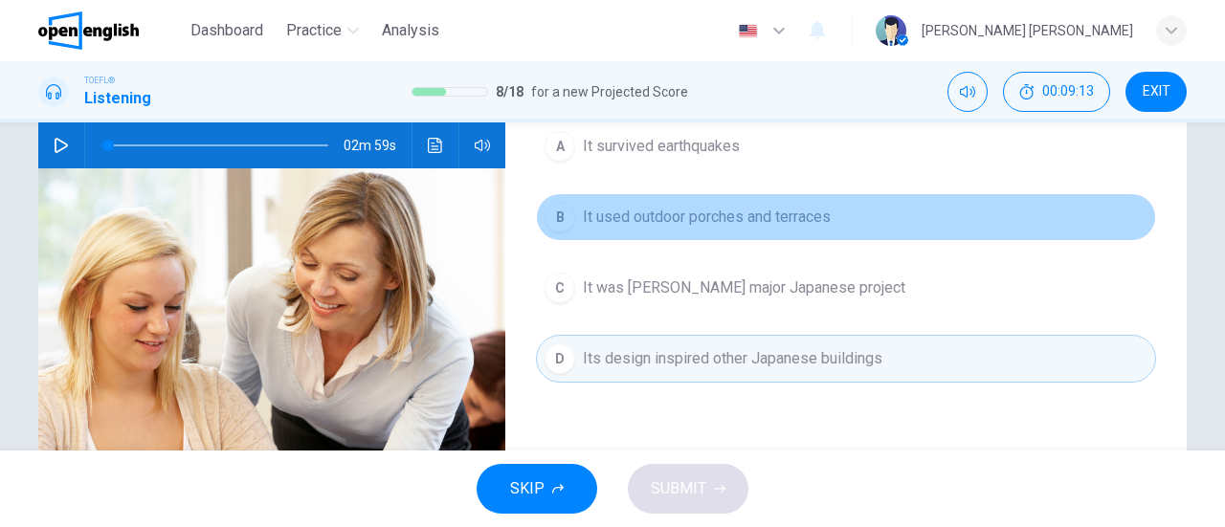
click at [667, 230] on button "B It used outdoor porches and terraces" at bounding box center [846, 217] width 620 height 48
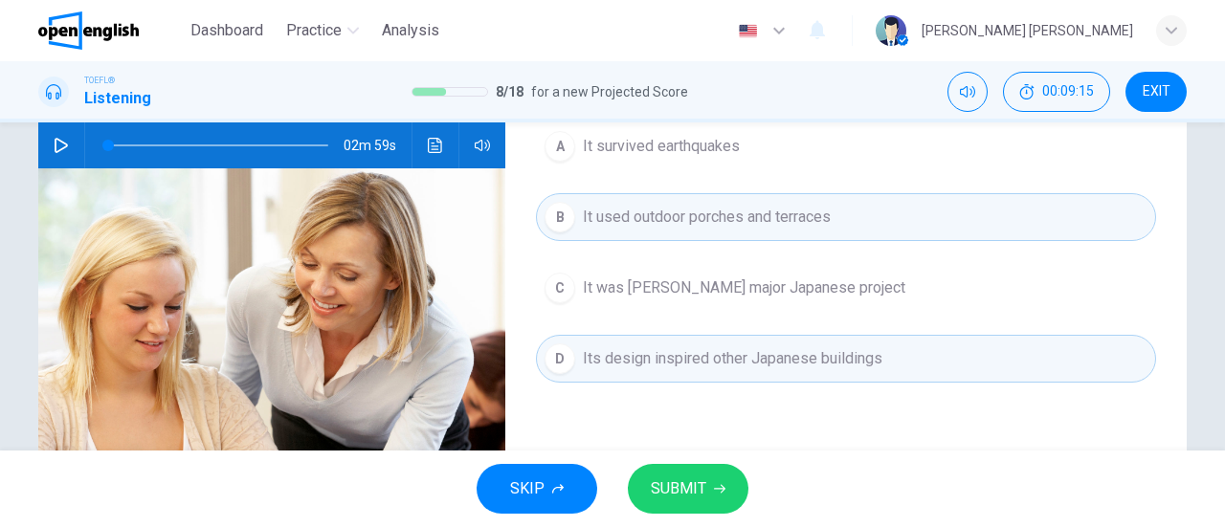
scroll to position [96, 0]
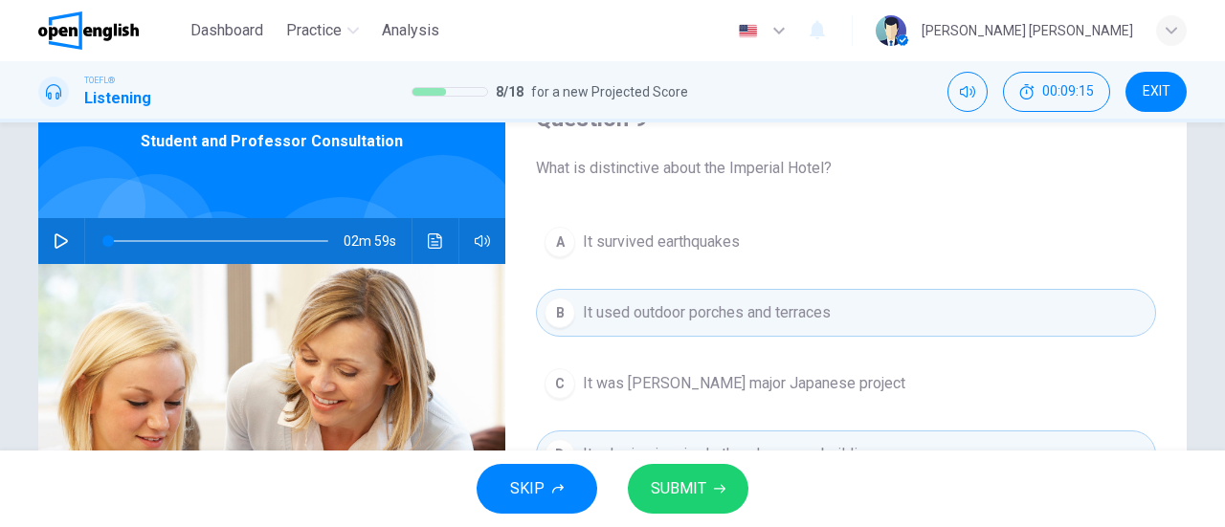
click at [679, 317] on span "It used outdoor porches and terraces" at bounding box center [707, 312] width 248 height 23
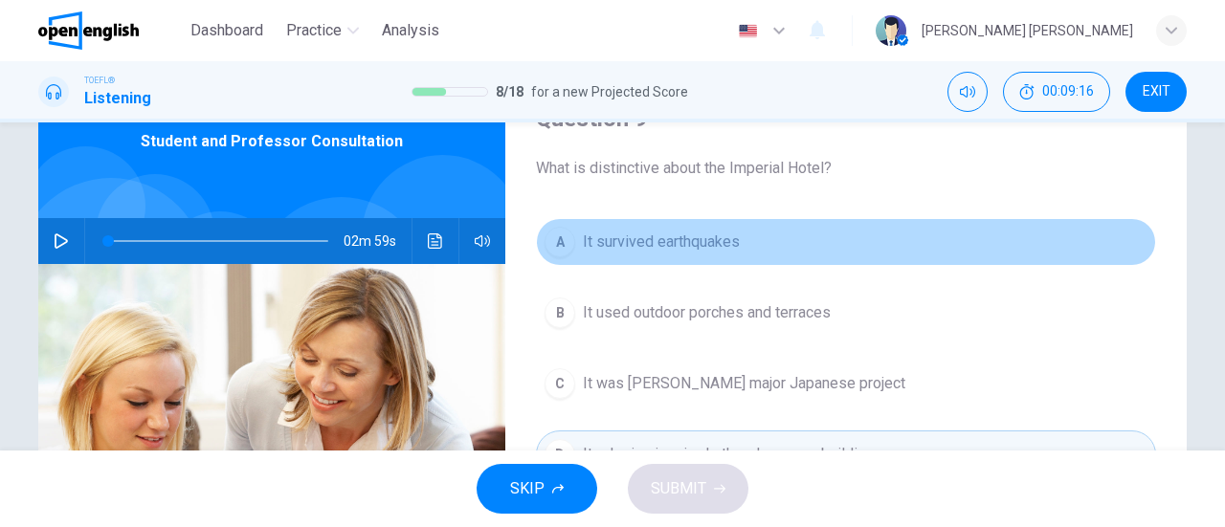
click at [669, 250] on span "It survived earthquakes" at bounding box center [661, 242] width 157 height 23
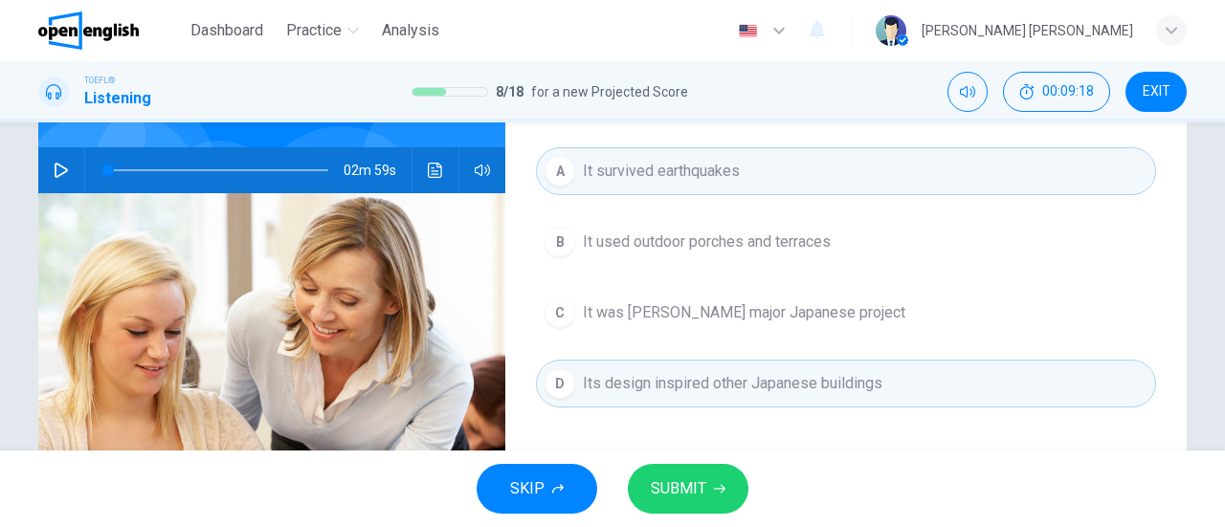
scroll to position [191, 0]
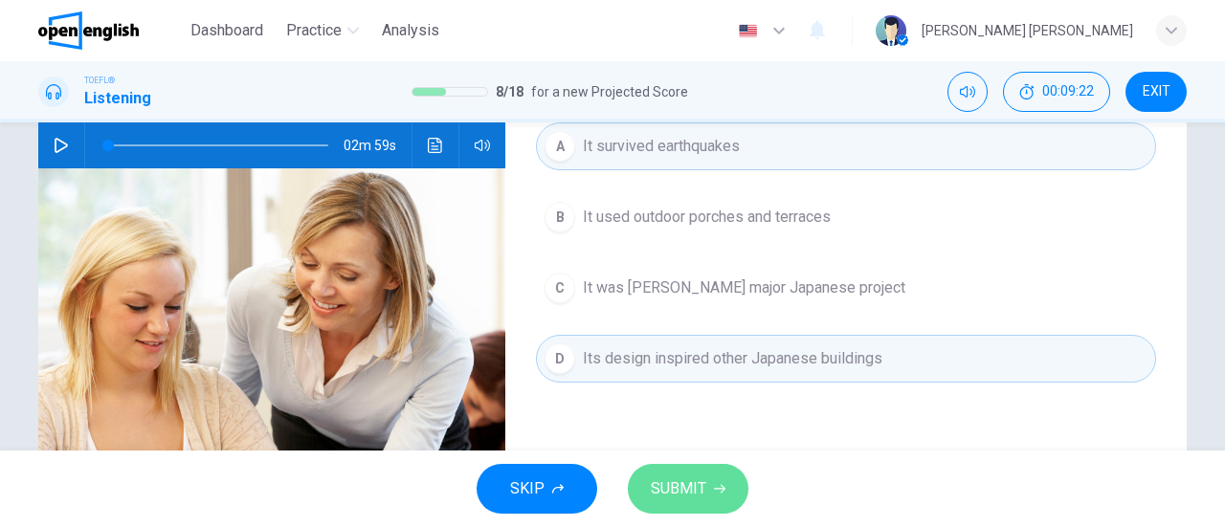
click at [727, 491] on button "SUBMIT" at bounding box center [688, 489] width 121 height 50
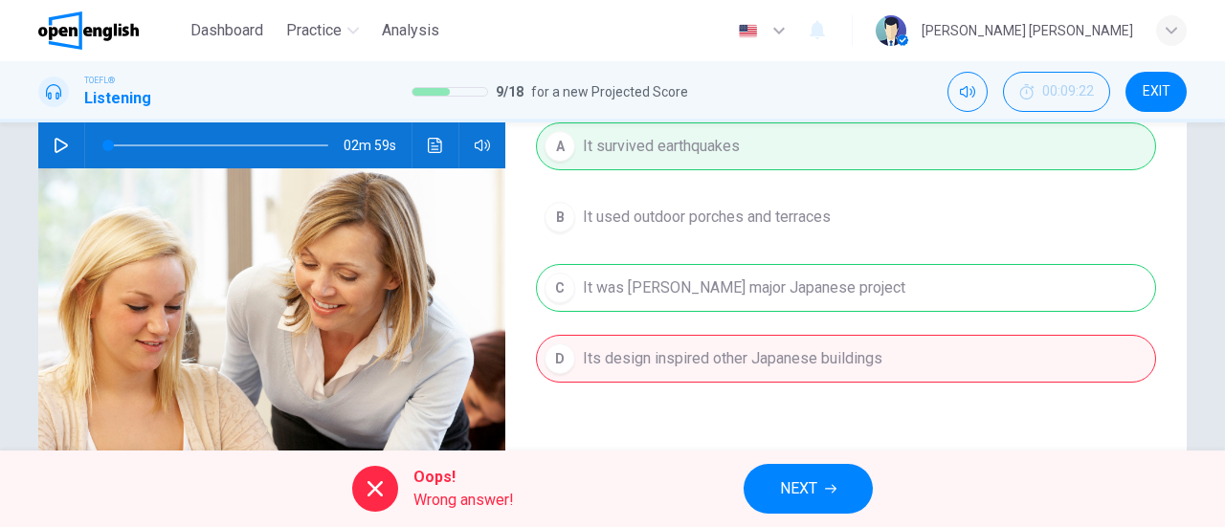
click at [825, 491] on icon "button" at bounding box center [830, 488] width 11 height 11
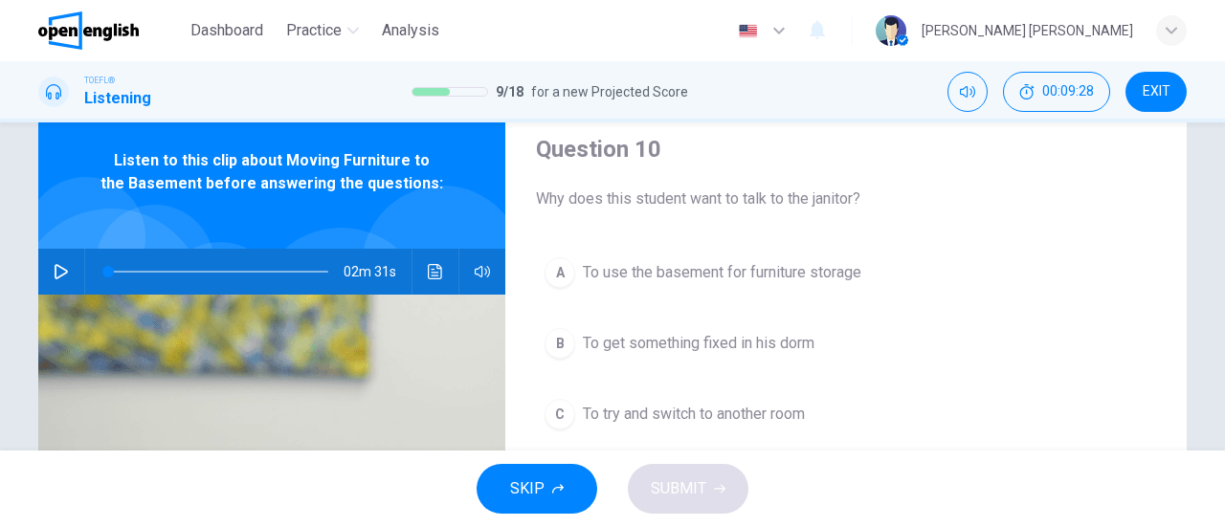
scroll to position [96, 0]
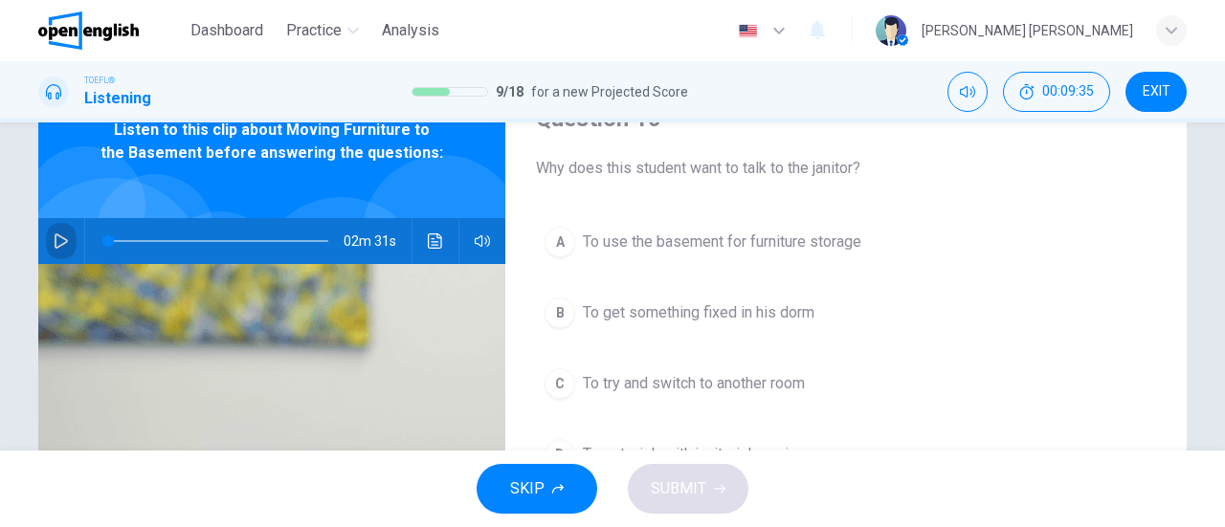
click at [59, 246] on icon "button" at bounding box center [61, 240] width 15 height 15
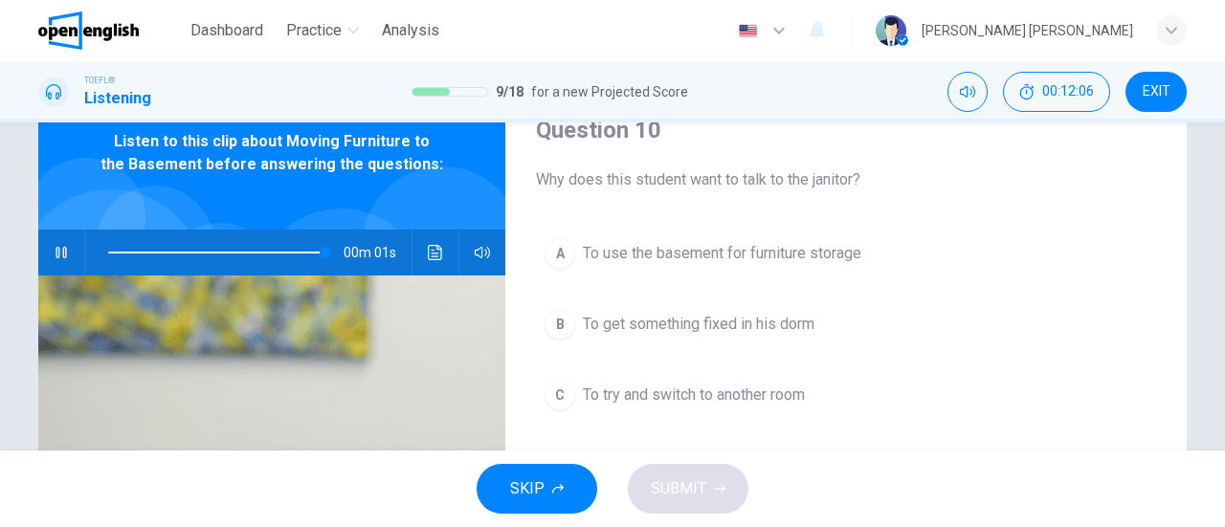
scroll to position [126, 0]
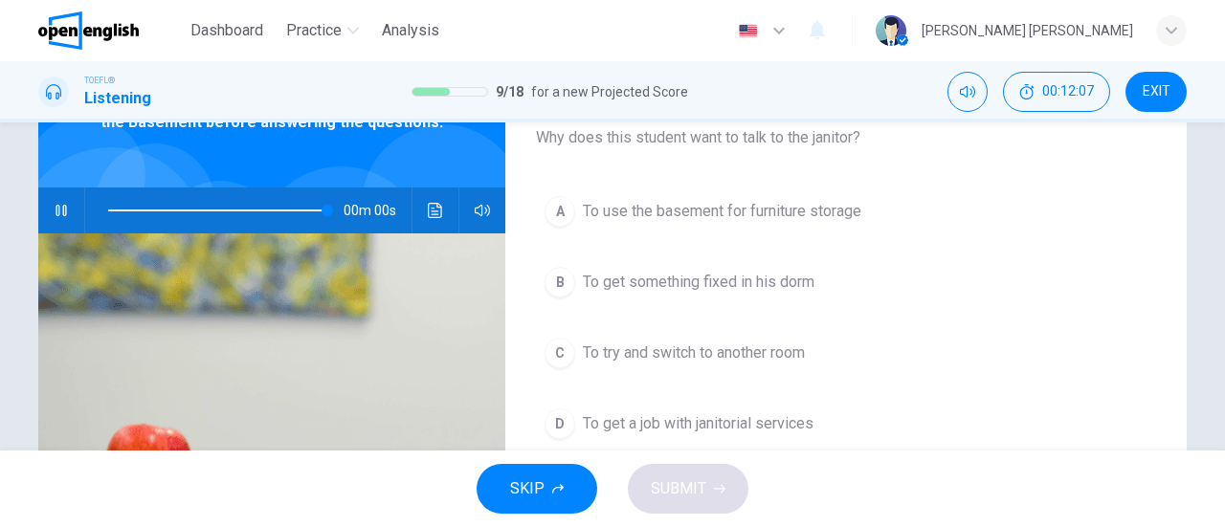
type input "*"
click at [676, 211] on span "To use the basement for furniture storage" at bounding box center [722, 211] width 278 height 23
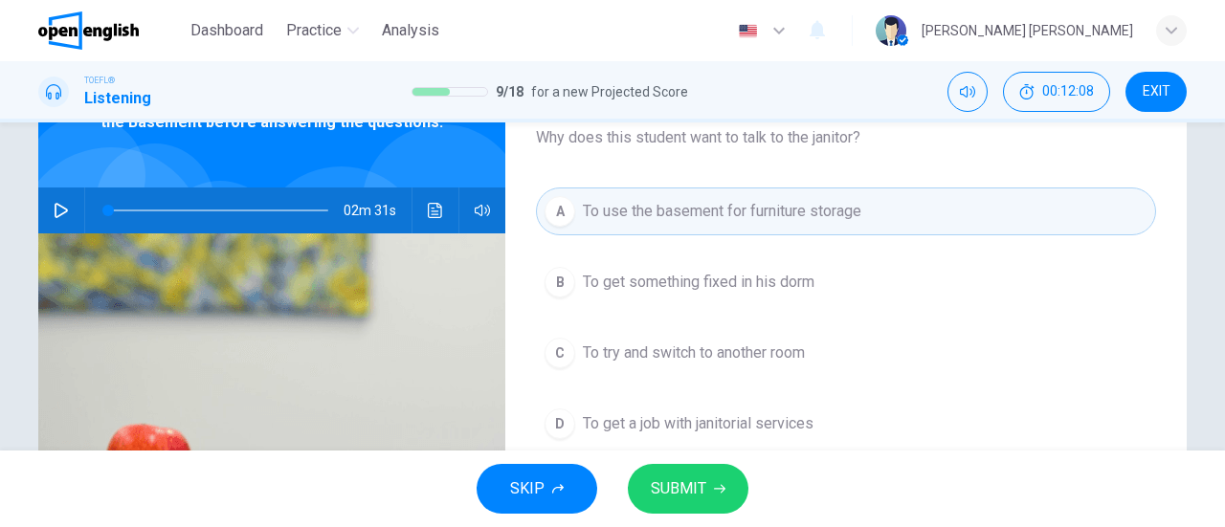
scroll to position [222, 0]
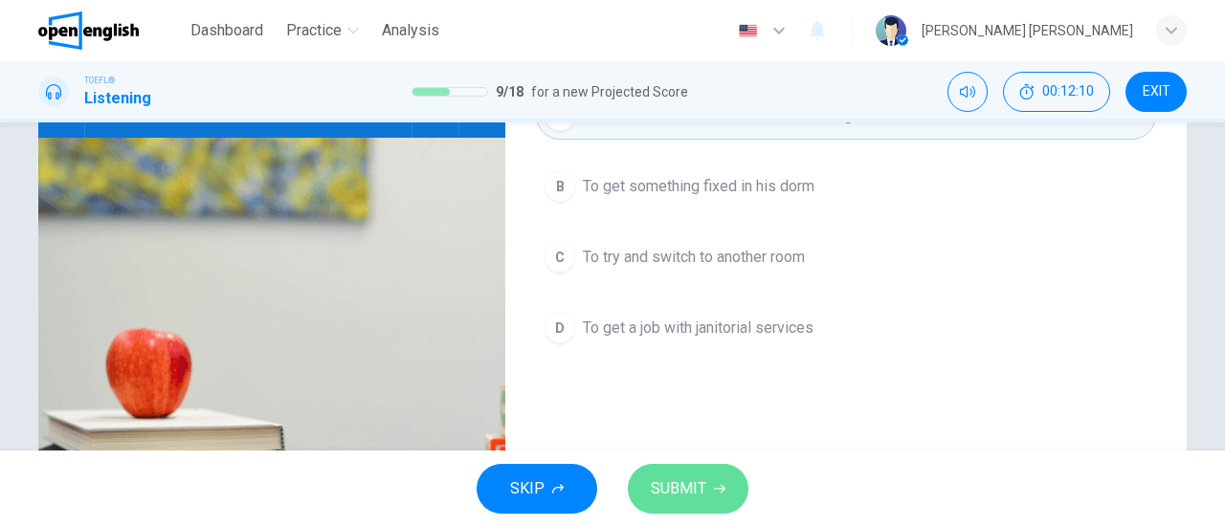
click at [674, 485] on span "SUBMIT" at bounding box center [678, 489] width 55 height 27
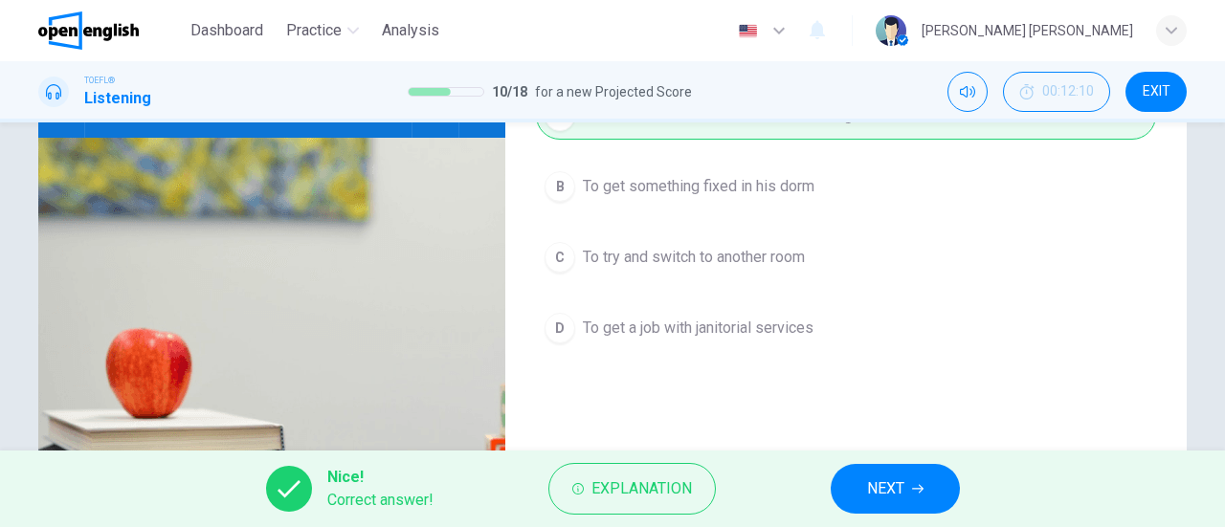
click at [881, 488] on span "NEXT" at bounding box center [885, 489] width 37 height 27
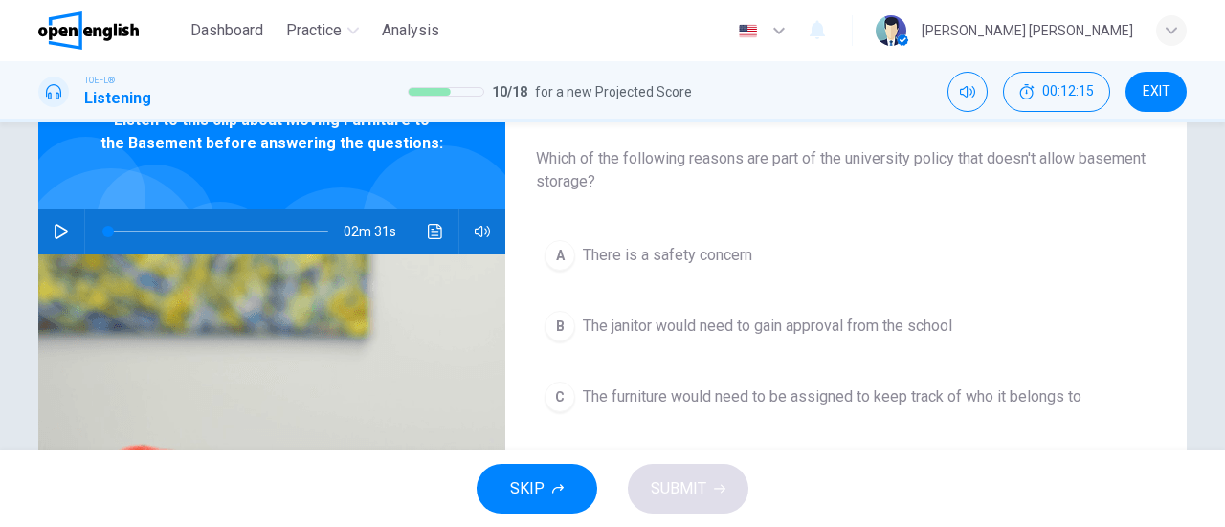
scroll to position [149, 0]
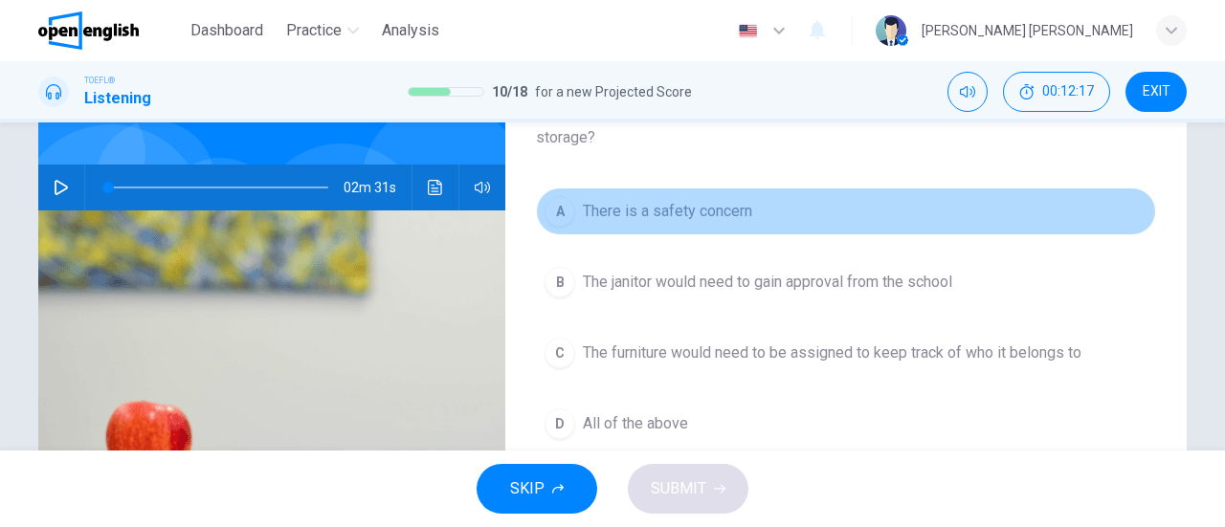
click at [681, 205] on span "There is a safety concern" at bounding box center [667, 211] width 169 height 23
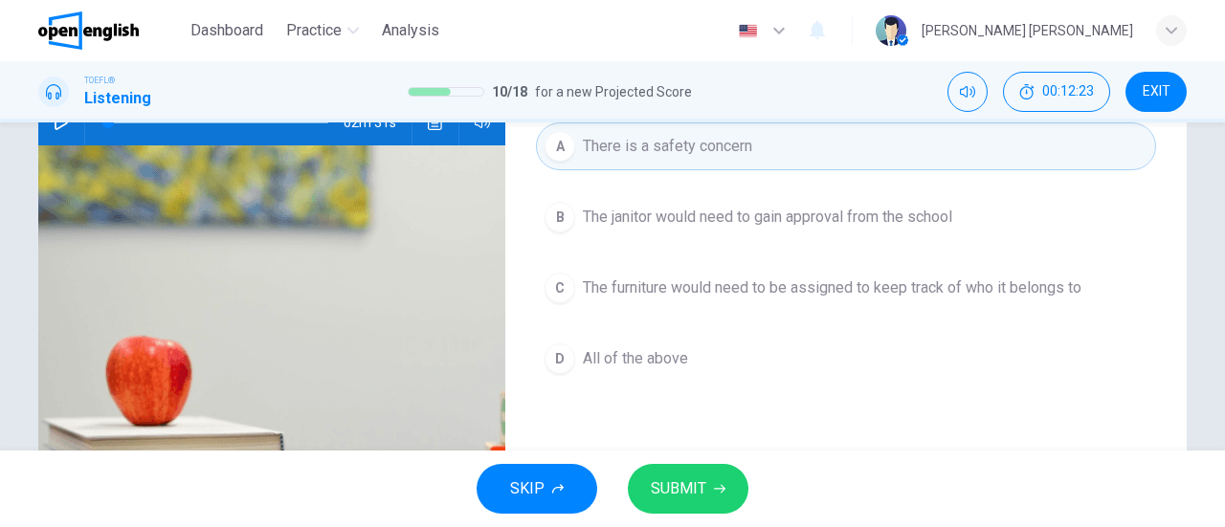
scroll to position [245, 0]
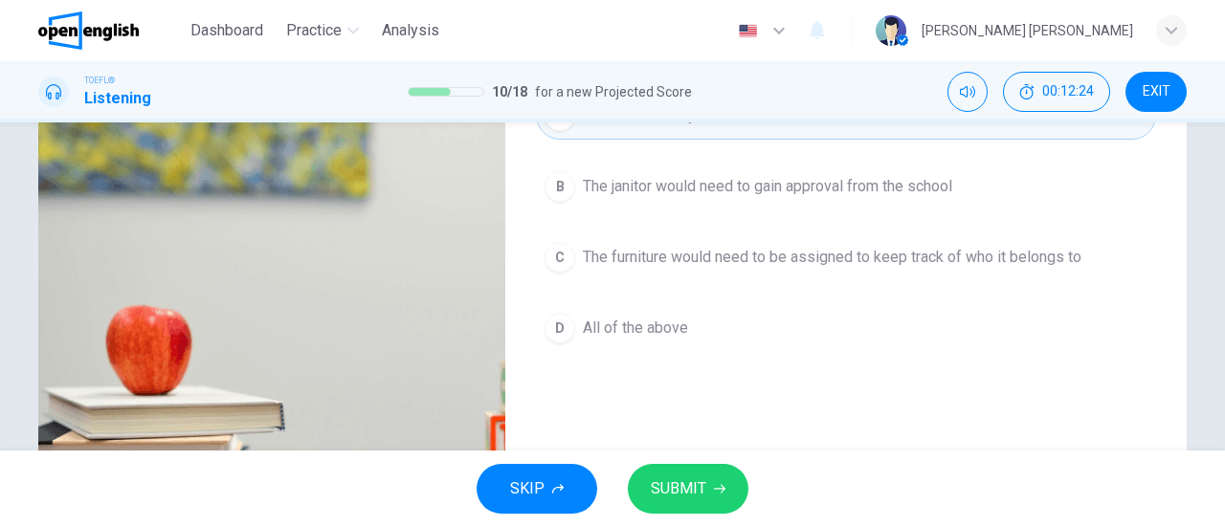
click at [716, 305] on button "D All of the above" at bounding box center [846, 328] width 620 height 48
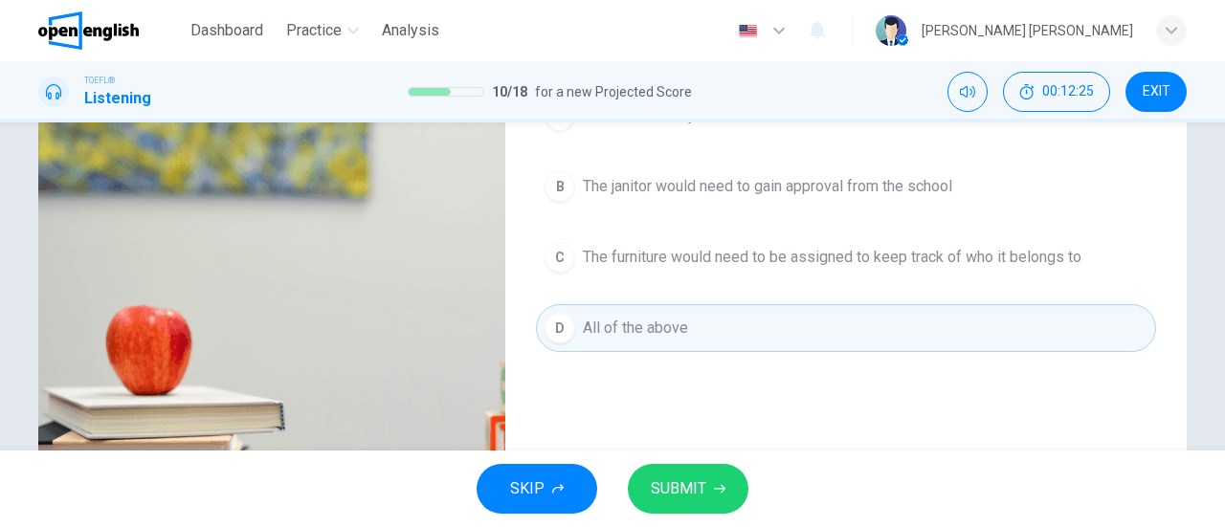
click at [714, 483] on icon "button" at bounding box center [719, 488] width 11 height 11
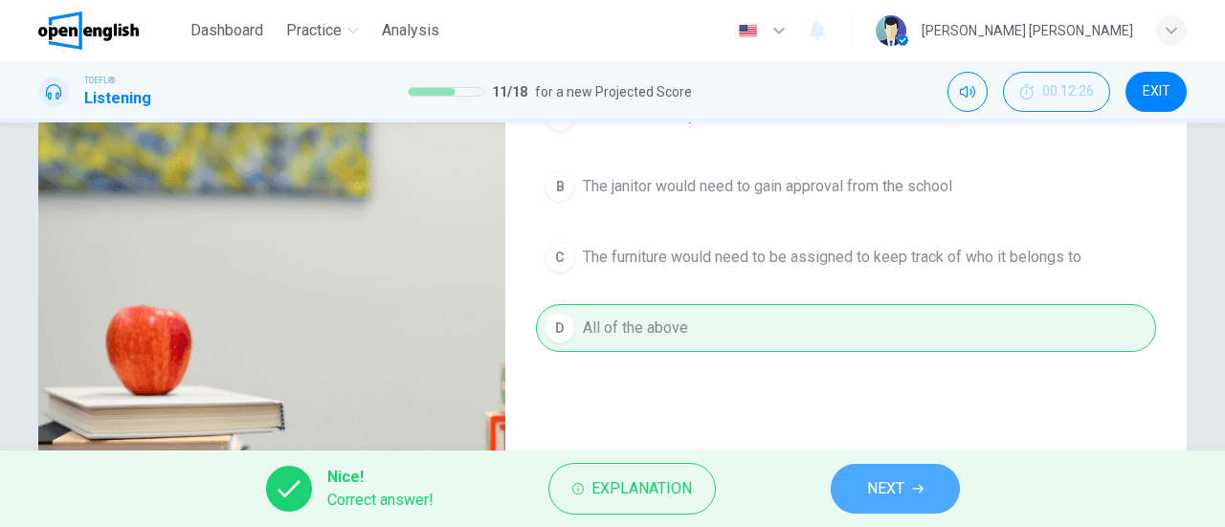
click at [896, 497] on span "NEXT" at bounding box center [885, 489] width 37 height 27
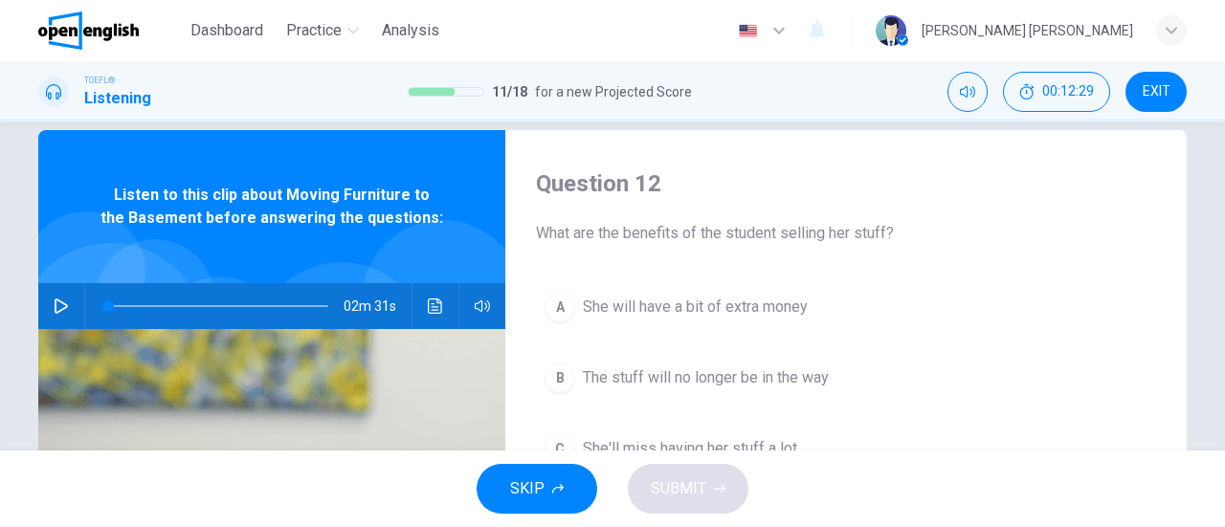
scroll to position [126, 0]
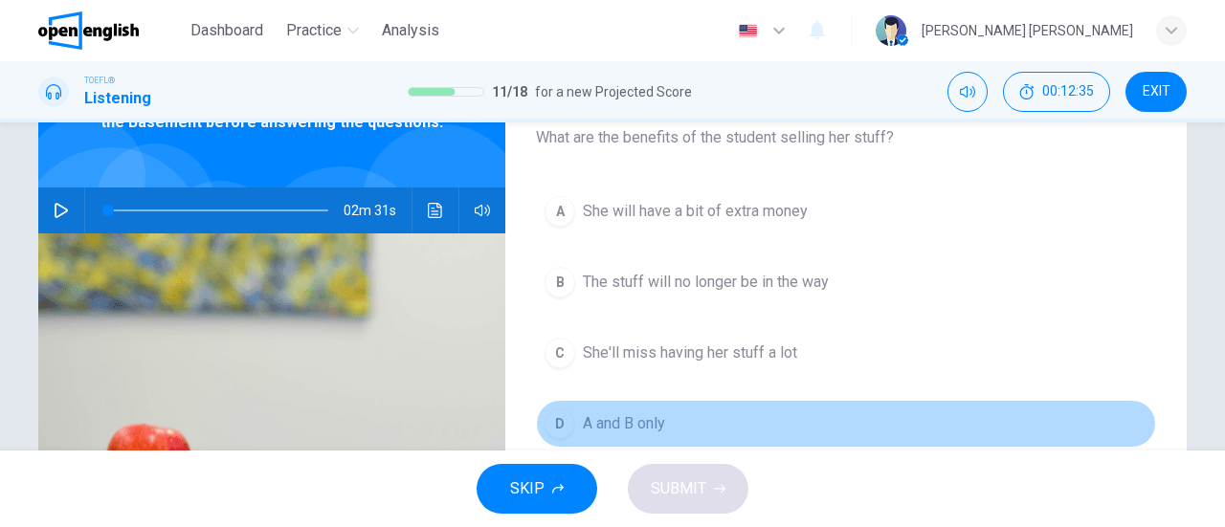
click at [609, 422] on span "A and B only" at bounding box center [624, 423] width 82 height 23
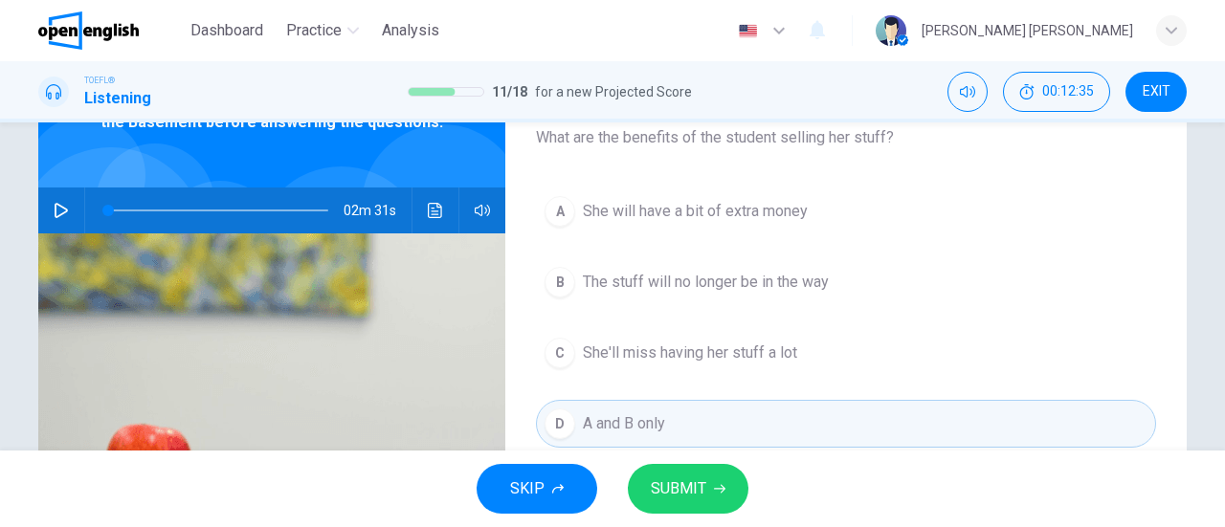
click at [671, 477] on span "SUBMIT" at bounding box center [678, 489] width 55 height 27
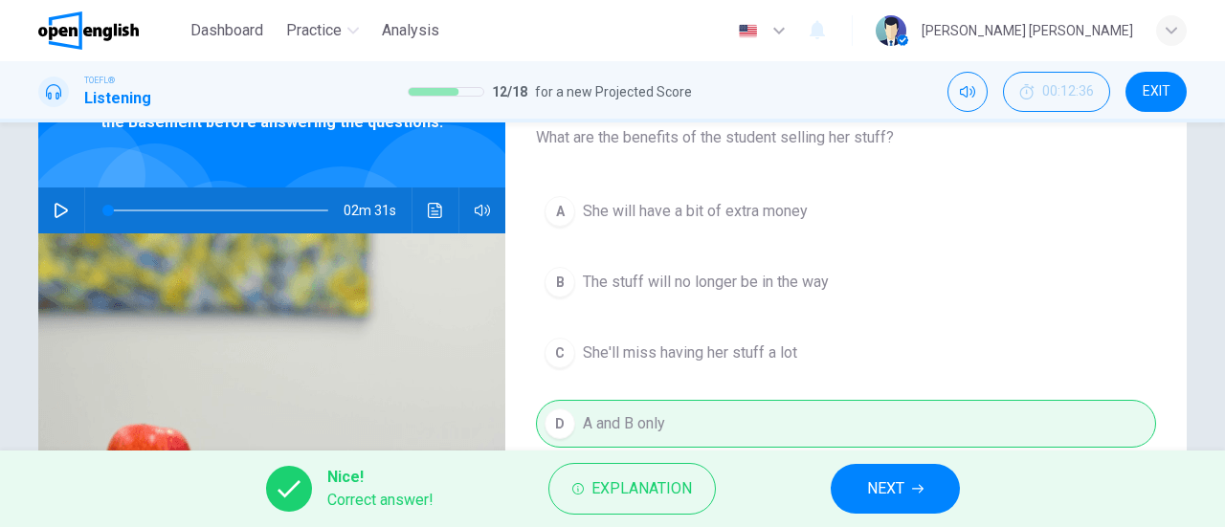
click at [898, 470] on button "NEXT" at bounding box center [895, 489] width 129 height 50
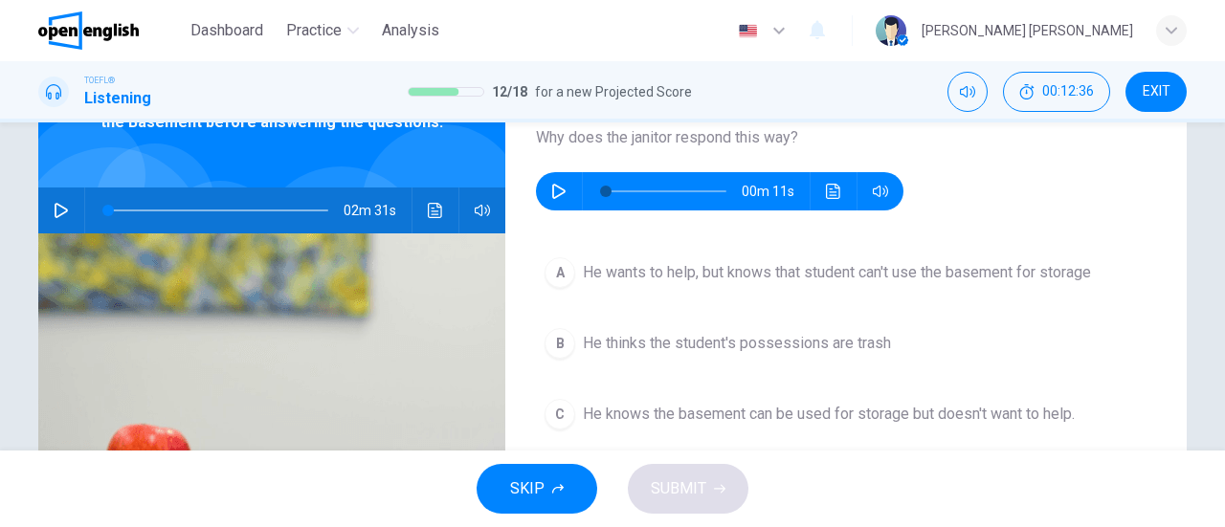
scroll to position [31, 0]
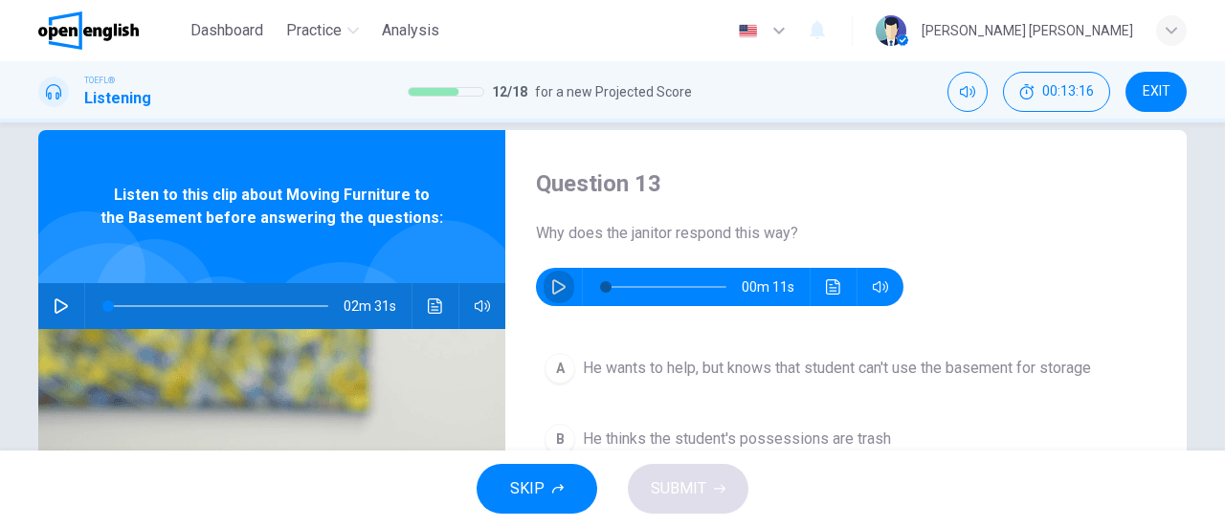
click at [561, 291] on icon "button" at bounding box center [558, 286] width 15 height 15
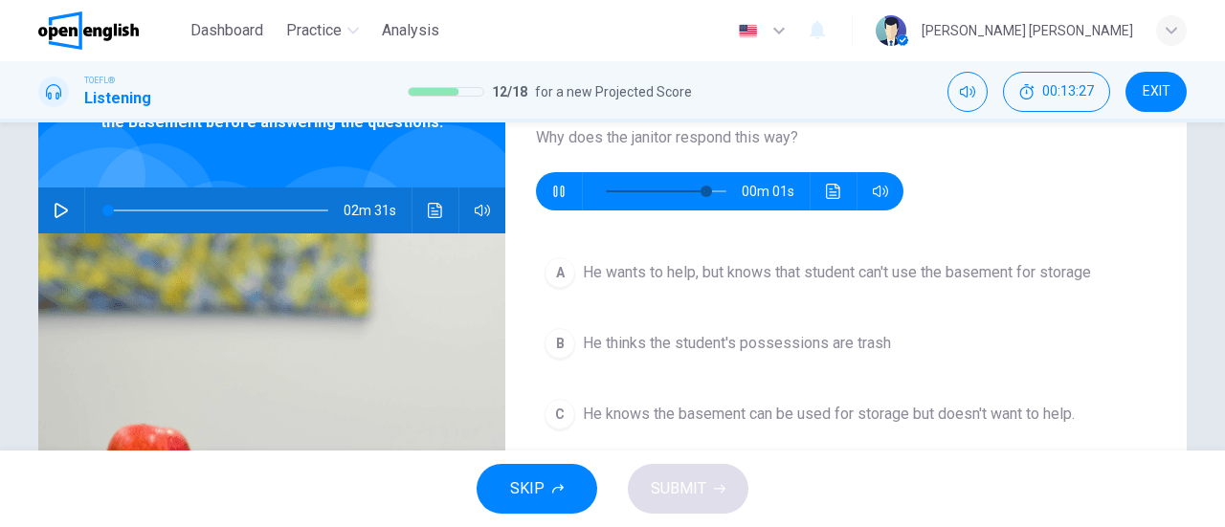
scroll to position [222, 0]
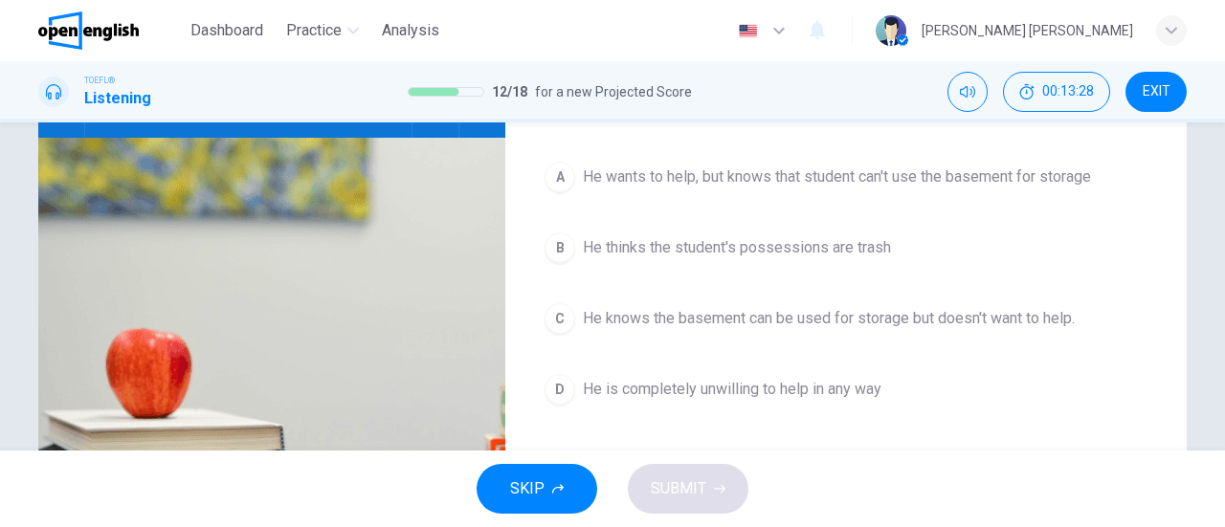
type input "*"
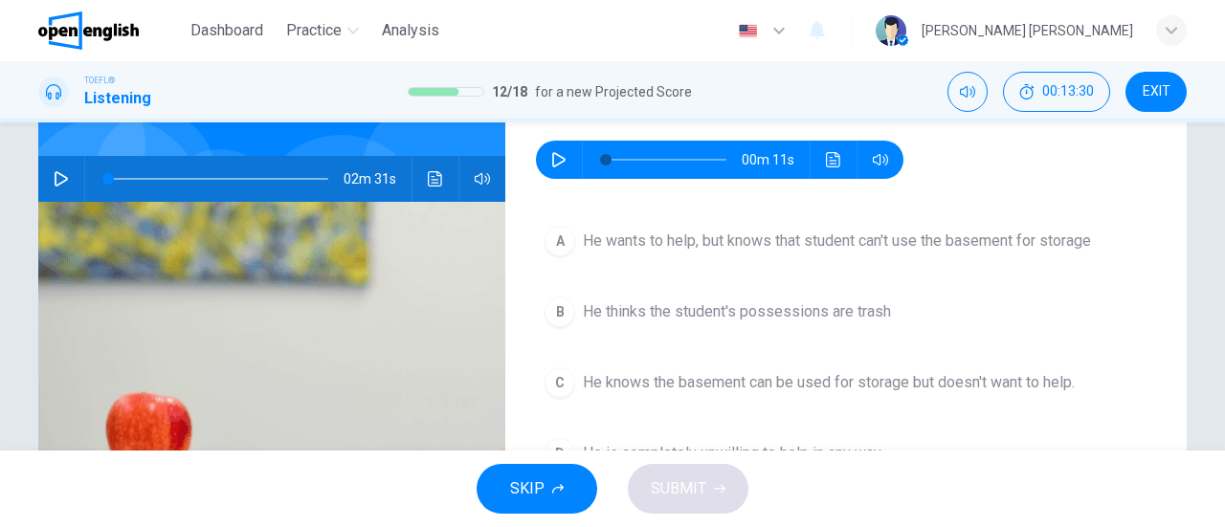
scroll to position [31, 0]
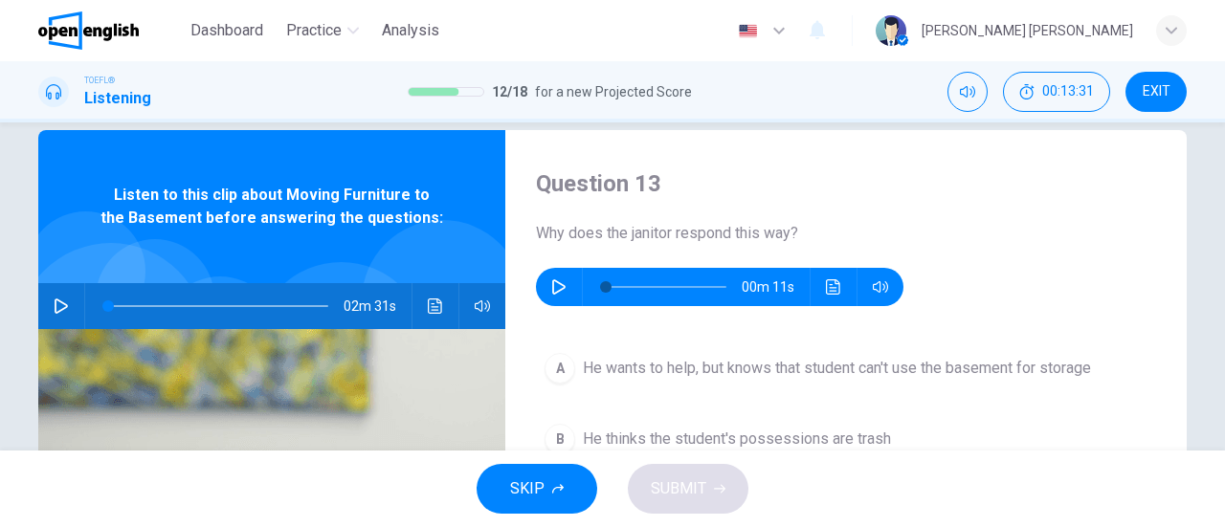
click at [683, 357] on span "He wants to help, but knows that student can't use the basement for storage" at bounding box center [837, 368] width 508 height 23
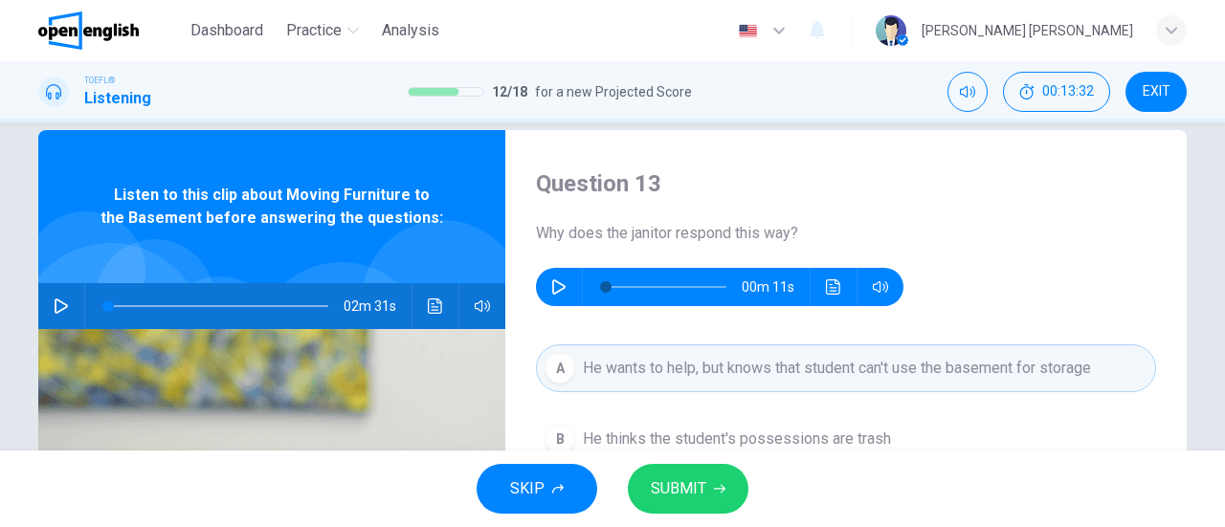
click at [704, 476] on span "SUBMIT" at bounding box center [678, 489] width 55 height 27
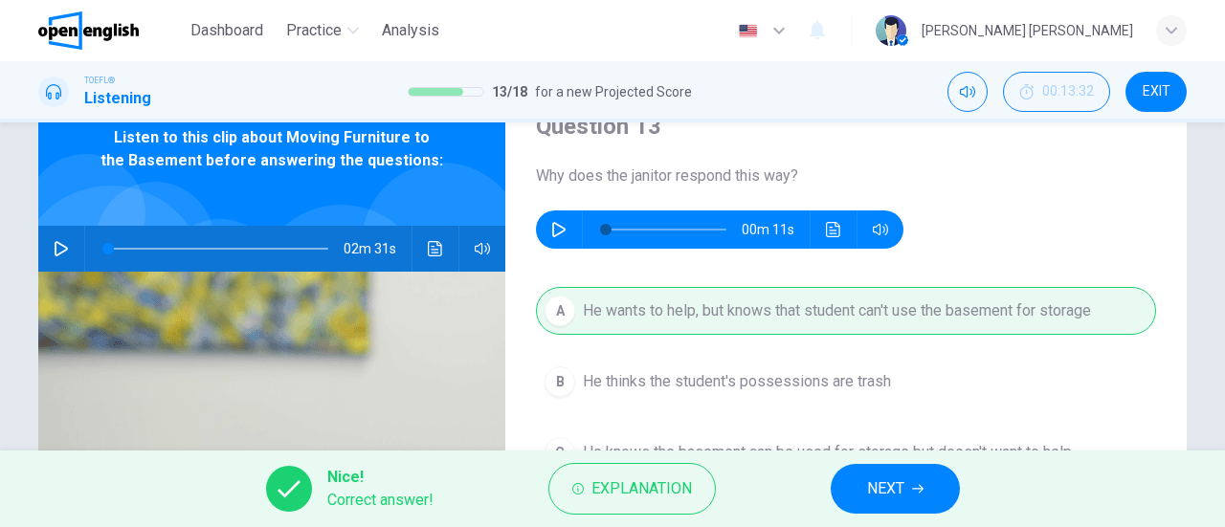
scroll to position [126, 0]
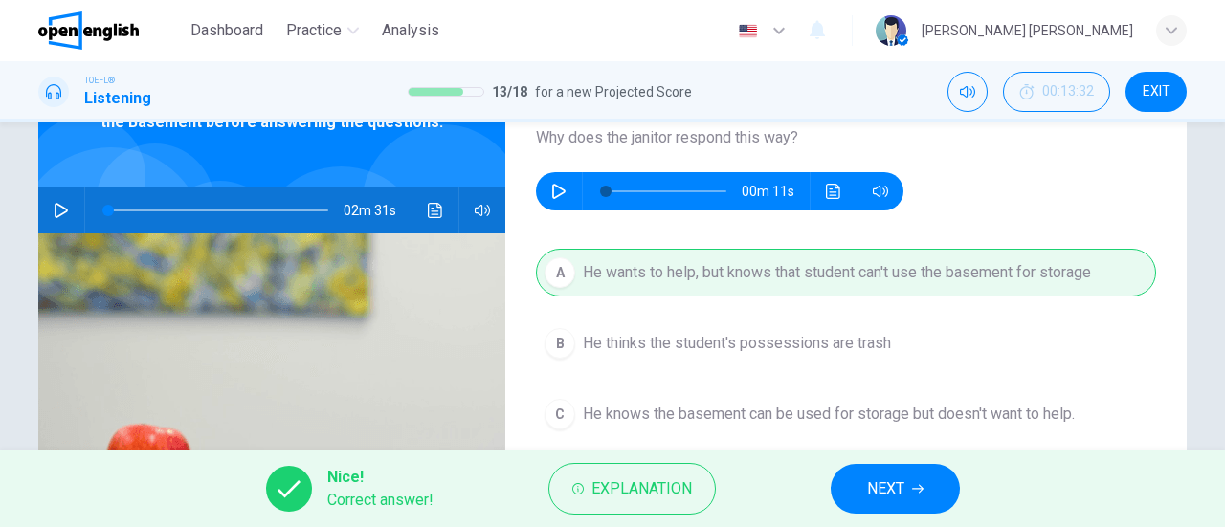
click at [879, 477] on span "NEXT" at bounding box center [885, 489] width 37 height 27
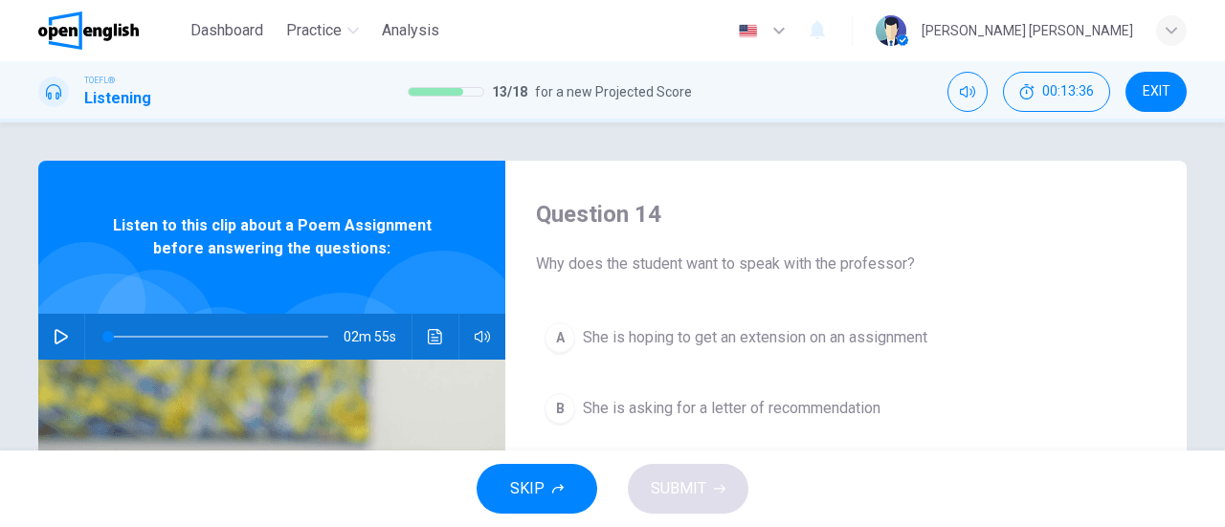
click at [63, 335] on icon "button" at bounding box center [61, 336] width 15 height 15
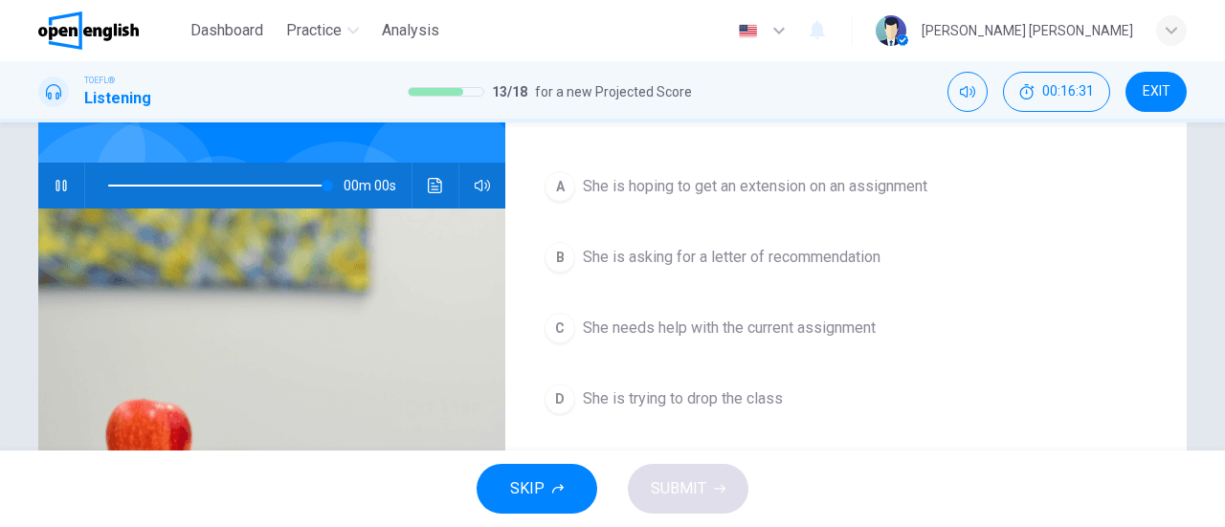
scroll to position [191, 0]
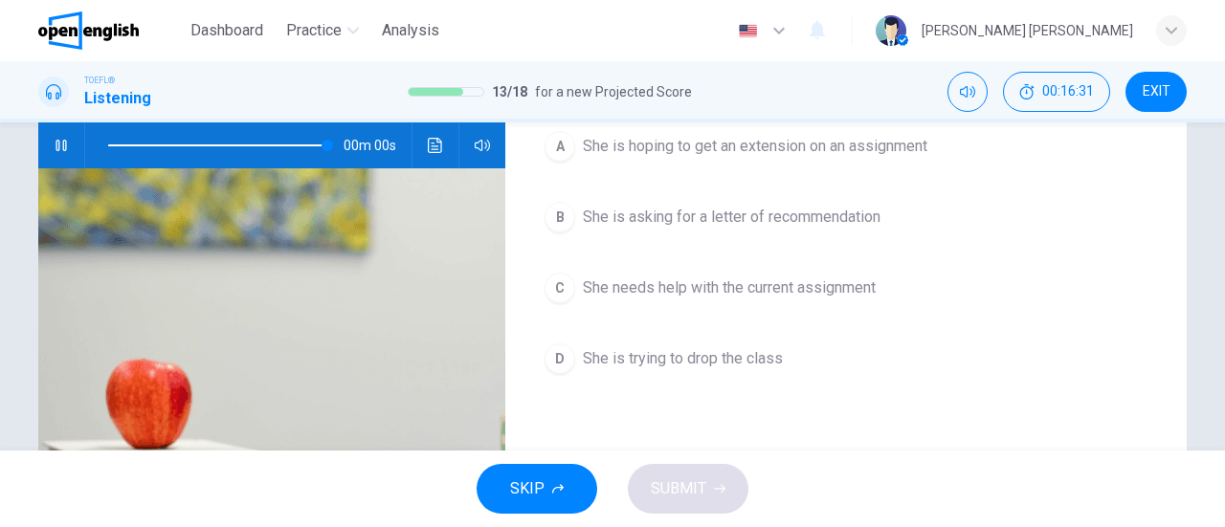
type input "*"
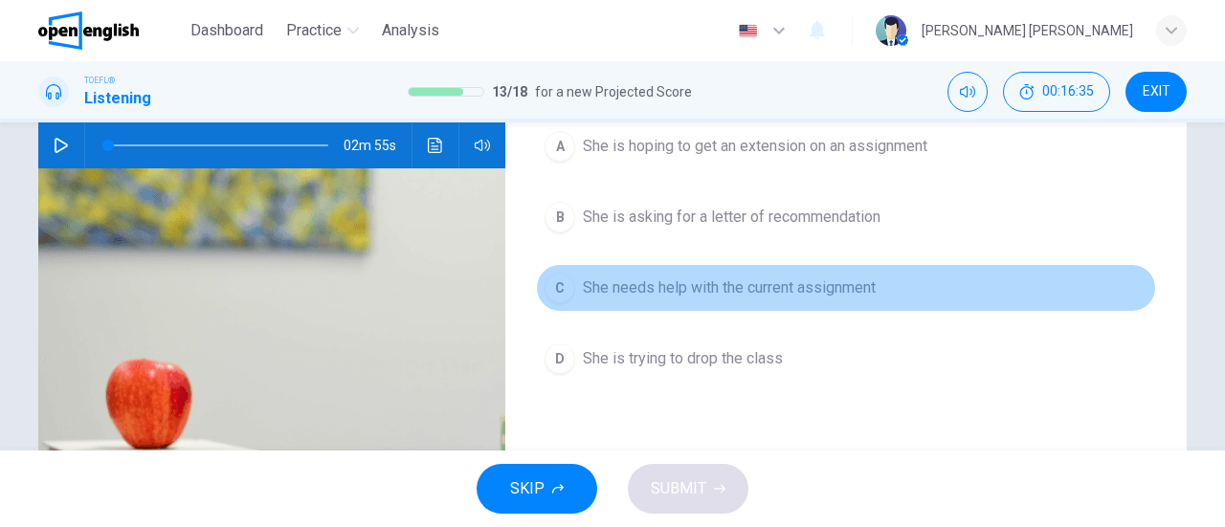
click at [658, 281] on span "She needs help with the current assignment" at bounding box center [729, 288] width 293 height 23
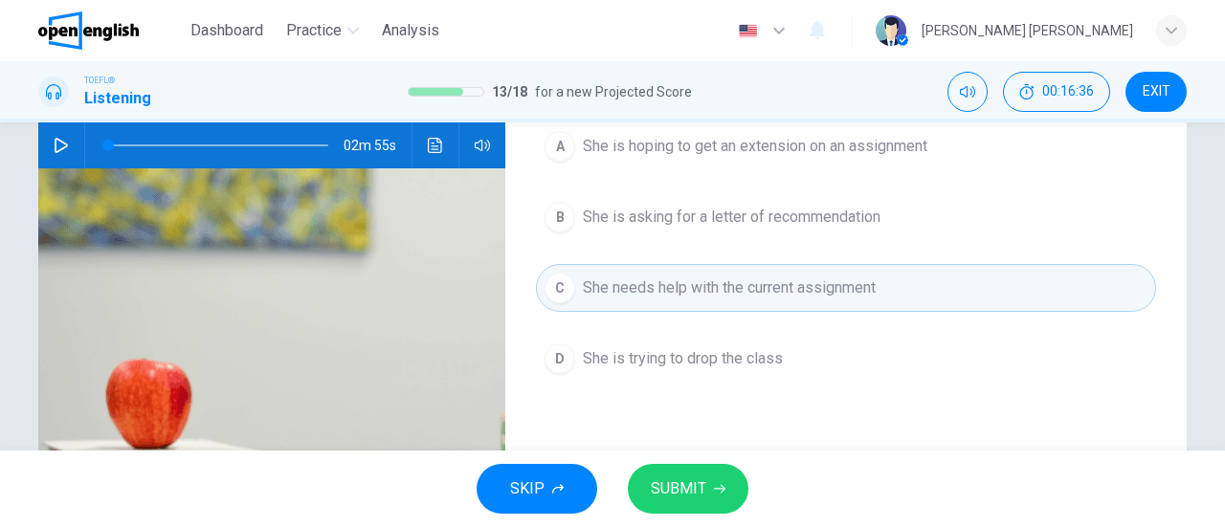
click at [700, 479] on span "SUBMIT" at bounding box center [678, 489] width 55 height 27
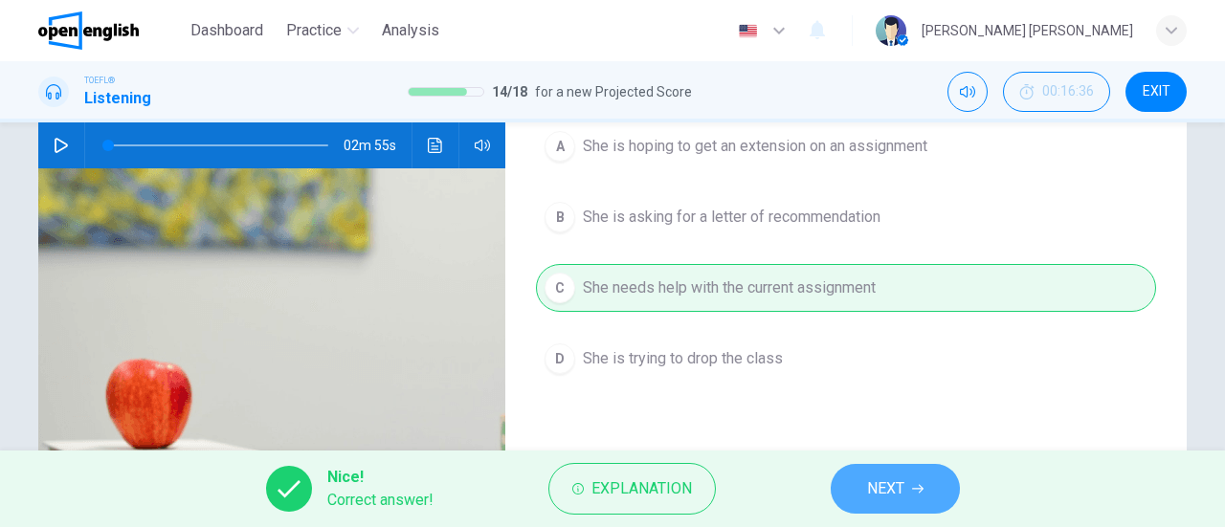
click at [928, 486] on button "NEXT" at bounding box center [895, 489] width 129 height 50
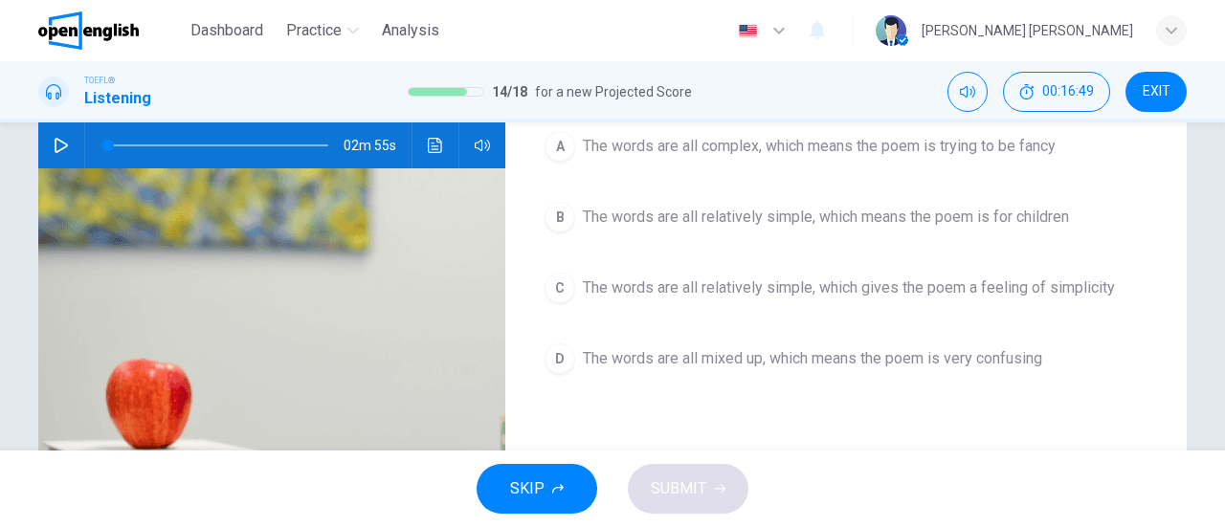
click at [668, 280] on span "The words are all relatively simple, which gives the poem a feeling of simplici…" at bounding box center [849, 288] width 532 height 23
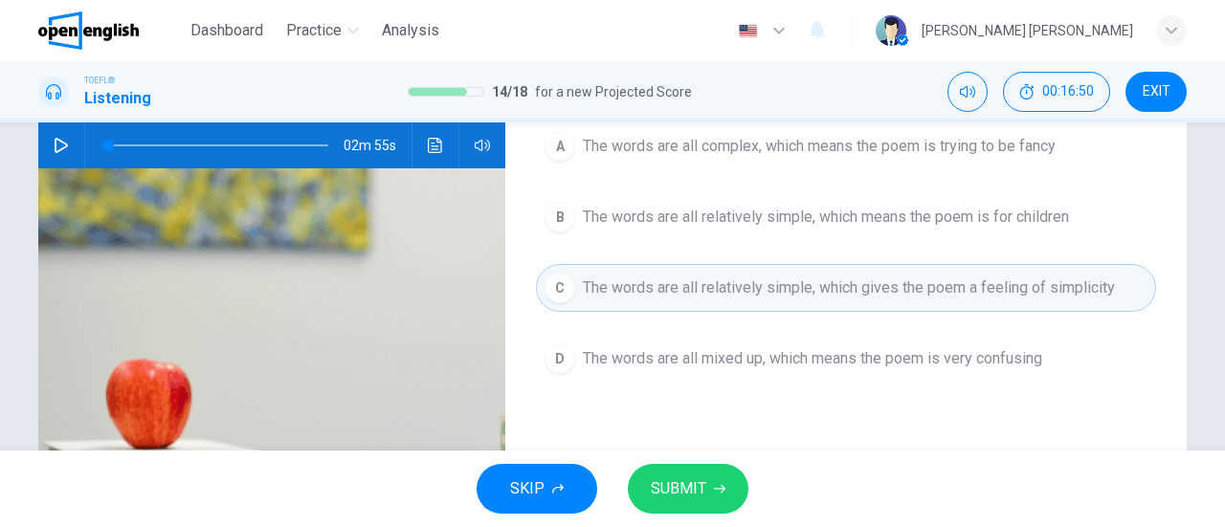
click at [683, 470] on button "SUBMIT" at bounding box center [688, 489] width 121 height 50
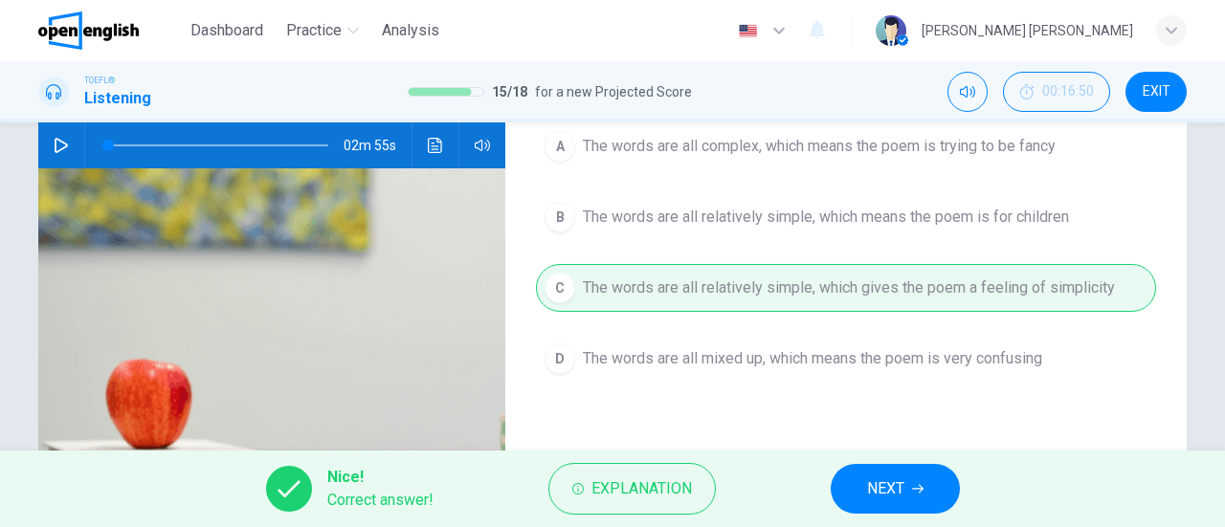
click at [892, 496] on span "NEXT" at bounding box center [885, 489] width 37 height 27
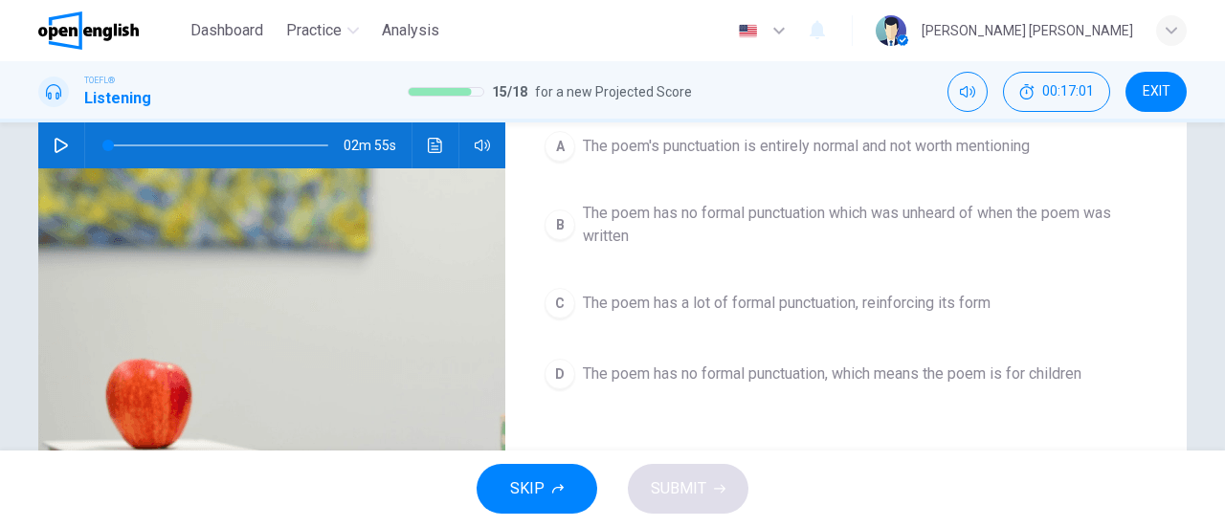
click at [604, 219] on span "The poem has no formal punctuation which was unheard of when the poem was writt…" at bounding box center [865, 225] width 565 height 46
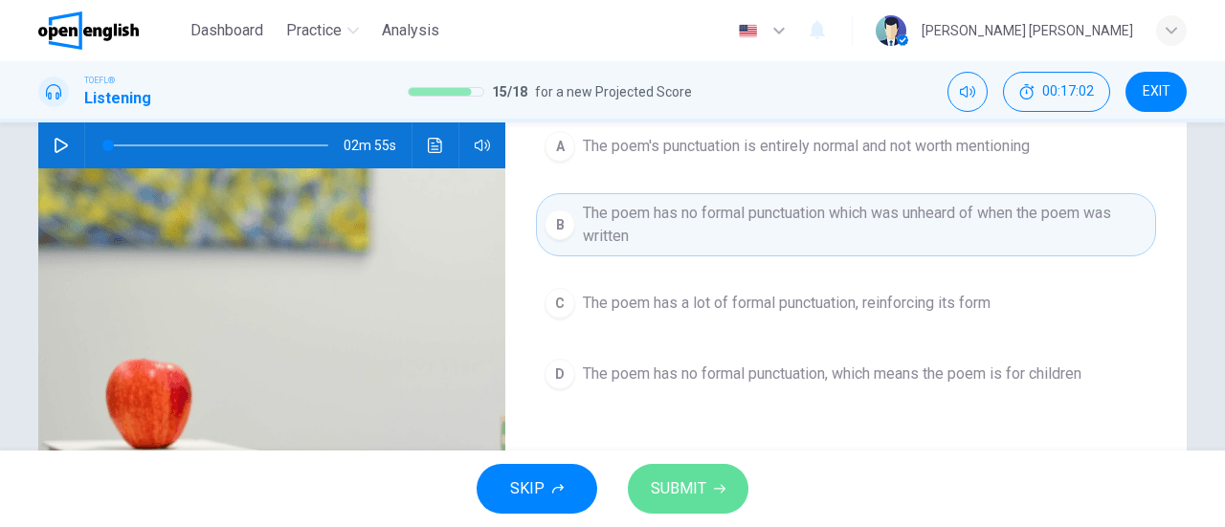
click at [688, 489] on span "SUBMIT" at bounding box center [678, 489] width 55 height 27
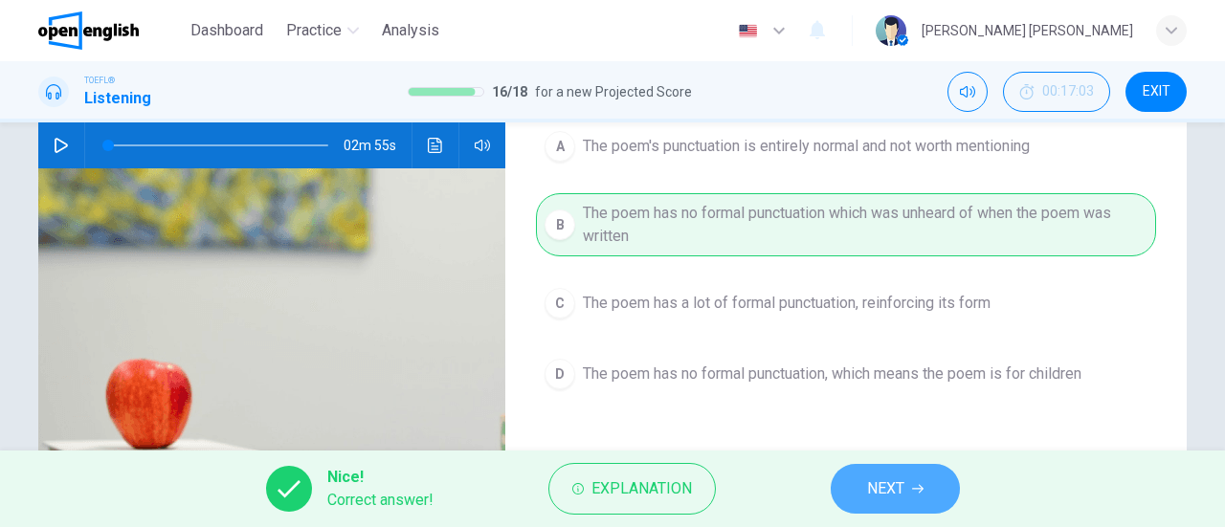
click at [922, 486] on icon "button" at bounding box center [917, 488] width 11 height 11
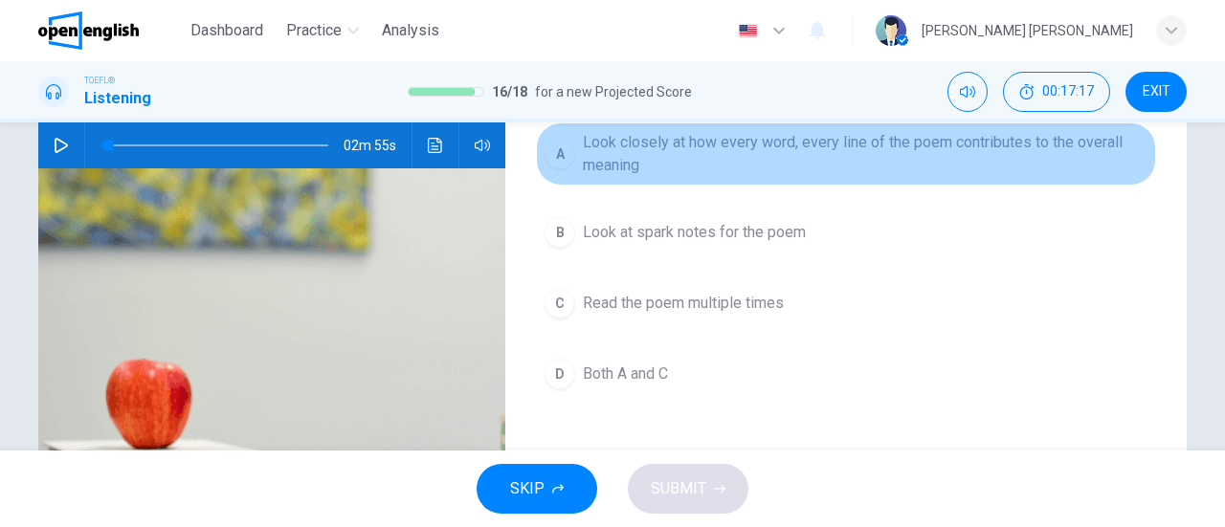
click at [593, 162] on span "Look closely at how every word, every line of the poem contributes to the overa…" at bounding box center [865, 154] width 565 height 46
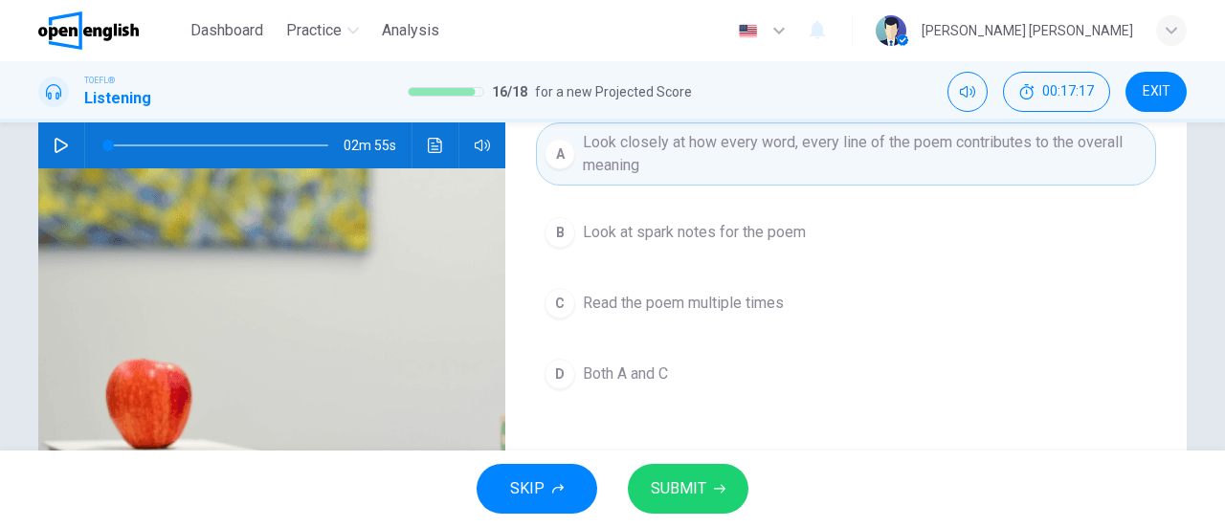
click at [704, 481] on span "SUBMIT" at bounding box center [678, 489] width 55 height 27
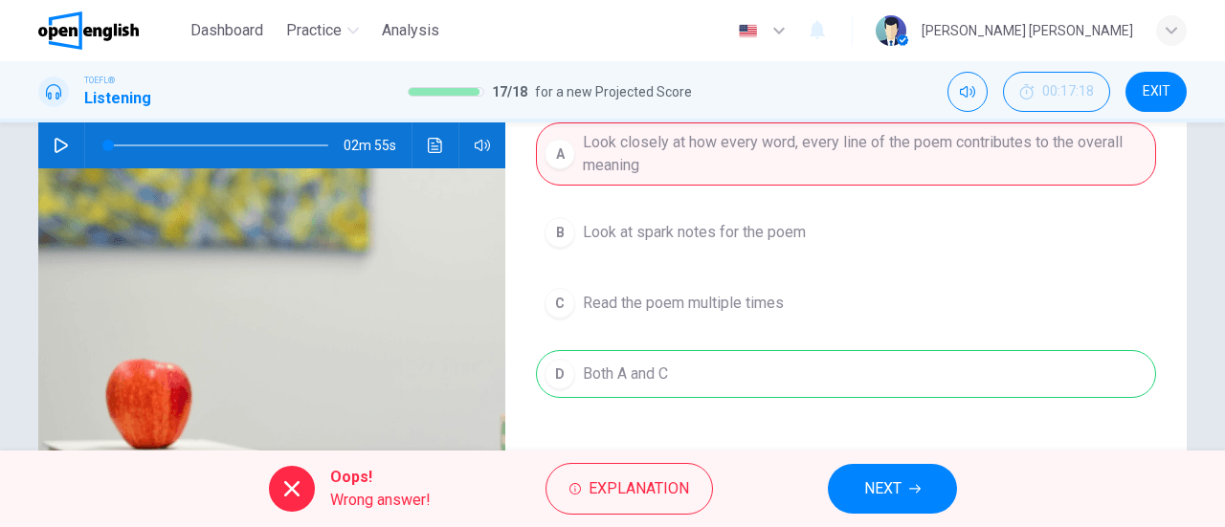
click at [901, 497] on span "NEXT" at bounding box center [882, 489] width 37 height 27
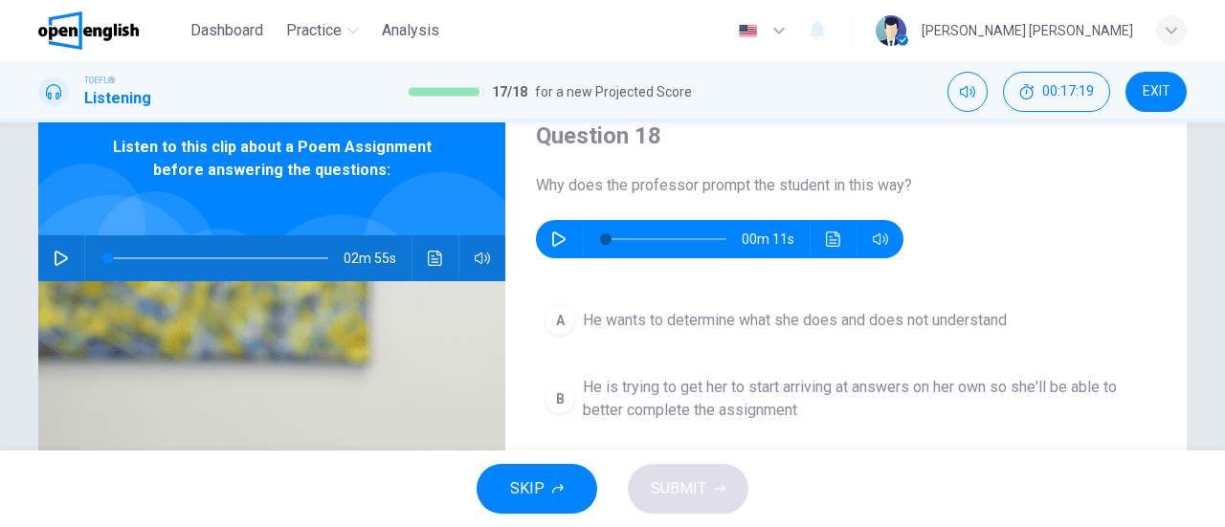
scroll to position [0, 0]
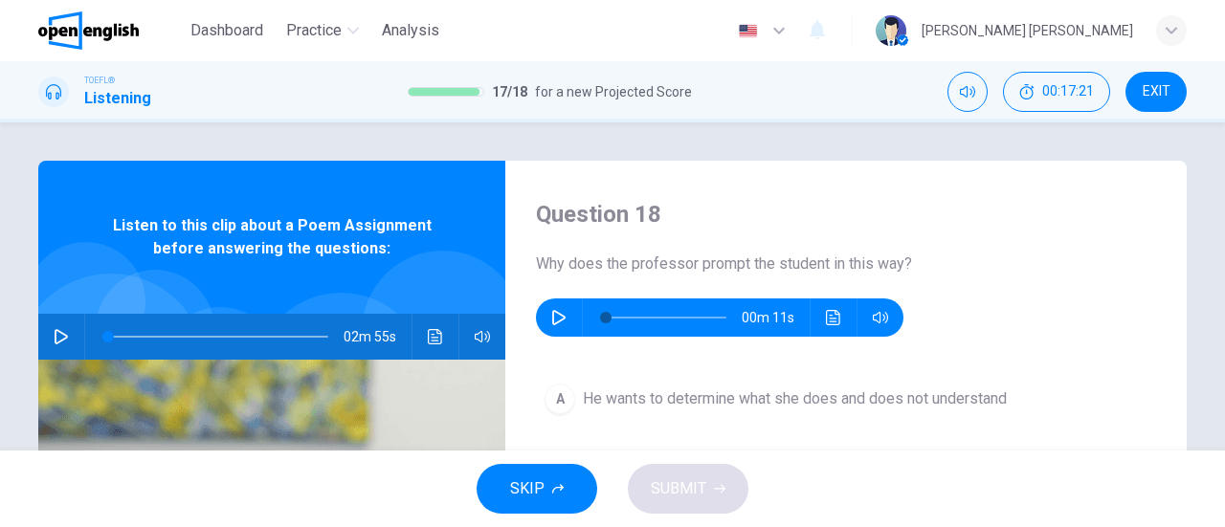
click at [560, 322] on icon "button" at bounding box center [558, 317] width 15 height 15
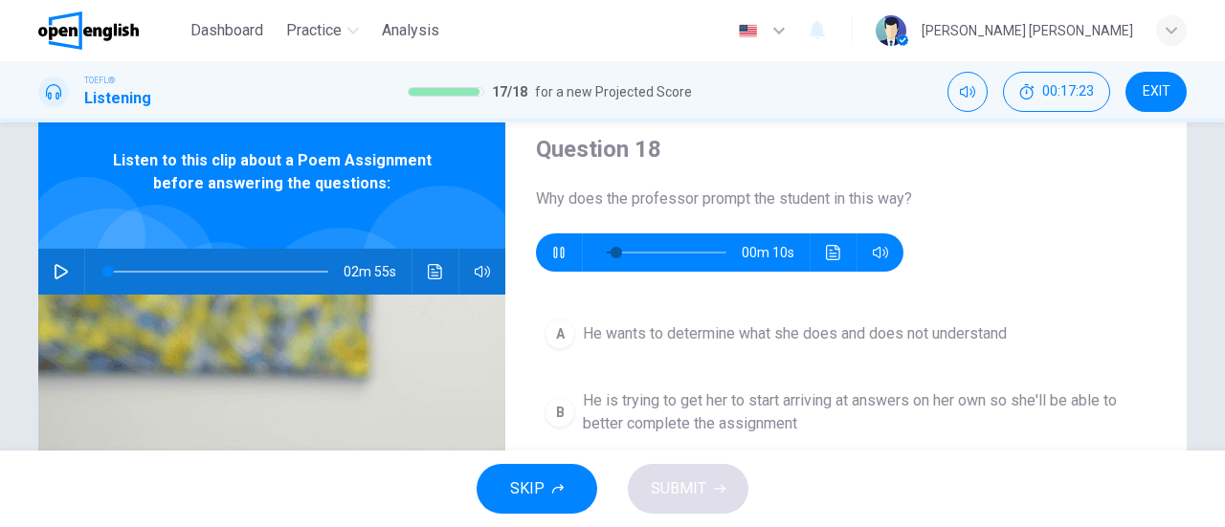
scroll to position [96, 0]
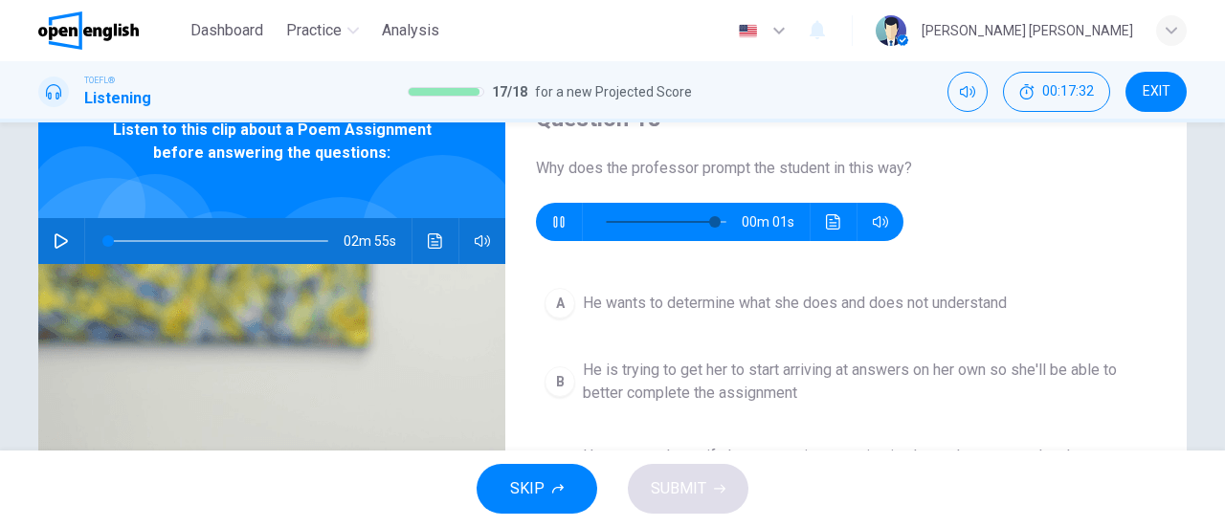
type input "*"
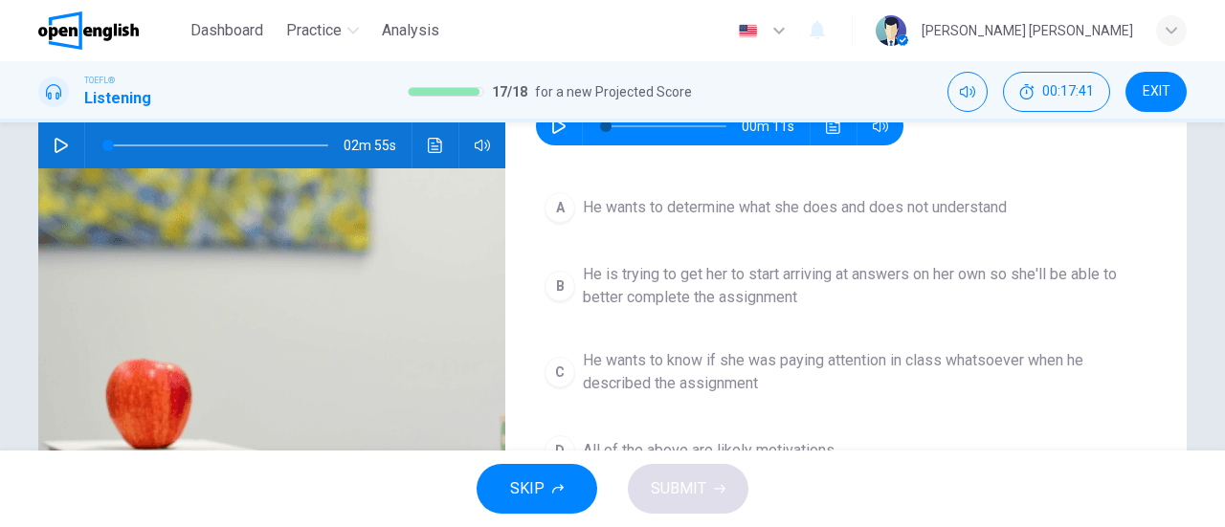
scroll to position [287, 0]
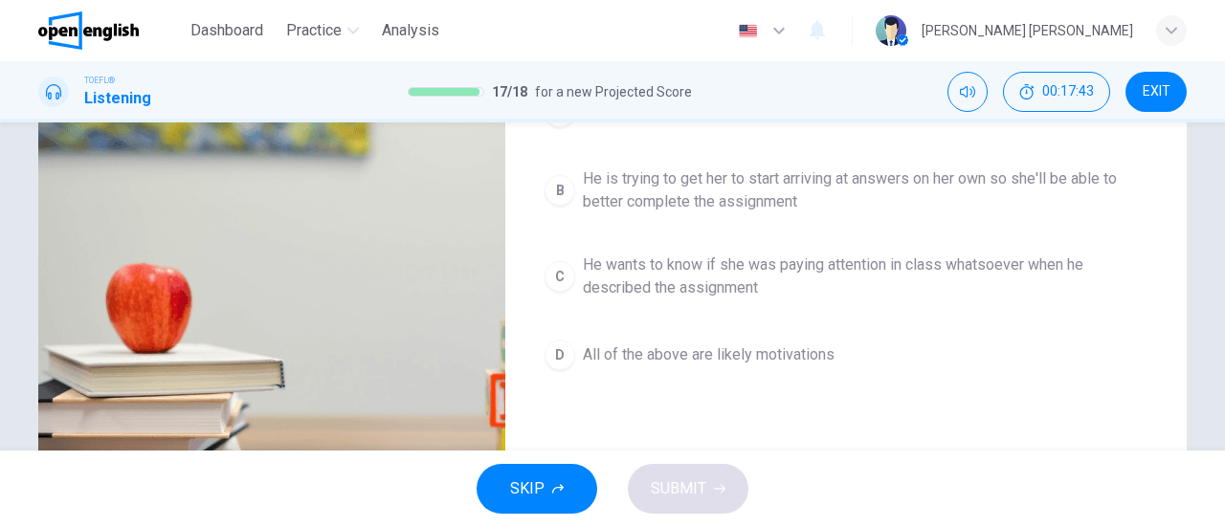
click at [717, 352] on span "All of the above are likely motivations" at bounding box center [709, 355] width 252 height 23
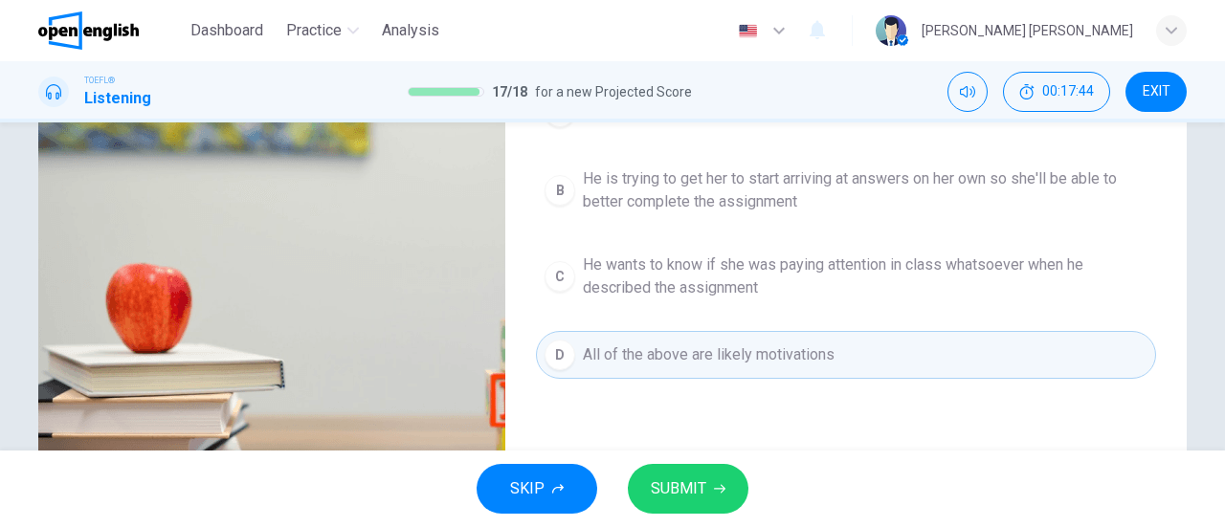
click at [689, 495] on span "SUBMIT" at bounding box center [678, 489] width 55 height 27
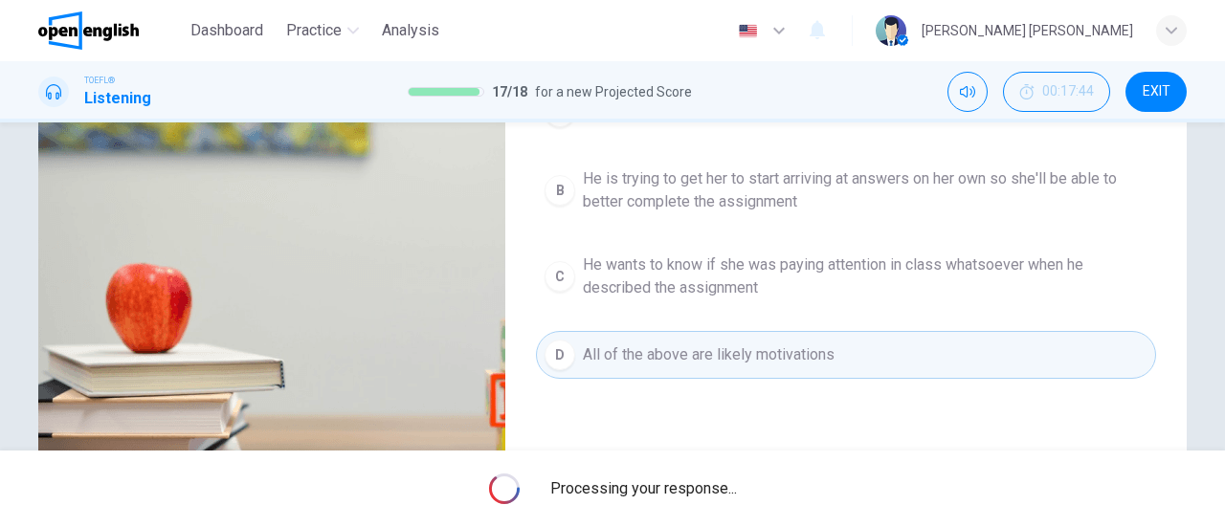
scroll to position [0, 0]
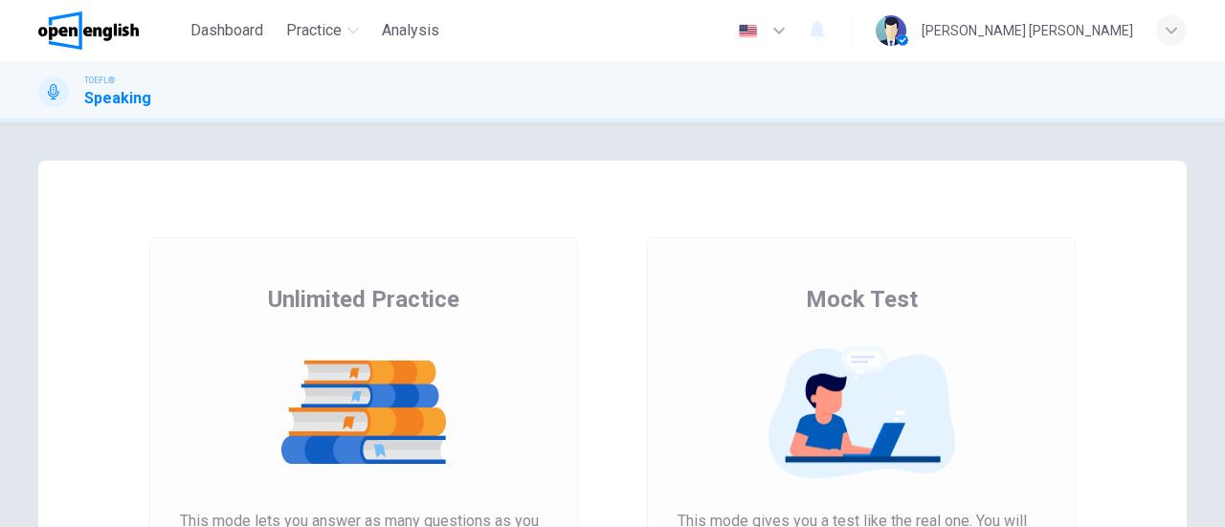
scroll to position [191, 0]
